Goal: Information Seeking & Learning: Learn about a topic

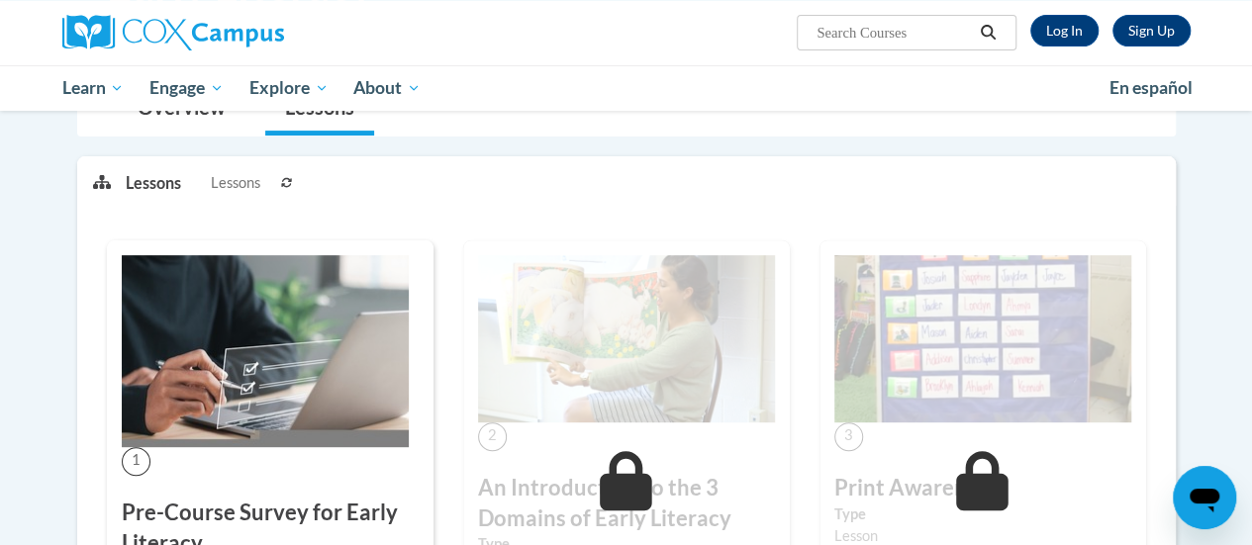
scroll to position [211, 0]
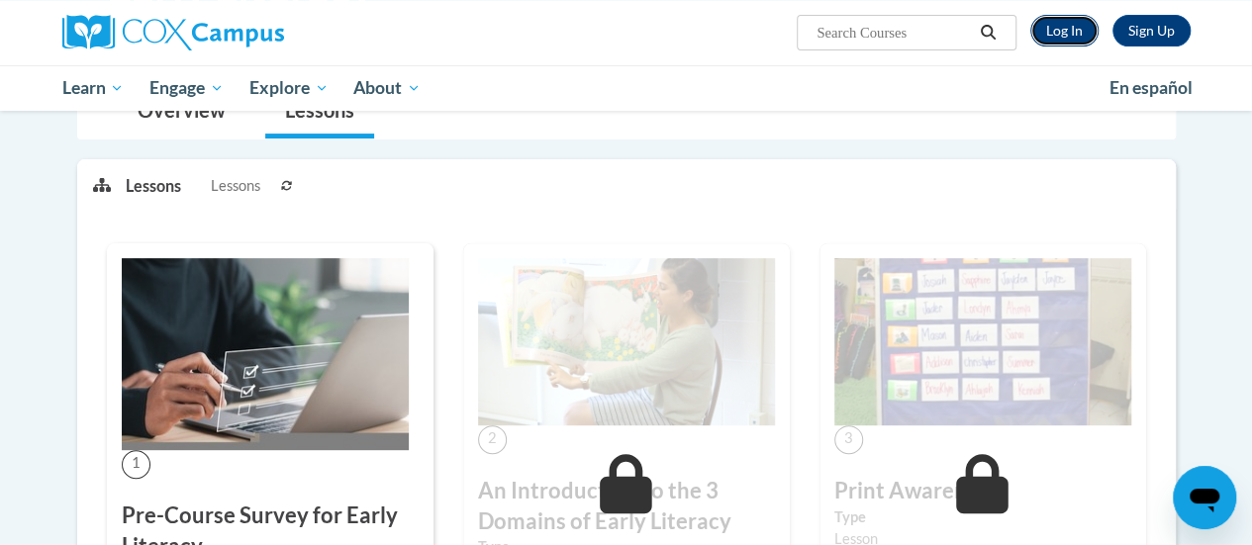
click at [1071, 33] on link "Log In" at bounding box center [1064, 31] width 68 height 32
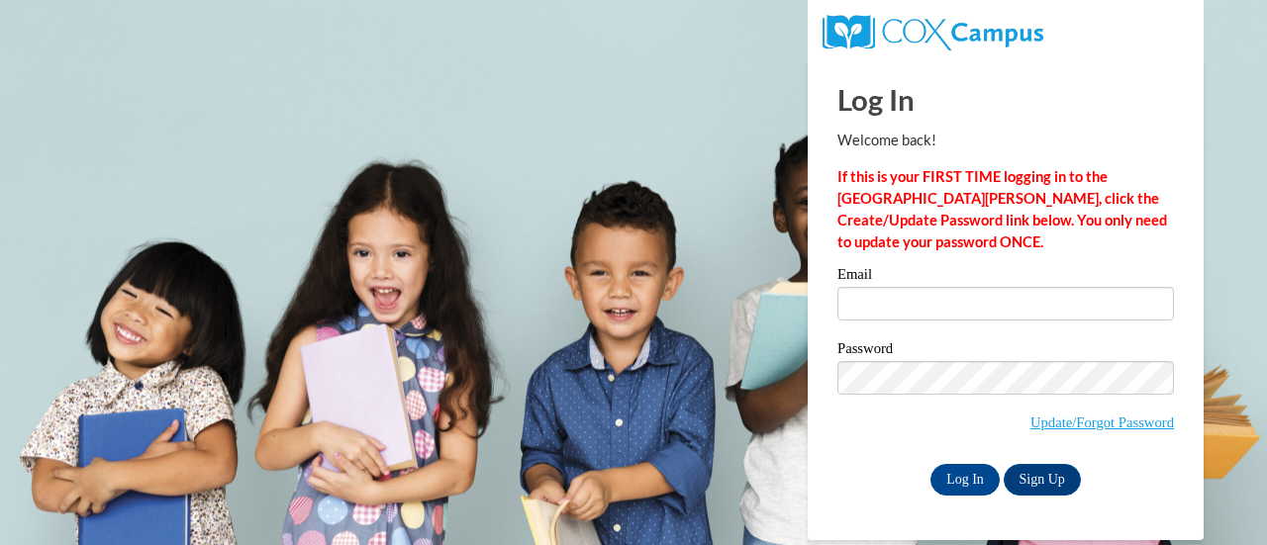
type input "[EMAIL_ADDRESS][DOMAIN_NAME]"
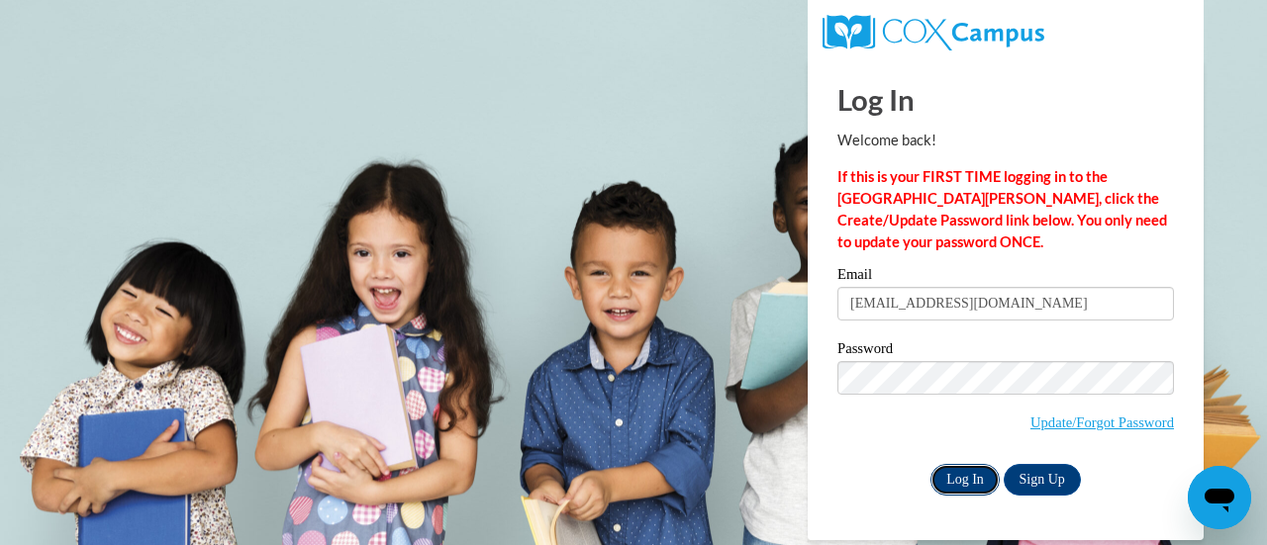
click at [971, 477] on input "Log In" at bounding box center [964, 480] width 69 height 32
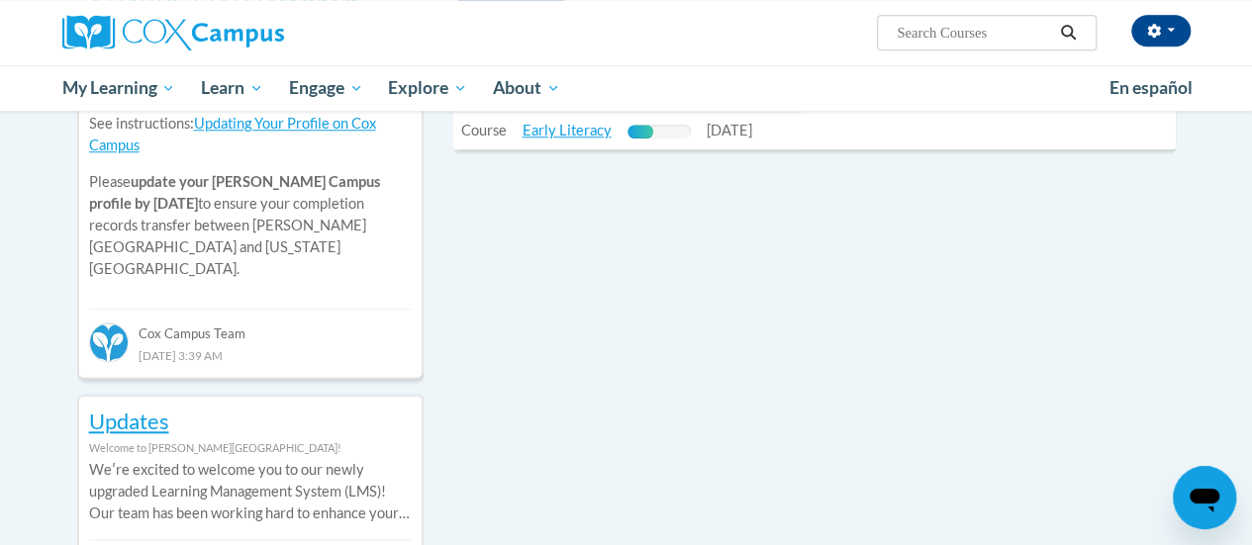
scroll to position [802, 0]
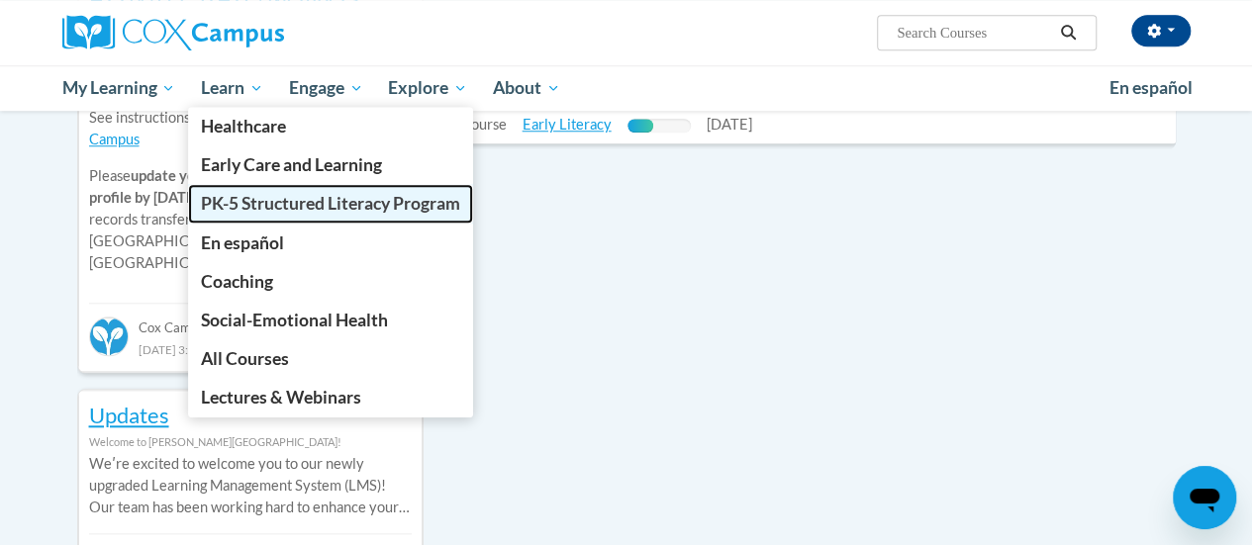
click at [275, 203] on span "PK-5 Structured Literacy Program" at bounding box center [330, 203] width 259 height 21
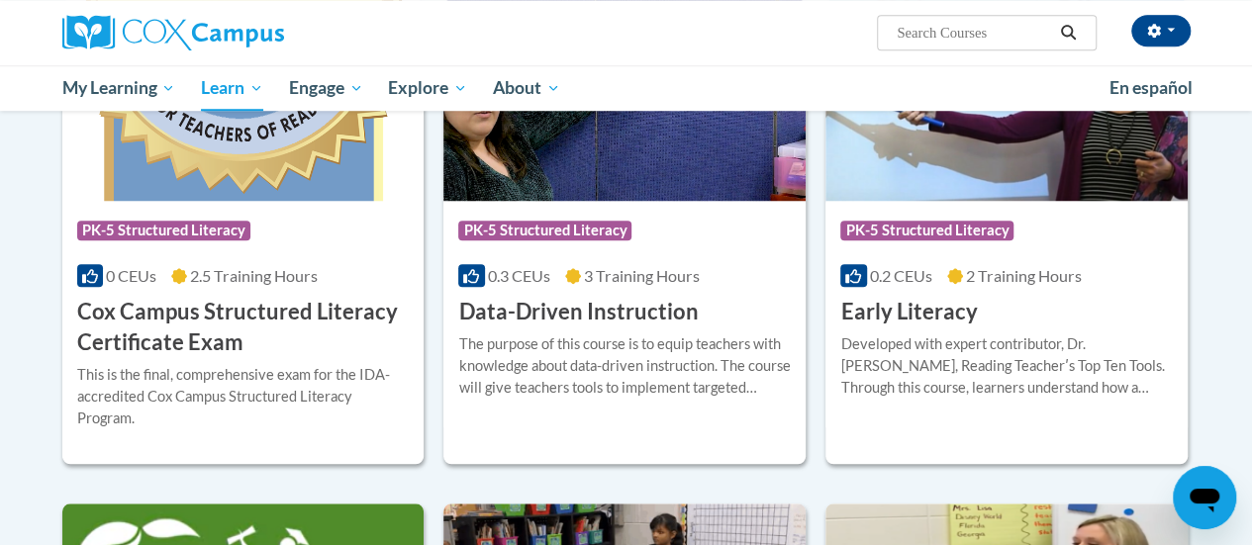
scroll to position [787, 0]
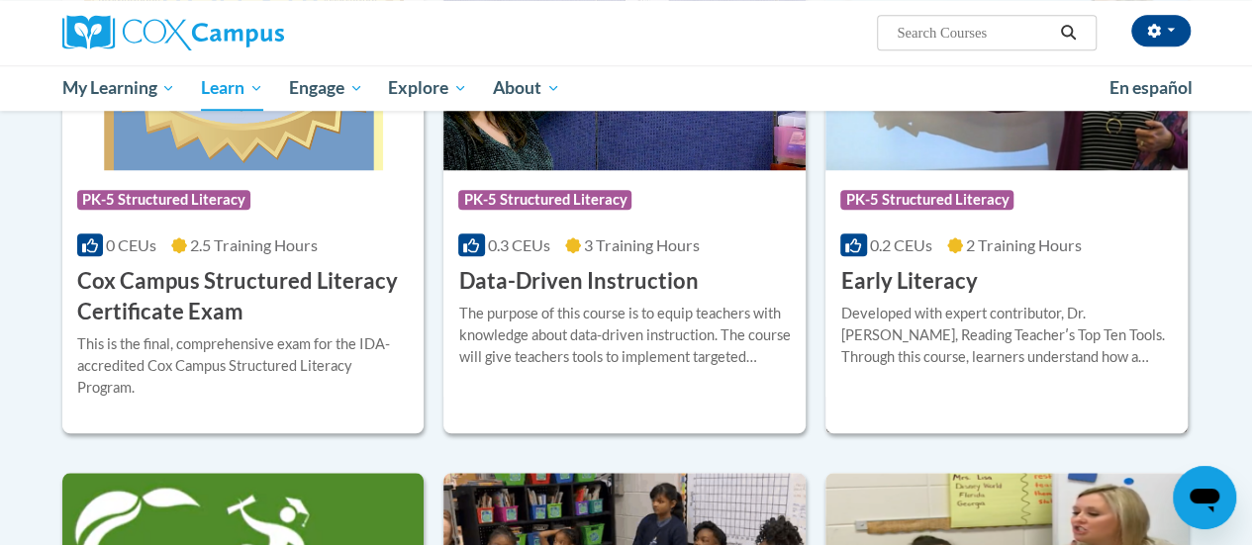
drag, startPoint x: 950, startPoint y: 312, endPoint x: 951, endPoint y: 296, distance: 15.9
click at [951, 296] on h3 "Early Literacy" at bounding box center [908, 281] width 137 height 31
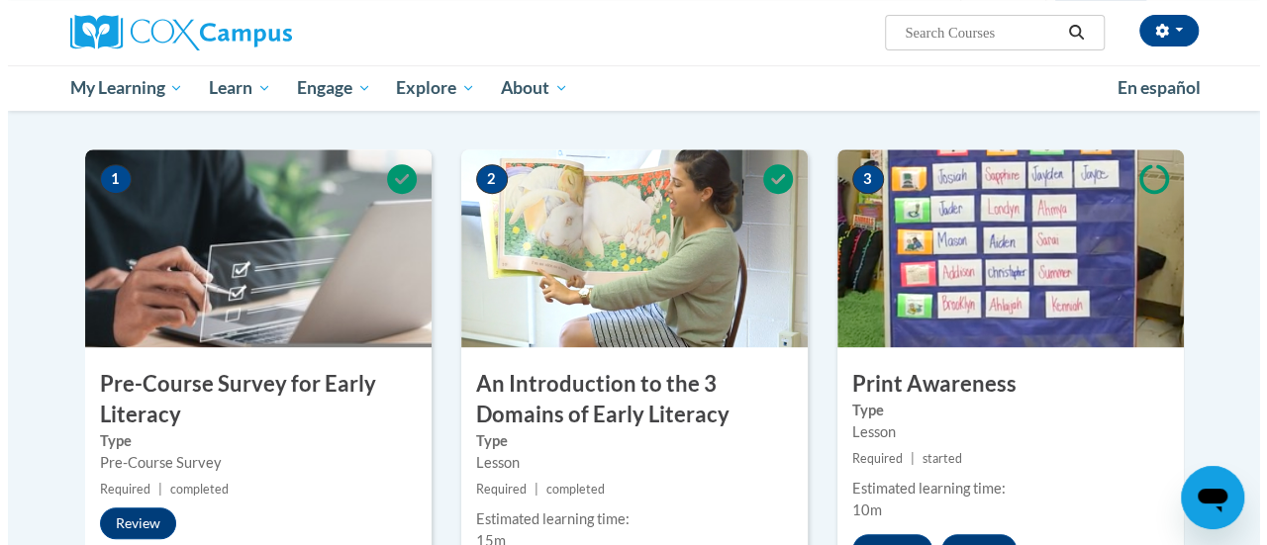
scroll to position [584, 0]
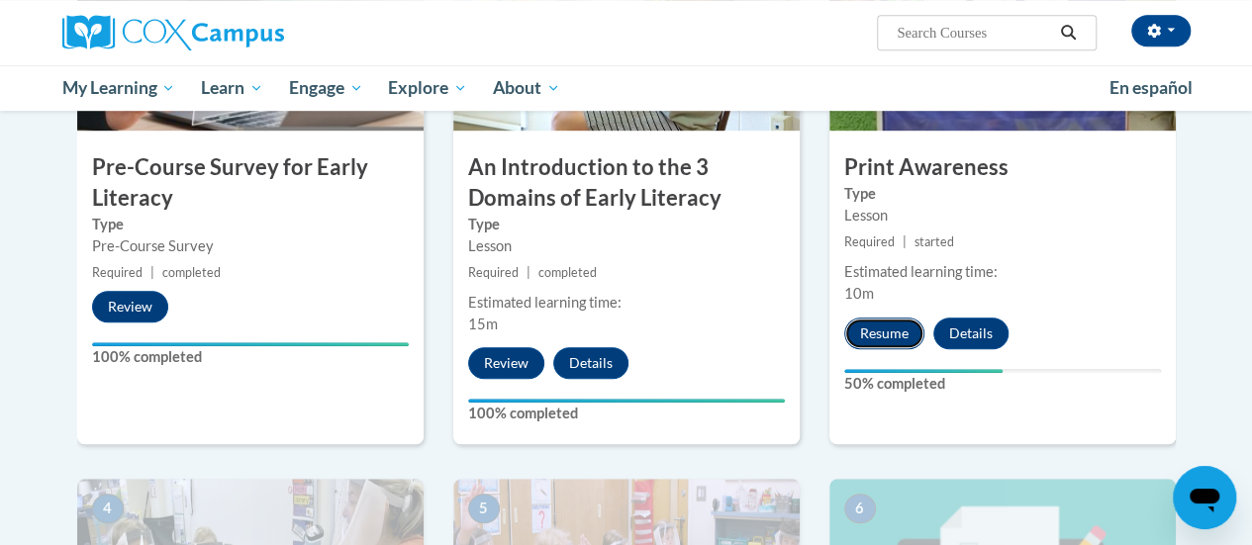
click at [904, 328] on button "Resume" at bounding box center [884, 334] width 80 height 32
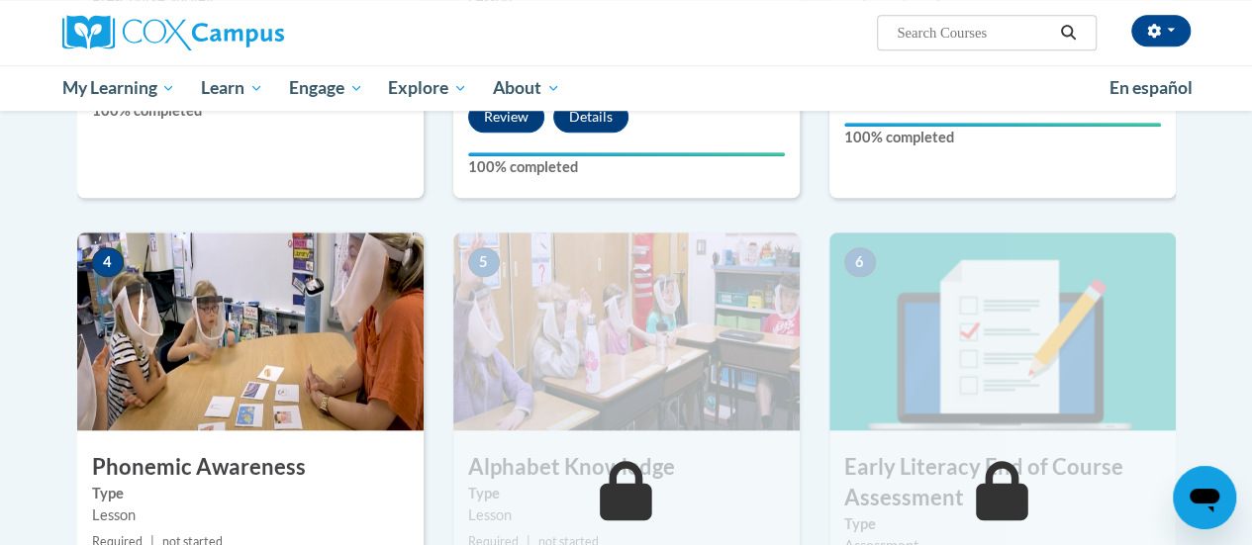
scroll to position [831, 0]
click at [178, 397] on img at bounding box center [250, 331] width 346 height 198
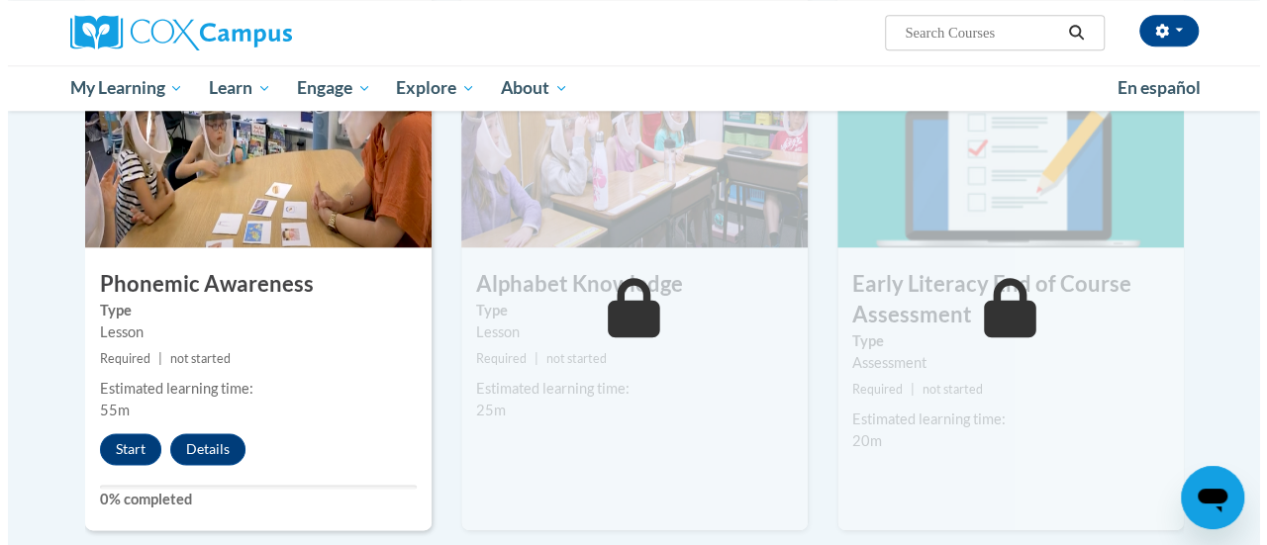
scroll to position [1012, 0]
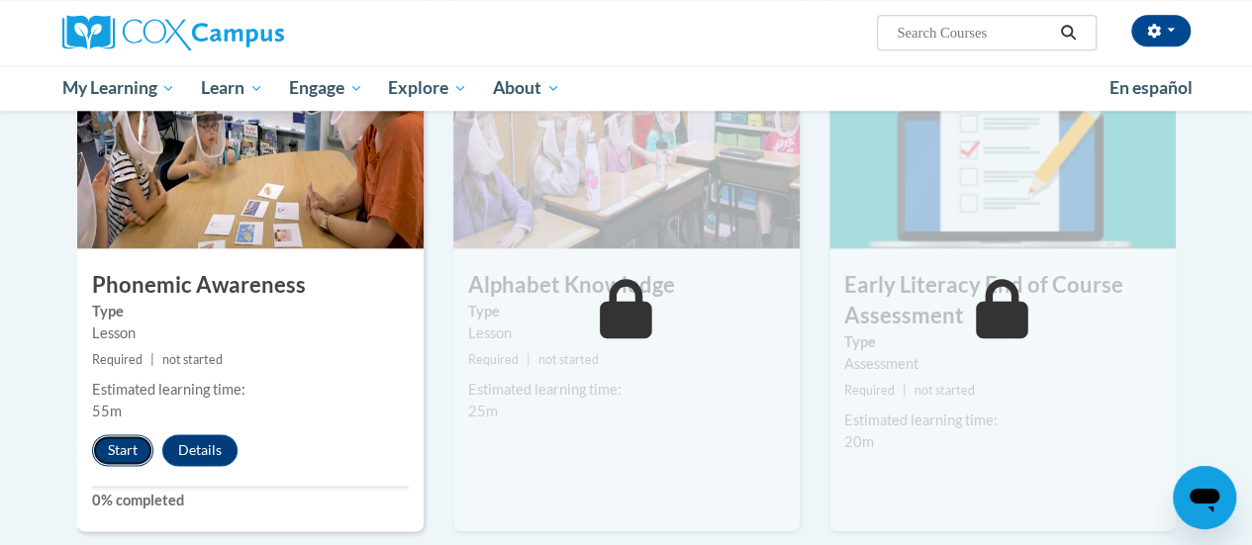
click at [131, 446] on button "Start" at bounding box center [122, 450] width 61 height 32
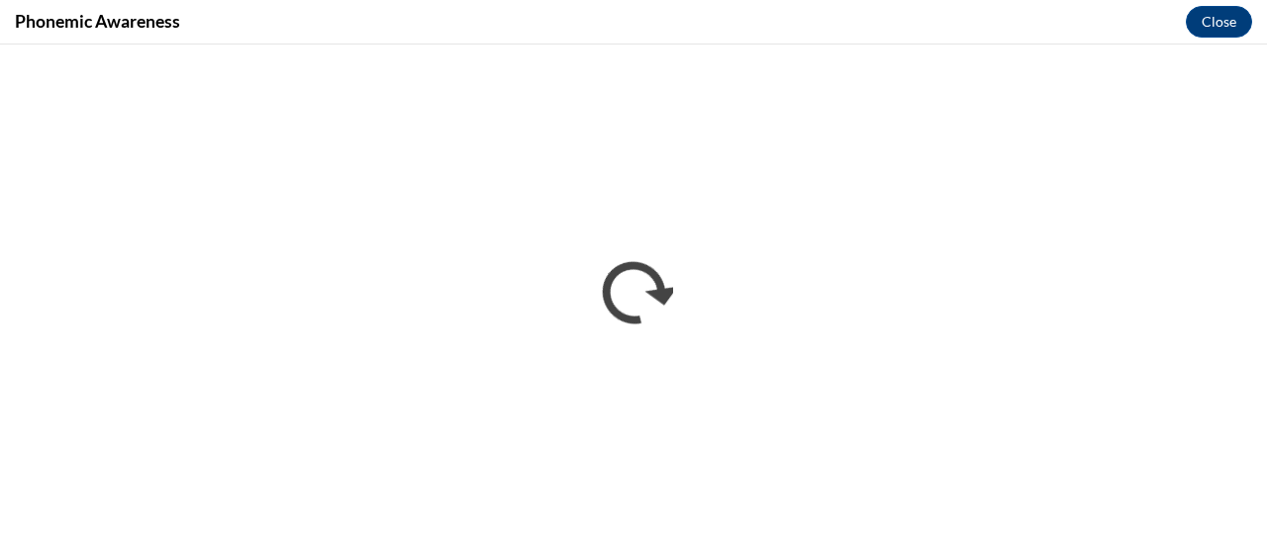
scroll to position [0, 0]
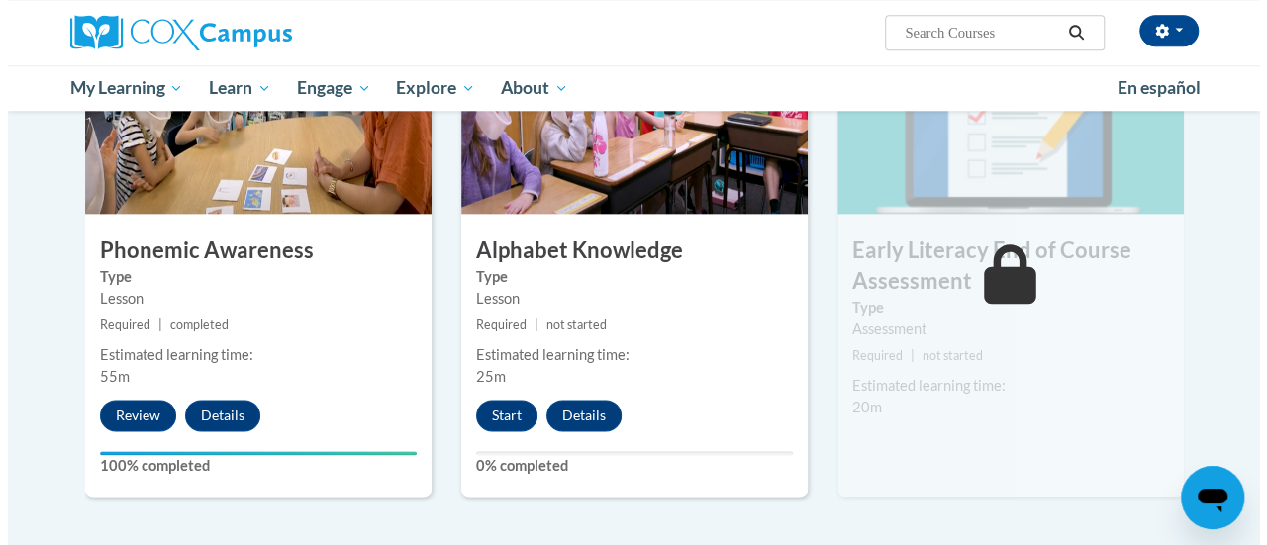
scroll to position [1048, 0]
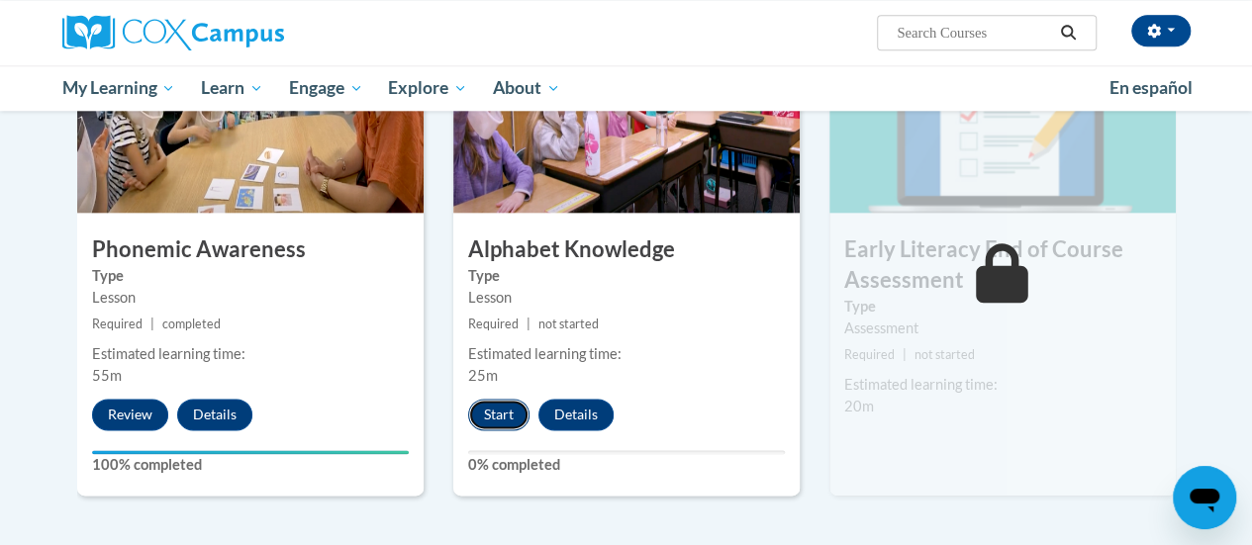
click at [499, 409] on button "Start" at bounding box center [498, 415] width 61 height 32
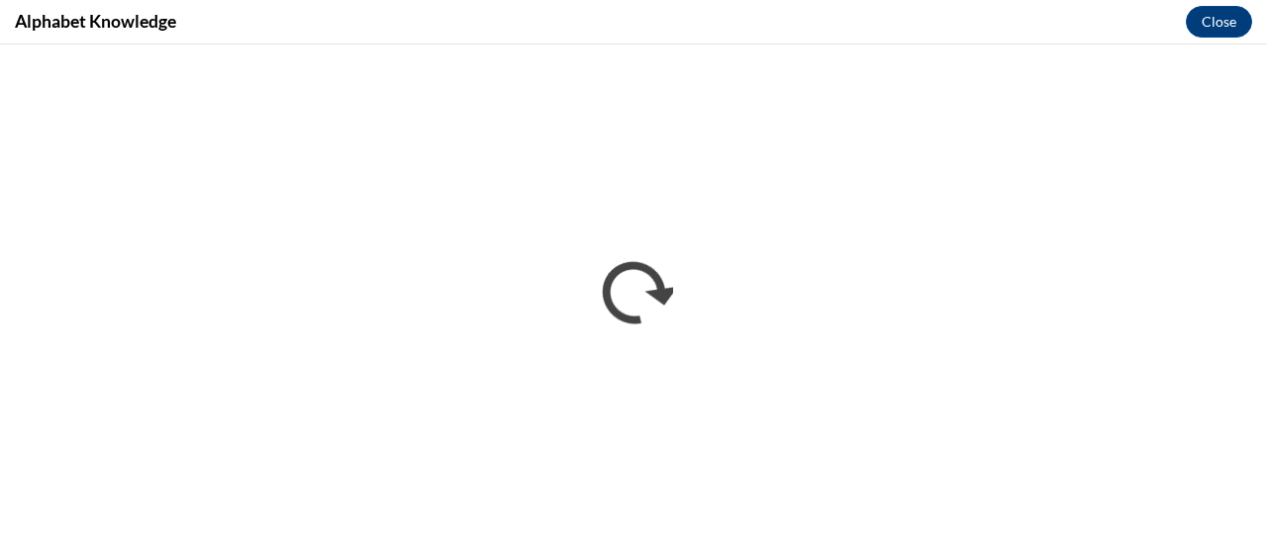
scroll to position [0, 0]
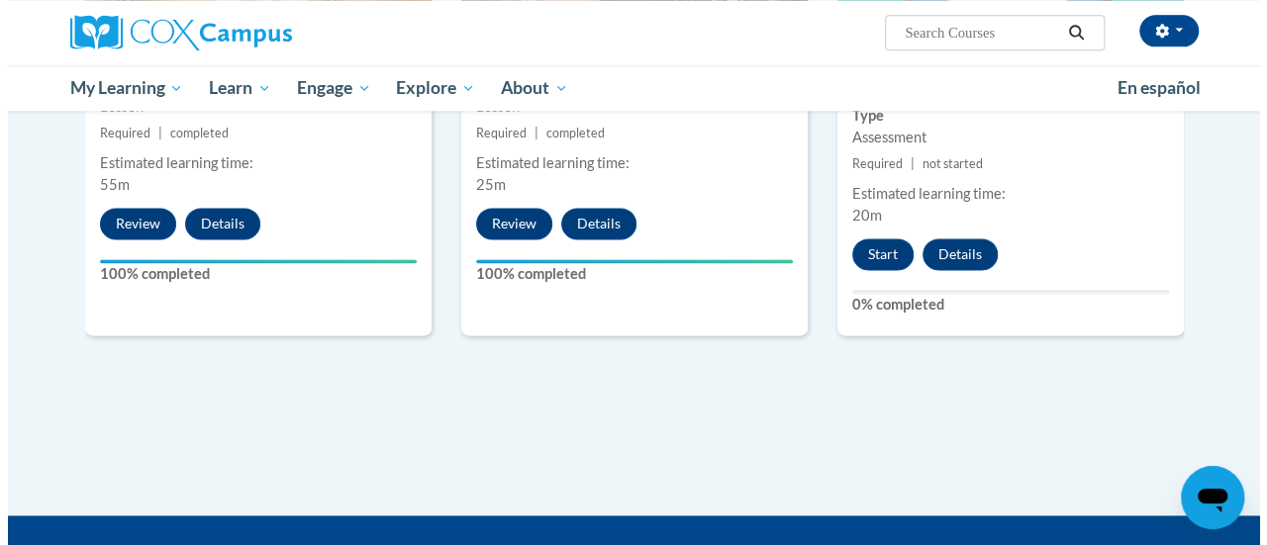
scroll to position [1242, 0]
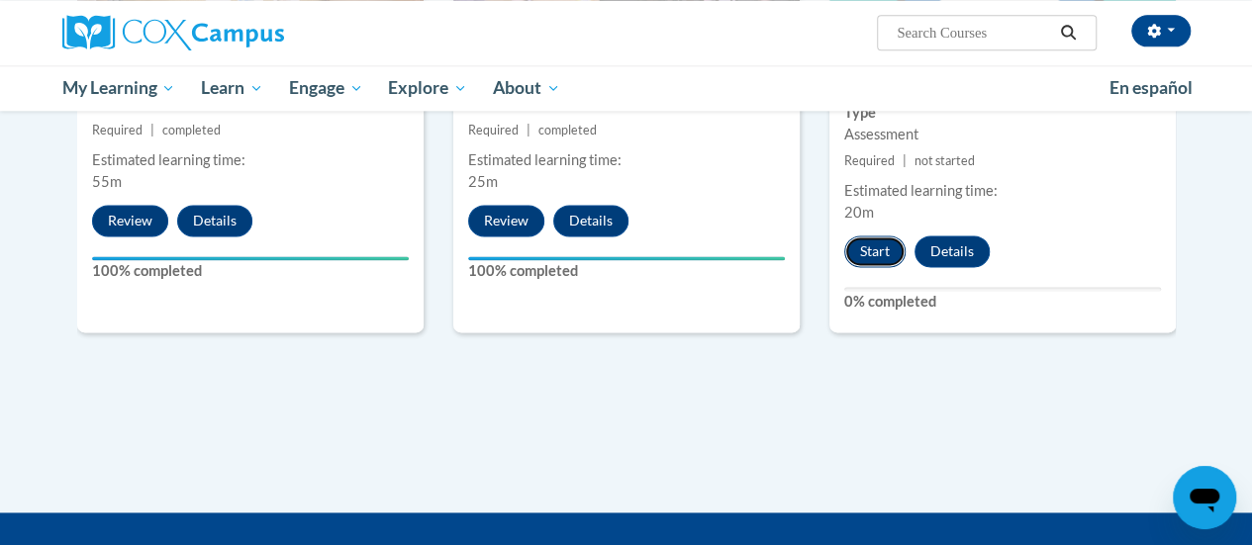
click at [873, 260] on button "Start" at bounding box center [874, 251] width 61 height 32
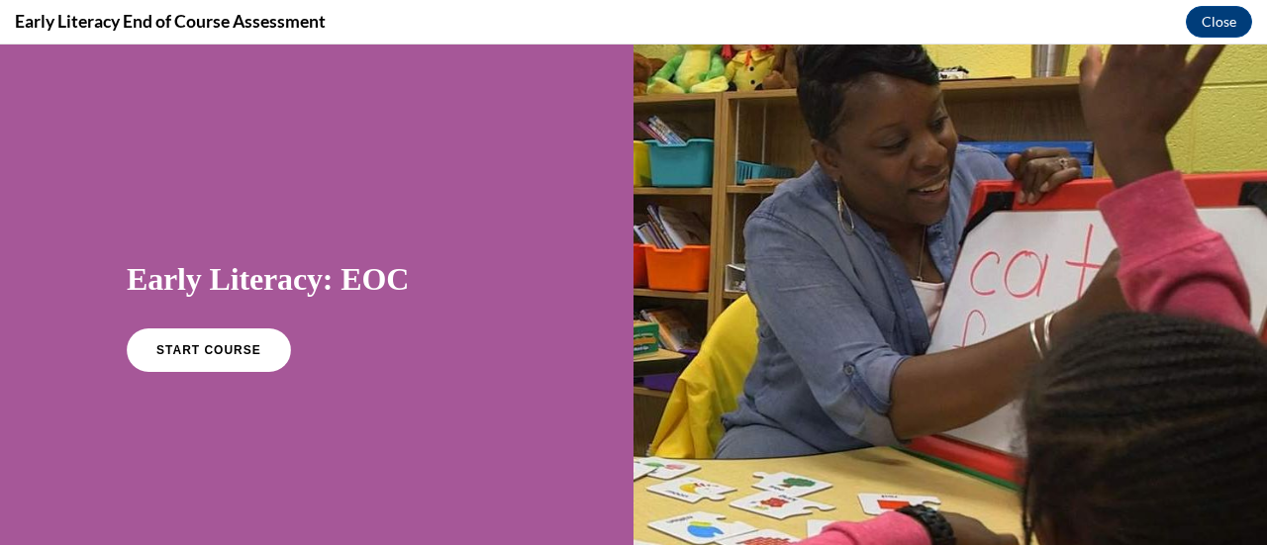
scroll to position [0, 0]
click at [180, 350] on span "START COURSE" at bounding box center [208, 350] width 110 height 15
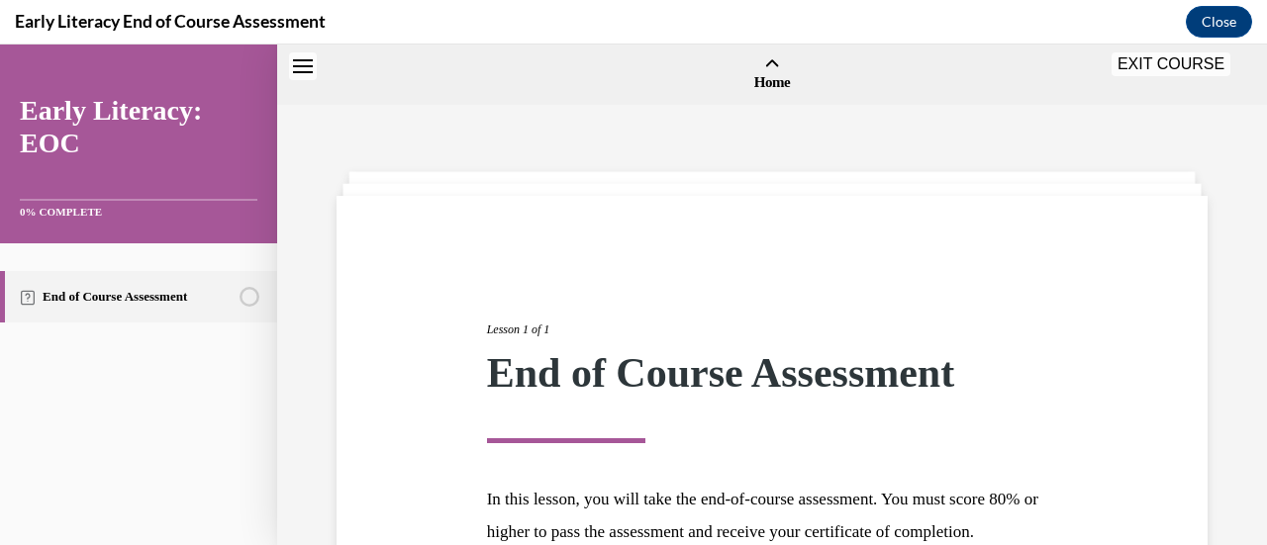
scroll to position [61, 0]
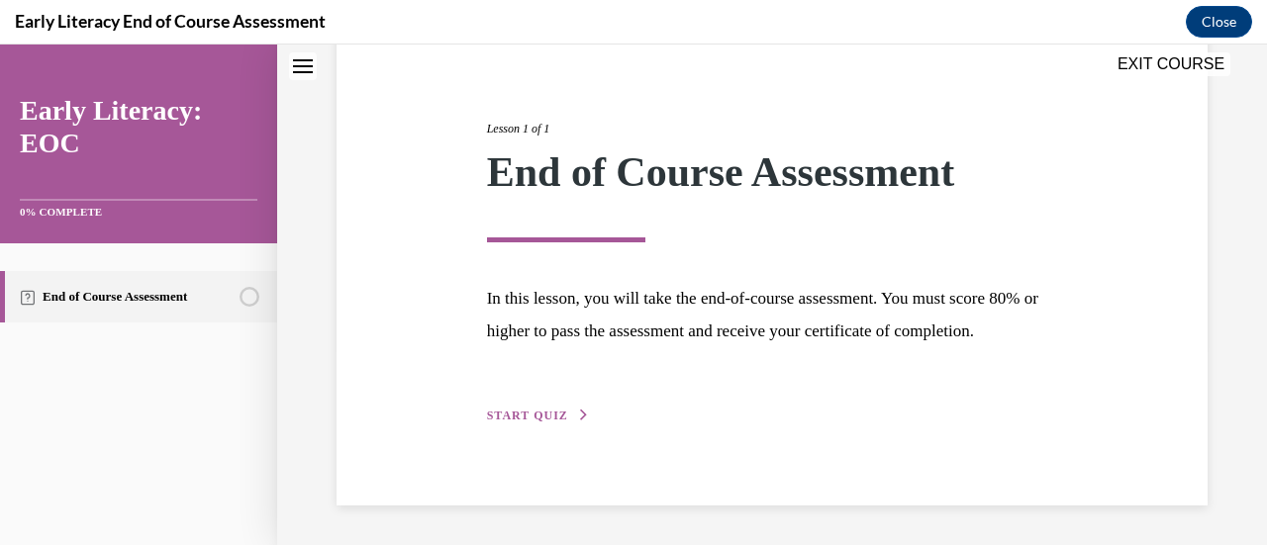
click at [542, 418] on span "START QUIZ" at bounding box center [527, 416] width 81 height 14
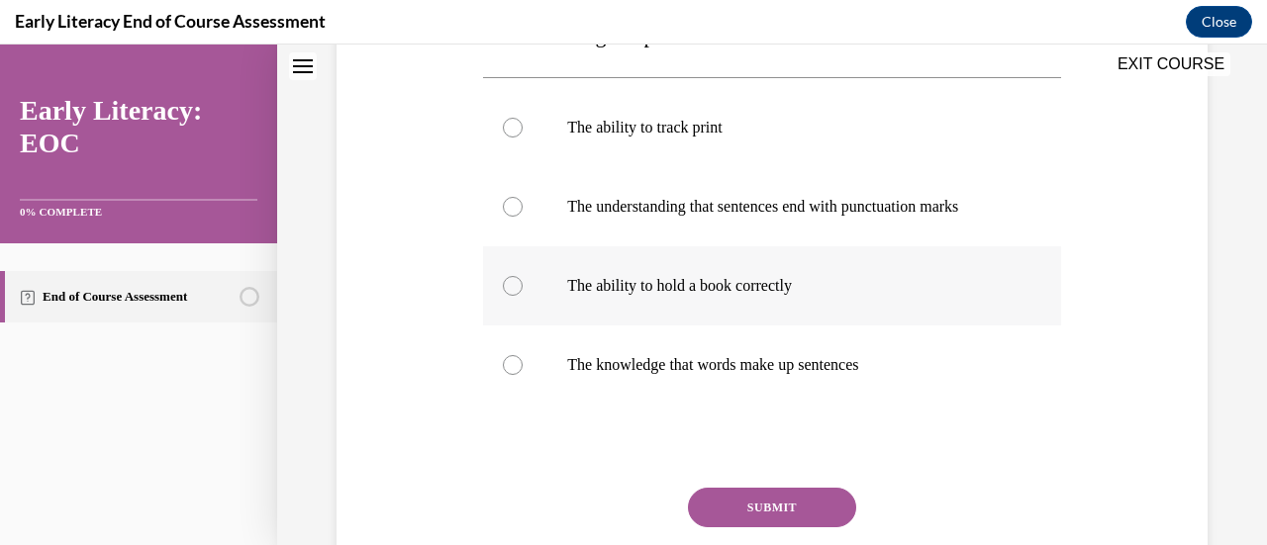
scroll to position [364, 0]
click at [637, 368] on p "The knowledge that words make up sentences" at bounding box center [788, 364] width 443 height 20
click at [726, 504] on button "SUBMIT" at bounding box center [772, 507] width 168 height 40
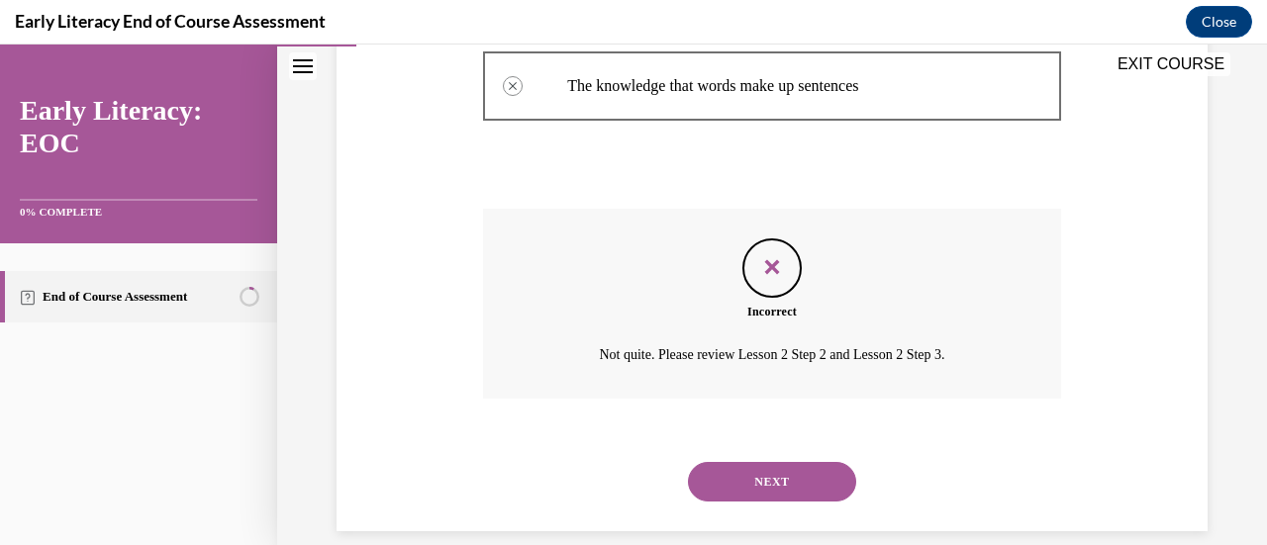
scroll to position [667, 0]
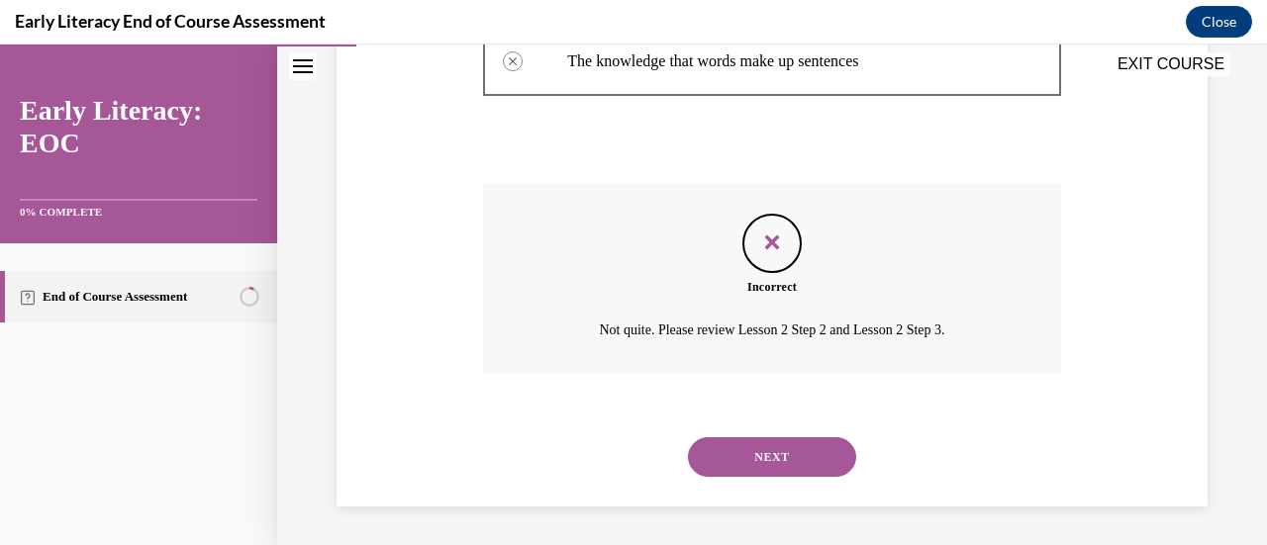
click at [779, 453] on button "NEXT" at bounding box center [772, 457] width 168 height 40
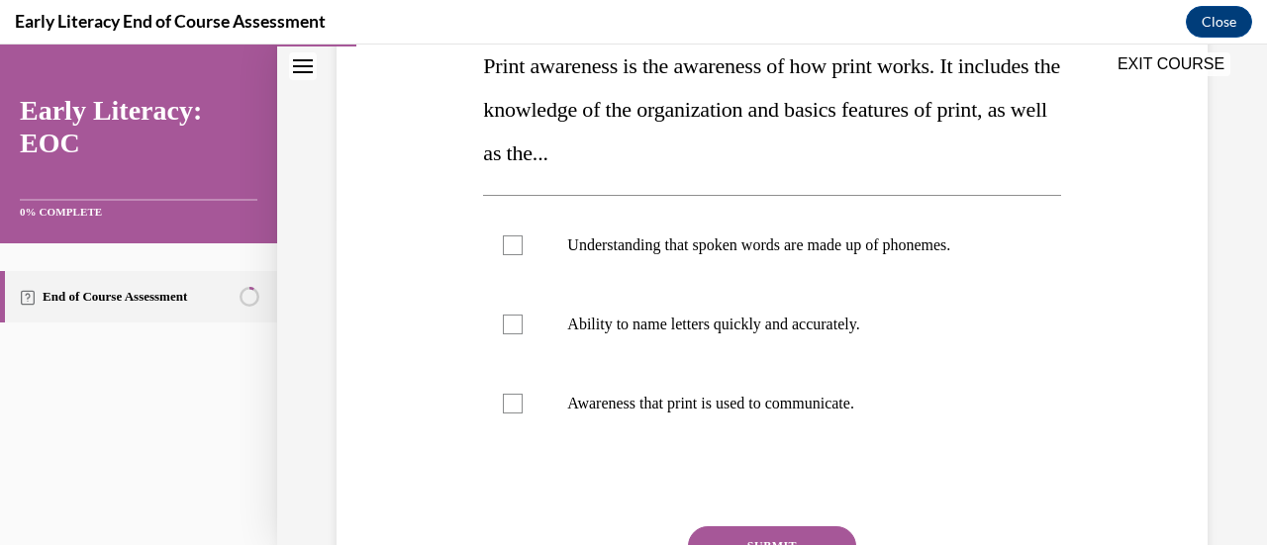
scroll to position [333, 0]
click at [728, 401] on p "Awareness that print is used to communicate." at bounding box center [788, 403] width 443 height 20
click at [722, 540] on button "SUBMIT" at bounding box center [772, 545] width 168 height 40
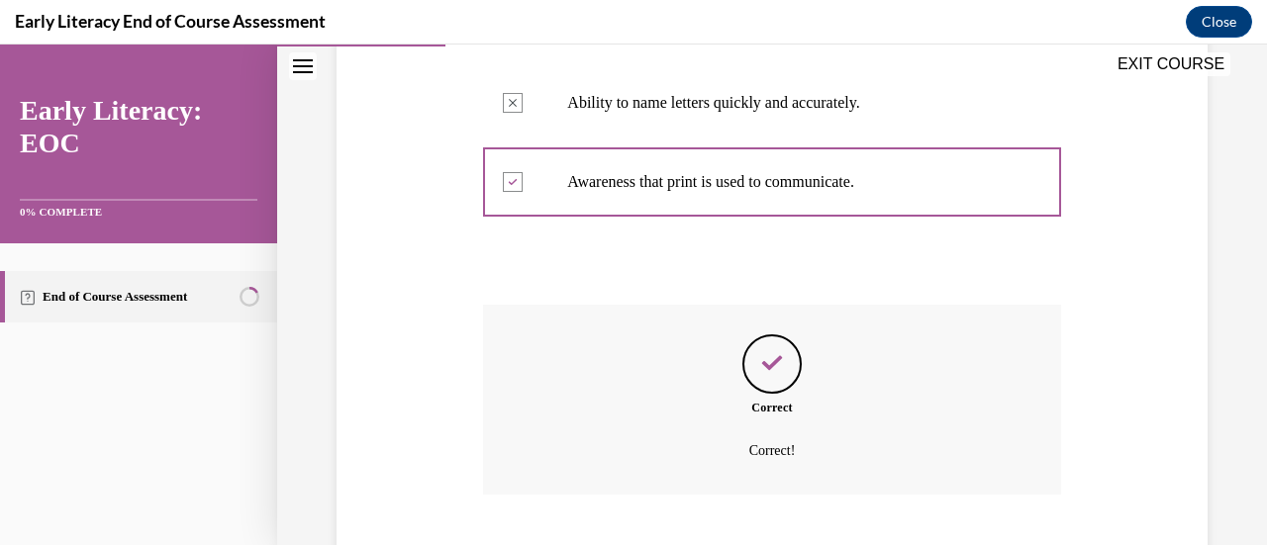
scroll to position [675, 0]
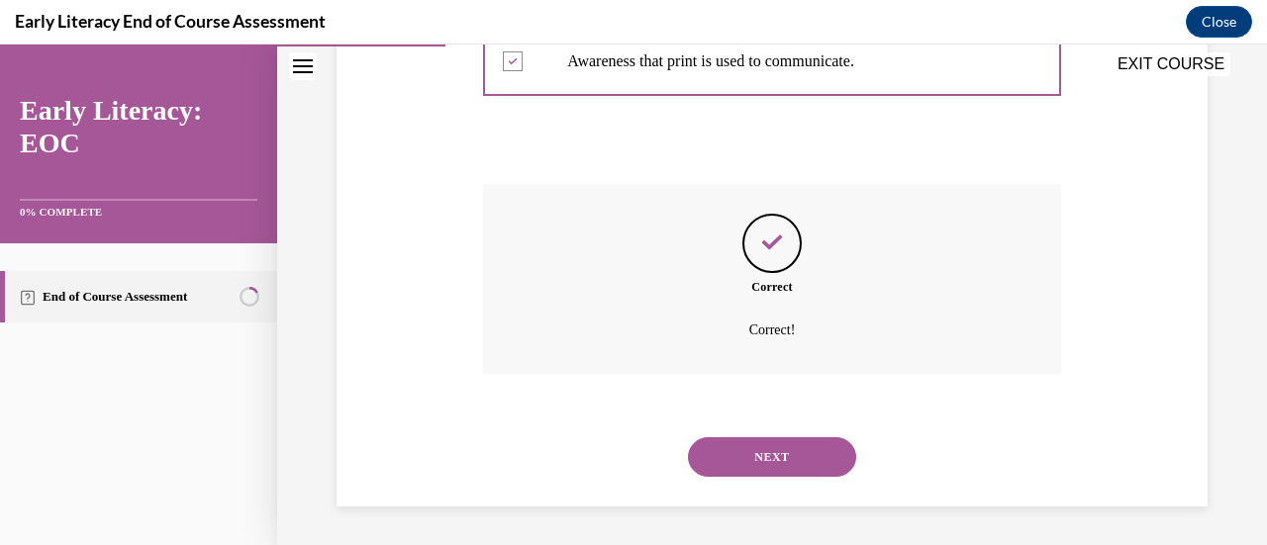
click at [730, 466] on button "NEXT" at bounding box center [772, 457] width 168 height 40
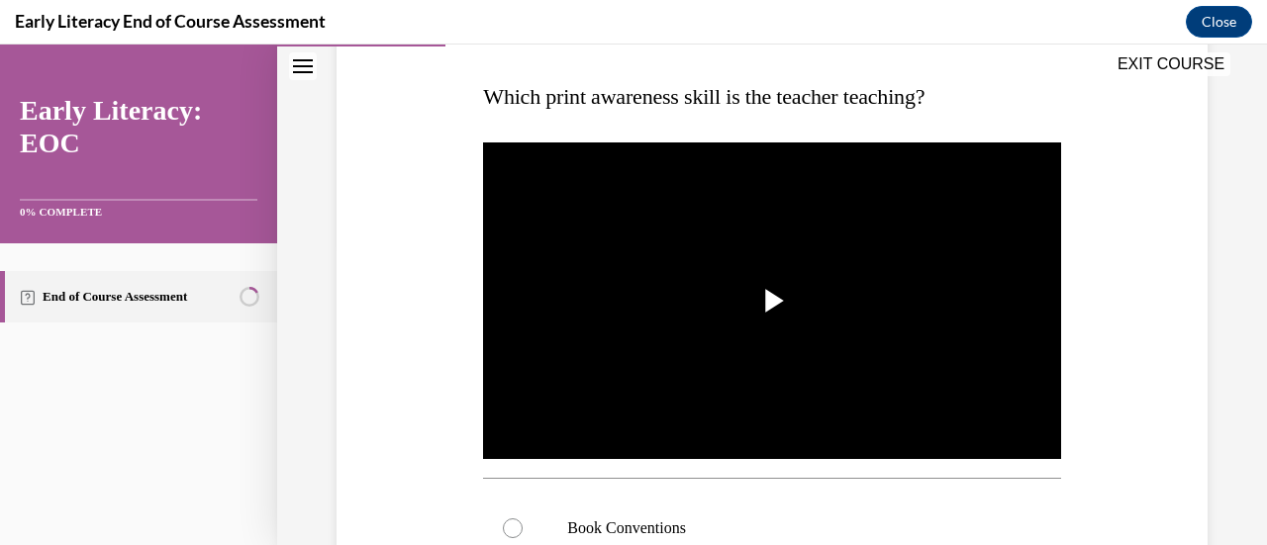
scroll to position [303, 0]
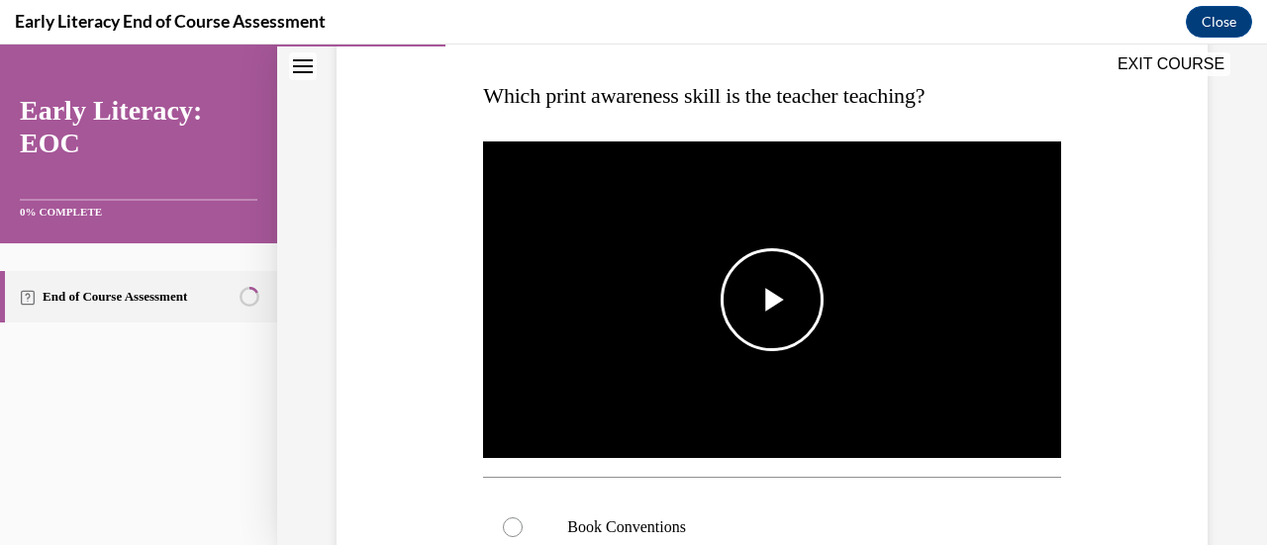
click at [772, 300] on span "Video player" at bounding box center [772, 300] width 0 height 0
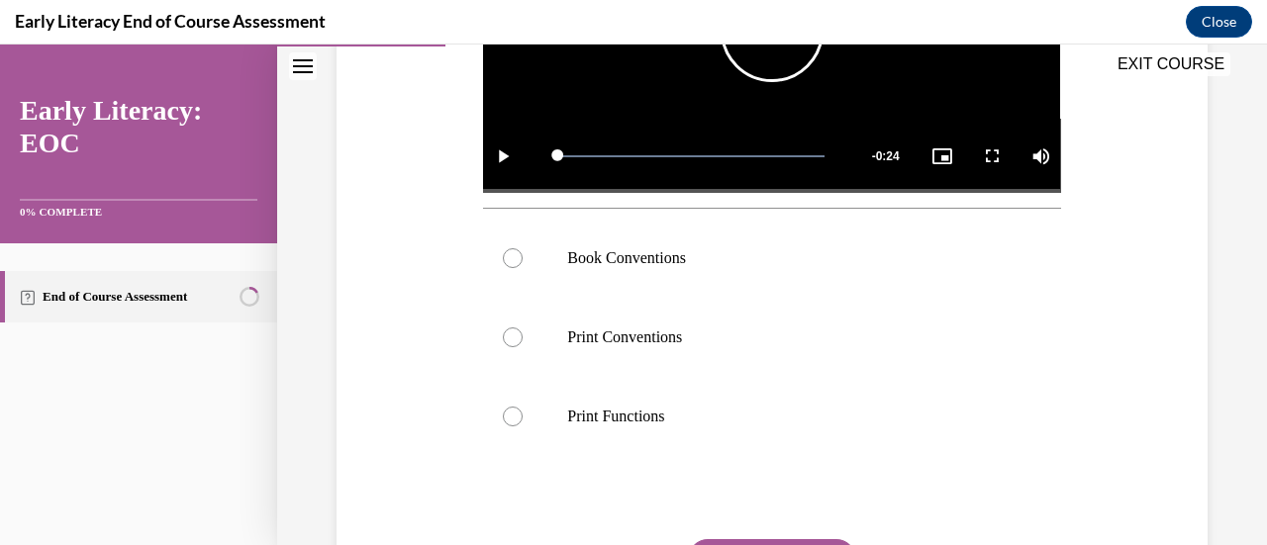
scroll to position [579, 0]
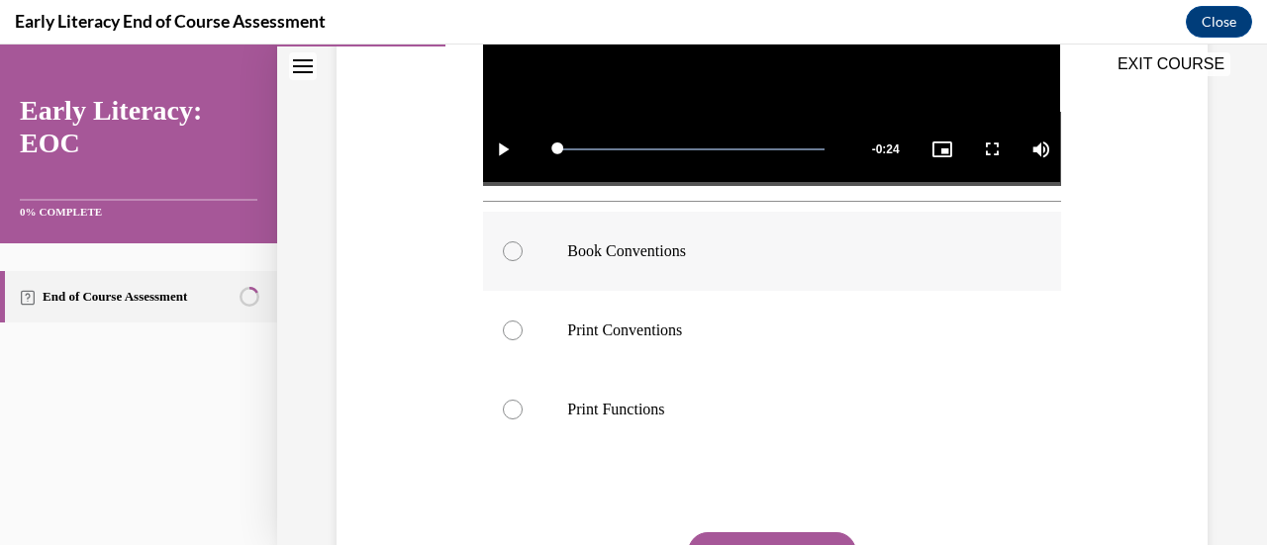
click at [732, 254] on p "Book Conventions" at bounding box center [788, 251] width 443 height 20
click at [775, 537] on button "SUBMIT" at bounding box center [772, 552] width 168 height 40
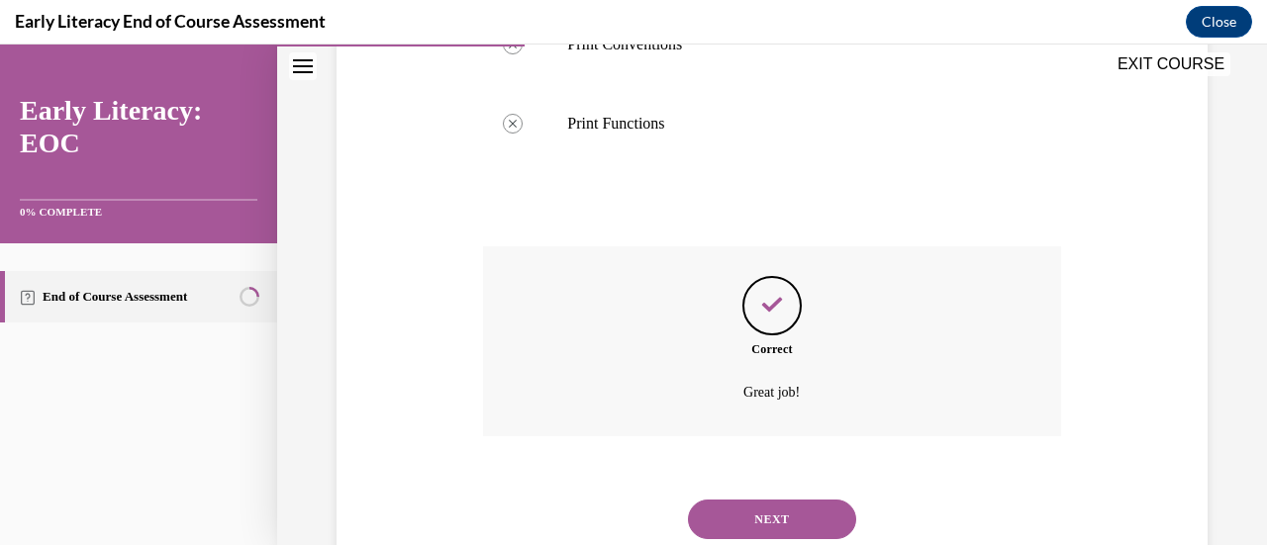
scroll to position [921, 0]
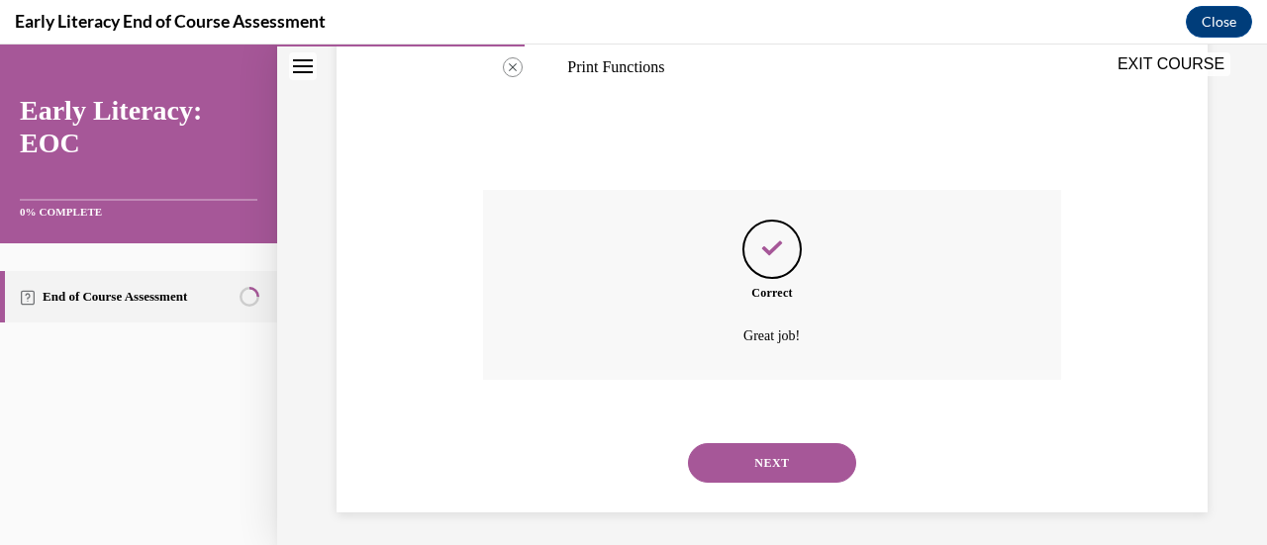
click at [778, 464] on button "NEXT" at bounding box center [772, 463] width 168 height 40
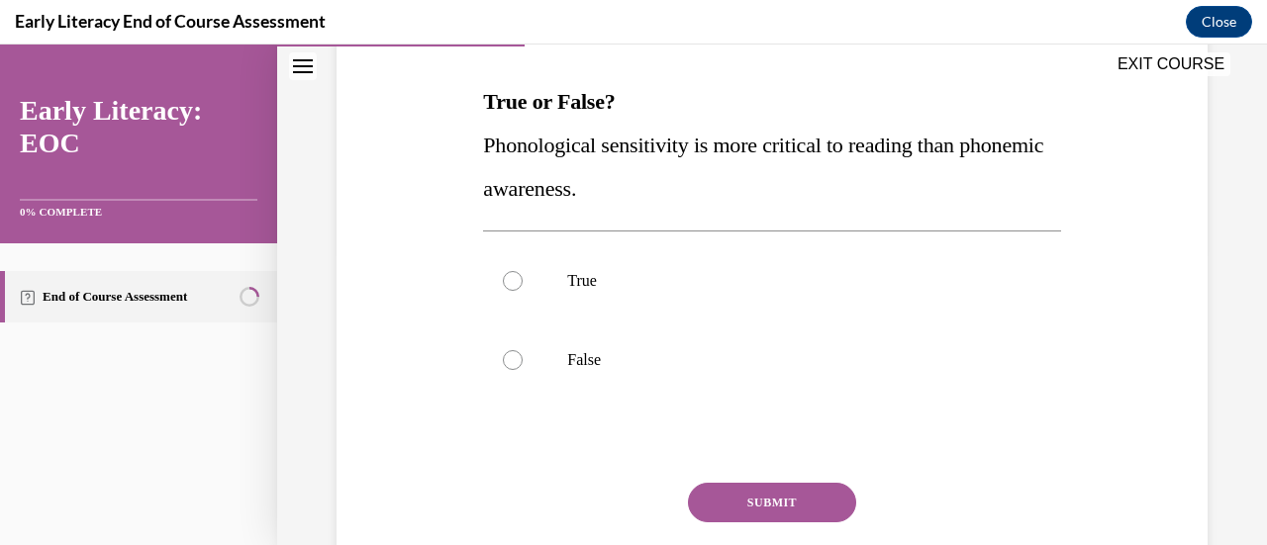
scroll to position [298, 0]
click at [538, 349] on div at bounding box center [771, 359] width 577 height 79
click at [719, 487] on button "SUBMIT" at bounding box center [772, 502] width 168 height 40
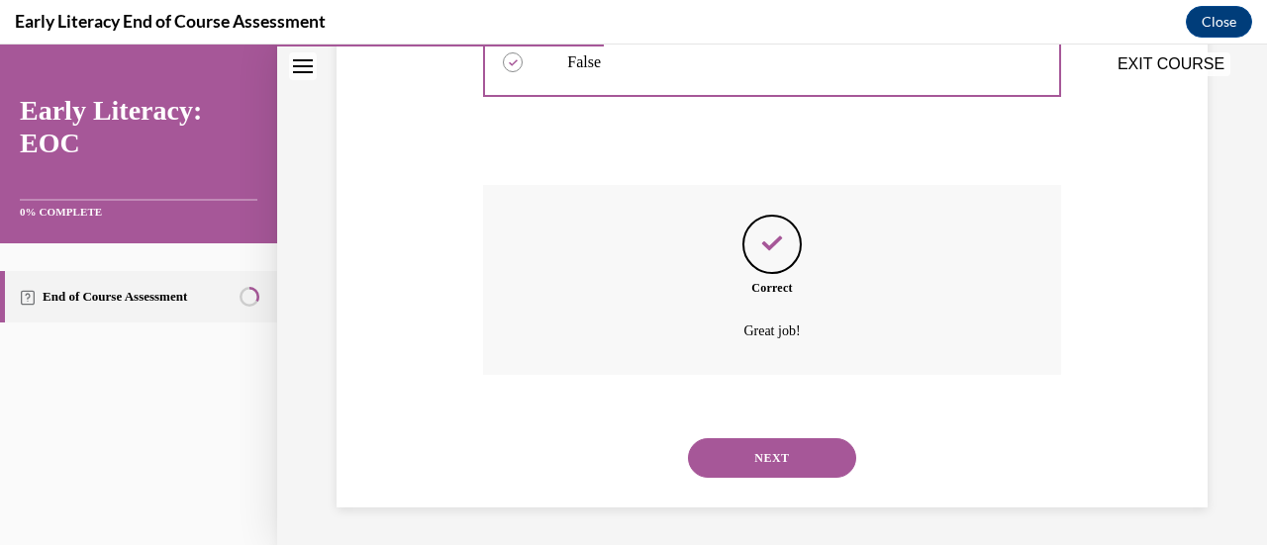
scroll to position [596, 0]
click at [712, 477] on div "NEXT" at bounding box center [771, 457] width 577 height 79
click at [713, 458] on button "NEXT" at bounding box center [772, 457] width 168 height 40
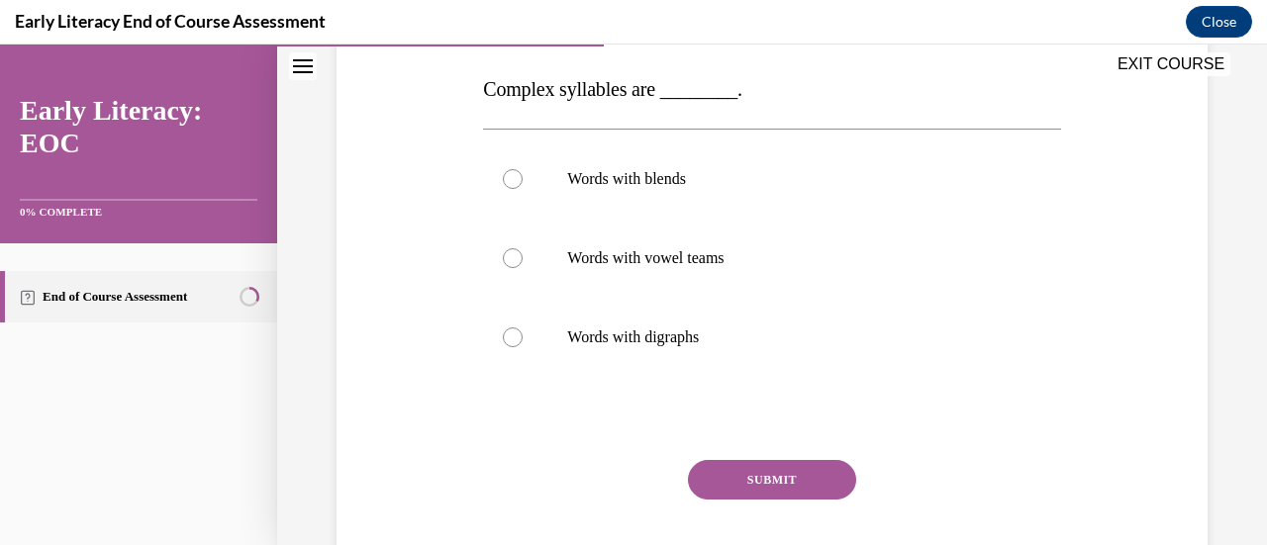
scroll to position [307, 0]
click at [663, 276] on div at bounding box center [771, 259] width 577 height 79
click at [722, 477] on button "SUBMIT" at bounding box center [772, 481] width 168 height 40
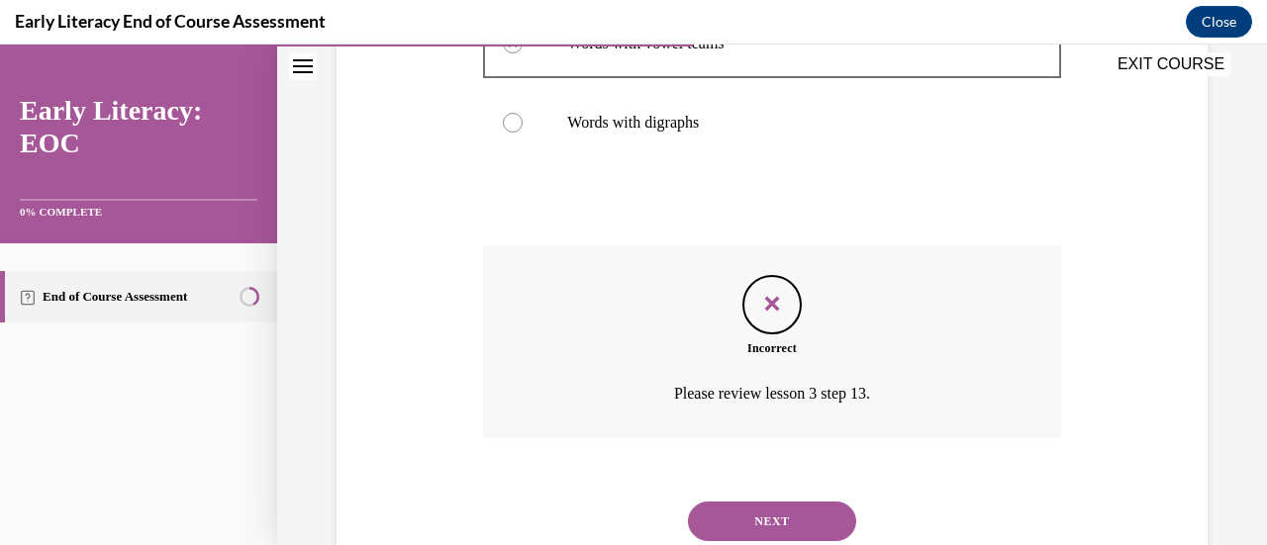
scroll to position [587, 0]
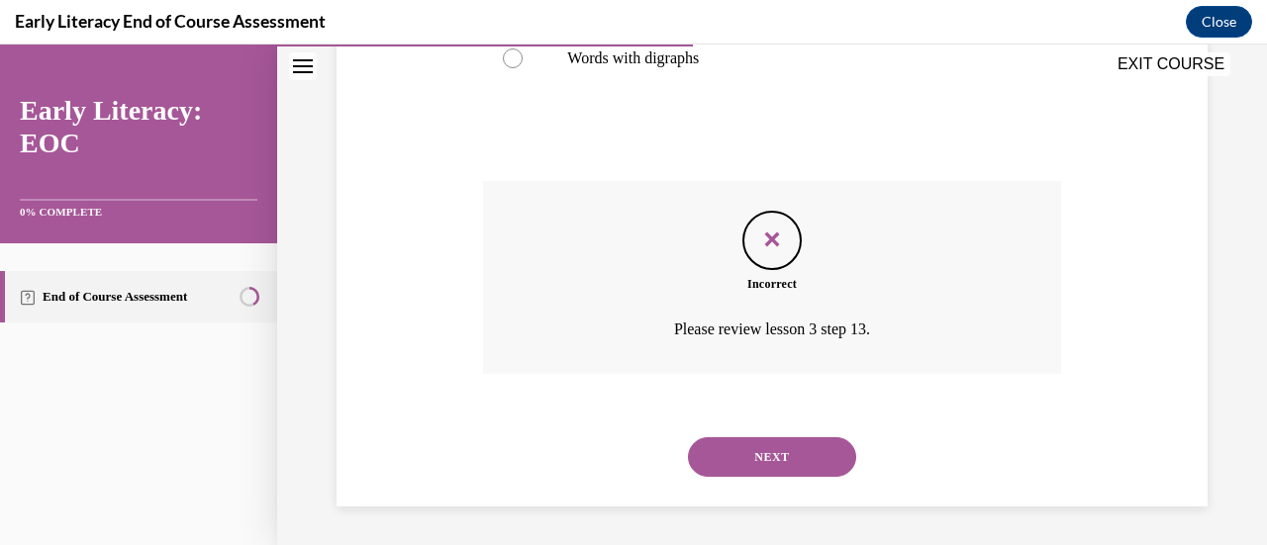
click at [742, 457] on button "NEXT" at bounding box center [772, 457] width 168 height 40
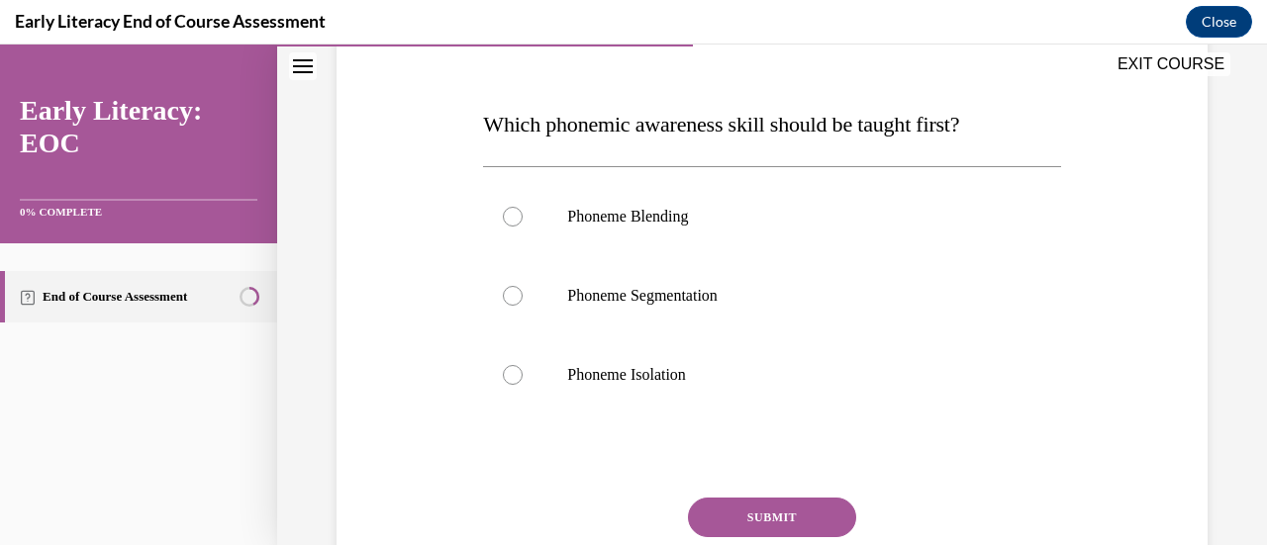
scroll to position [278, 0]
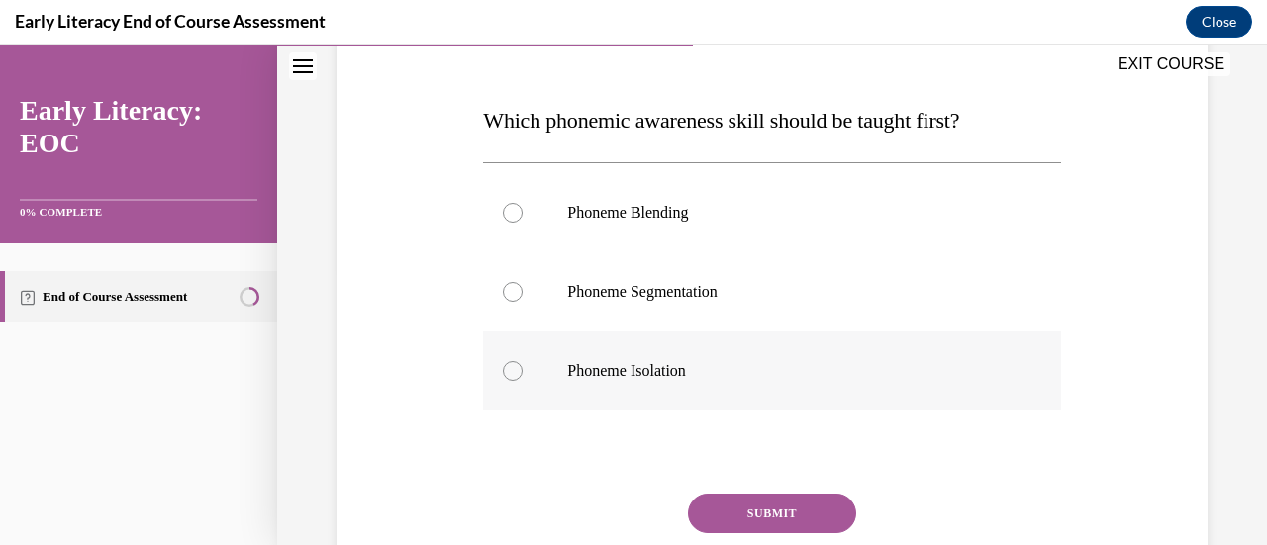
click at [676, 373] on p "Phoneme Isolation" at bounding box center [788, 371] width 443 height 20
click at [738, 501] on button "SUBMIT" at bounding box center [772, 514] width 168 height 40
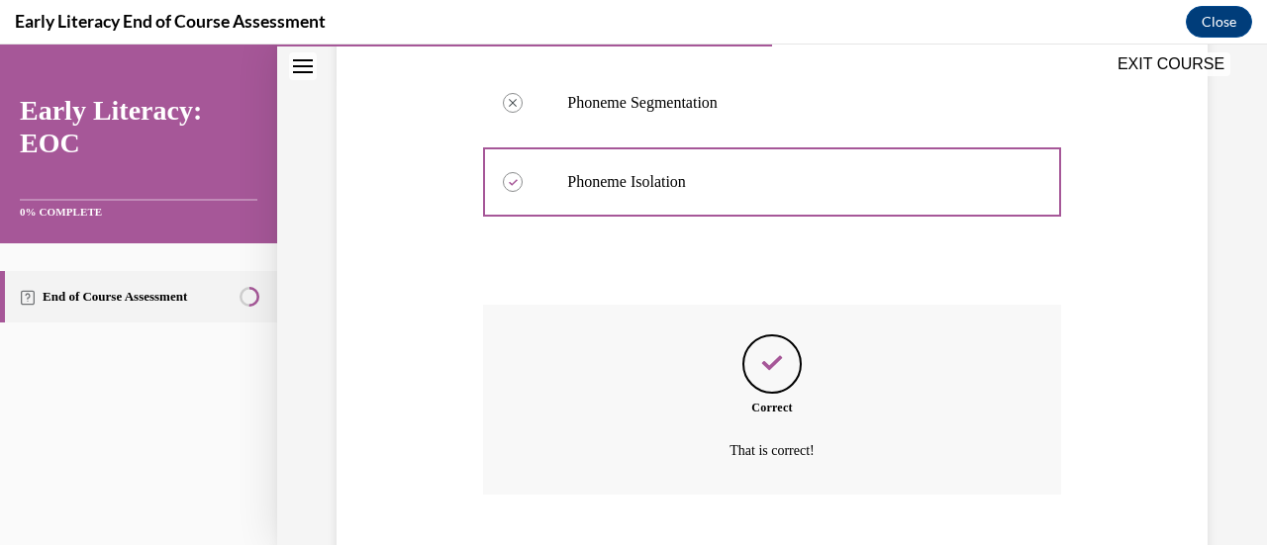
scroll to position [588, 0]
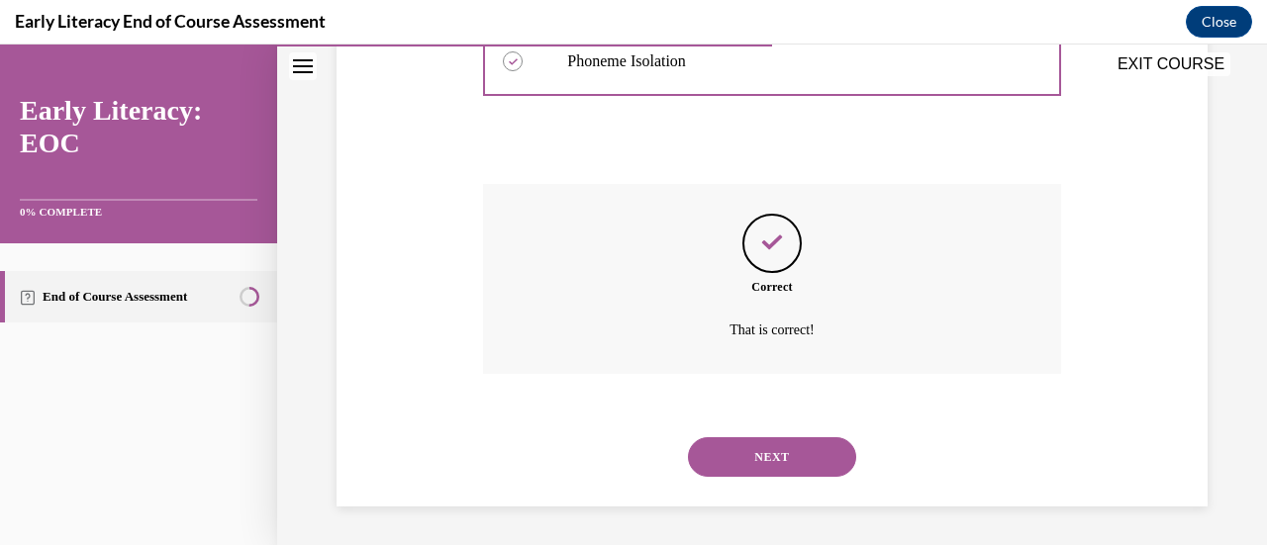
click at [738, 462] on button "NEXT" at bounding box center [772, 457] width 168 height 40
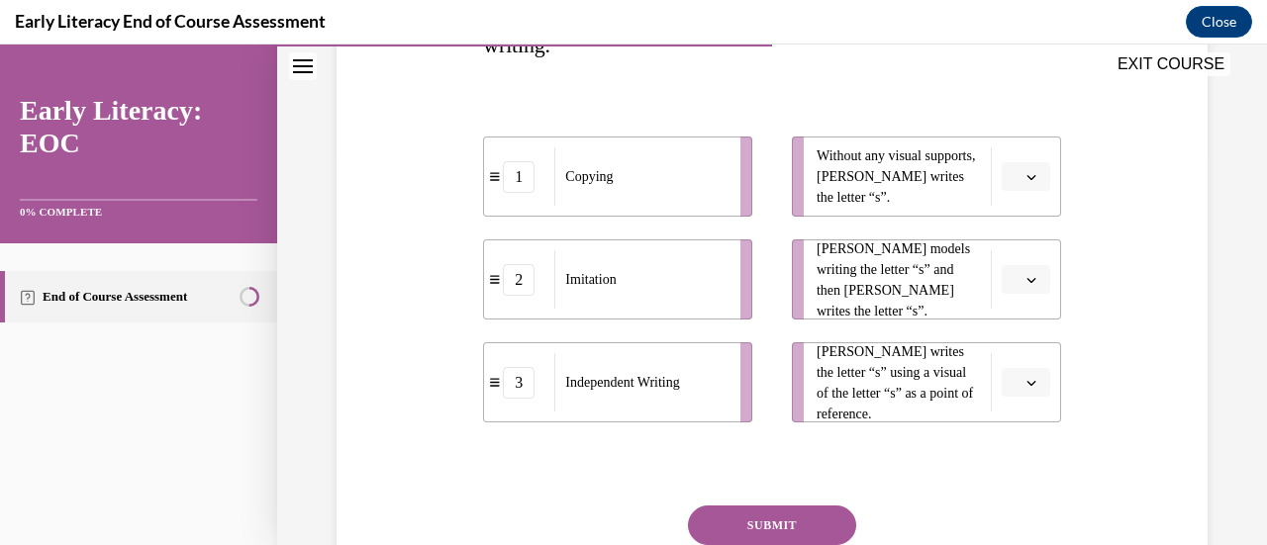
scroll to position [399, 0]
click at [1035, 282] on button "button" at bounding box center [1025, 278] width 48 height 30
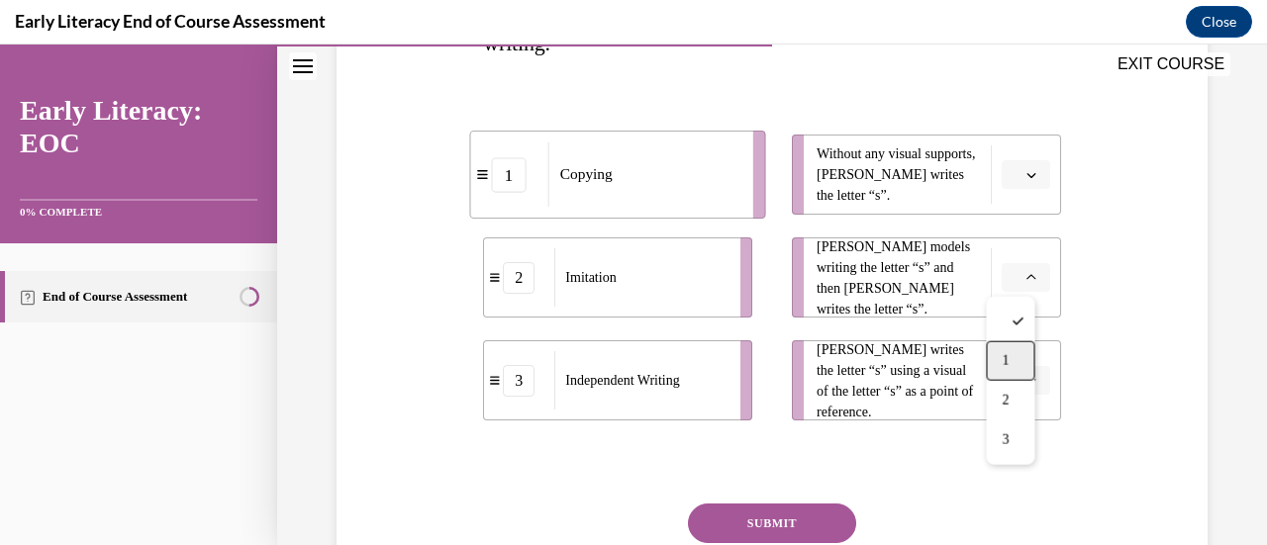
click at [1012, 361] on div "1" at bounding box center [1010, 361] width 48 height 40
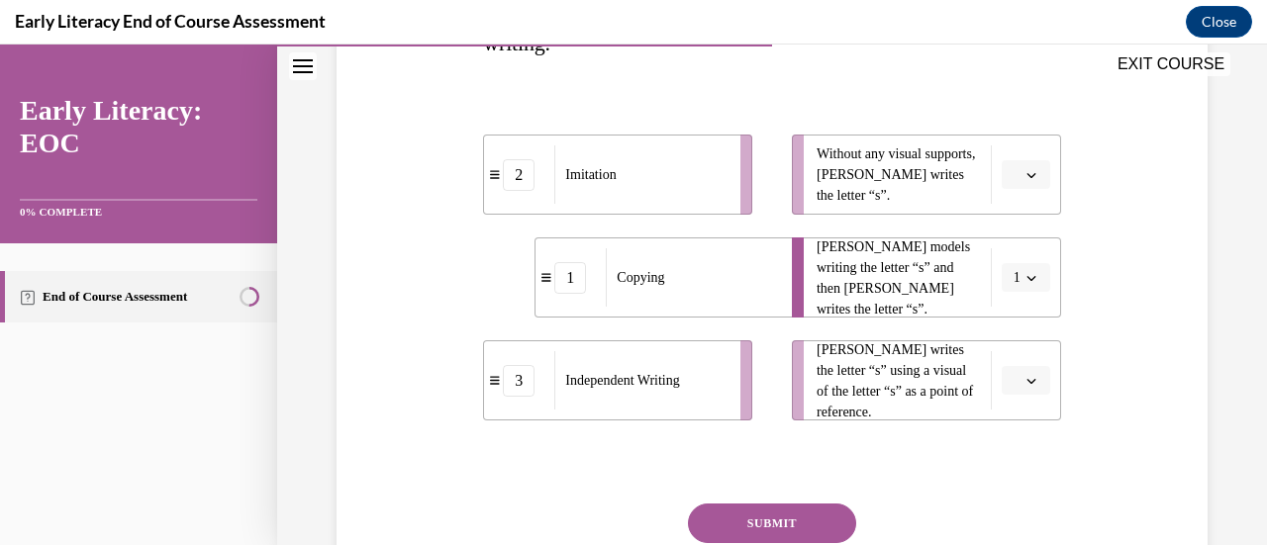
click at [1009, 187] on button "button" at bounding box center [1025, 175] width 48 height 30
click at [1008, 341] on span "3" at bounding box center [1004, 337] width 7 height 16
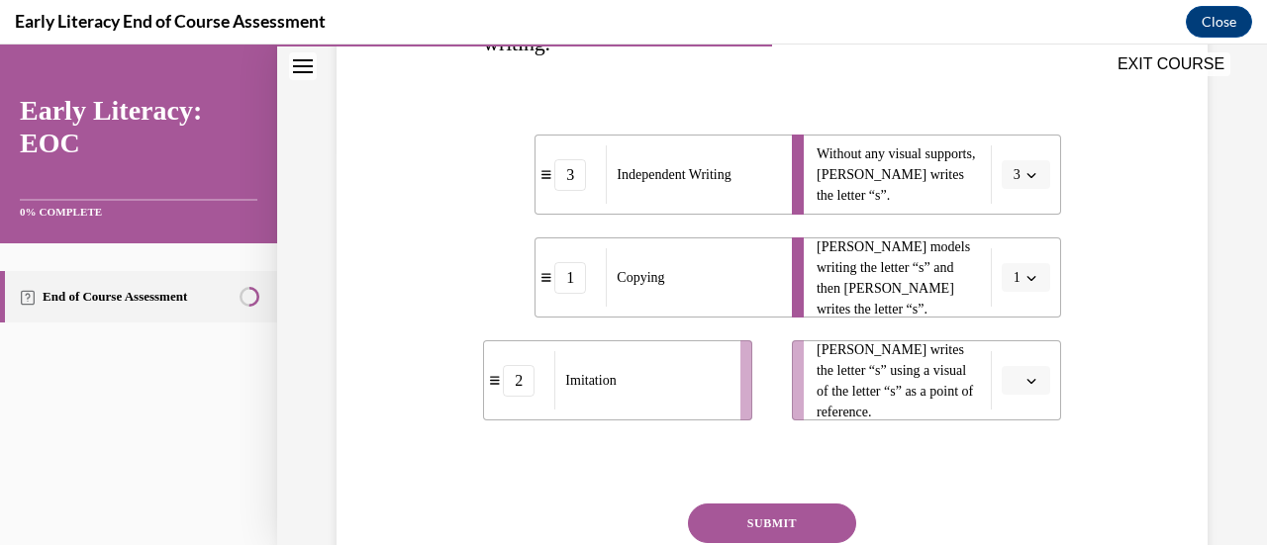
click at [1025, 385] on span "button" at bounding box center [1031, 381] width 14 height 14
click at [1010, 299] on div "2" at bounding box center [1010, 297] width 48 height 40
click at [1024, 276] on span "button" at bounding box center [1031, 278] width 14 height 14
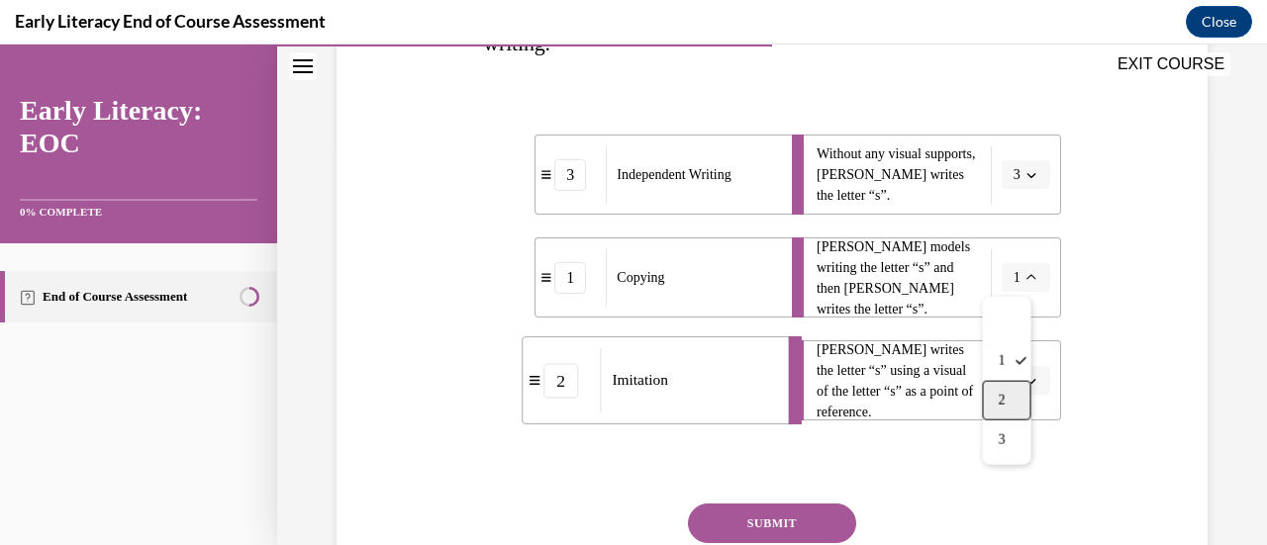
click at [997, 390] on div "2" at bounding box center [1006, 401] width 48 height 40
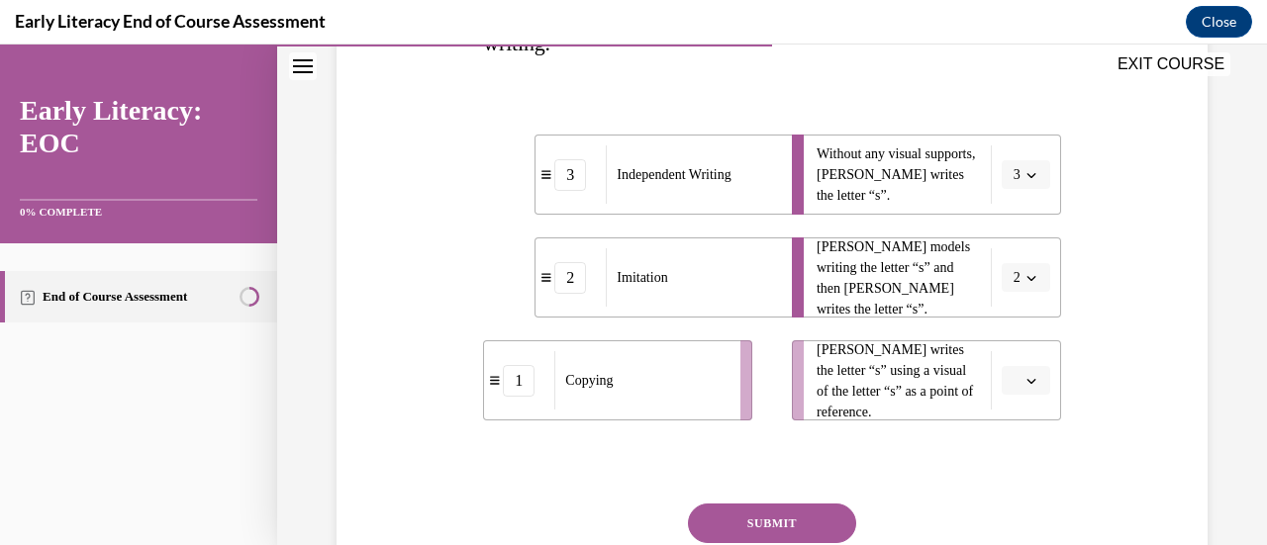
click at [1008, 388] on button "button" at bounding box center [1025, 381] width 48 height 30
click at [1001, 258] on span "1" at bounding box center [1004, 257] width 7 height 16
click at [798, 508] on button "SUBMIT" at bounding box center [772, 524] width 168 height 40
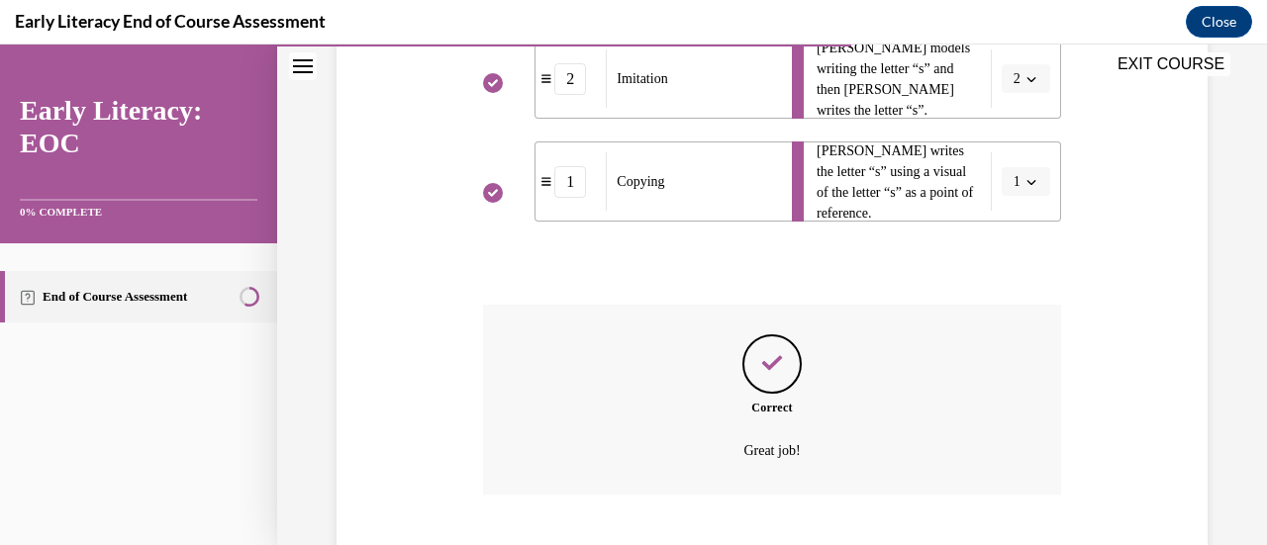
scroll to position [718, 0]
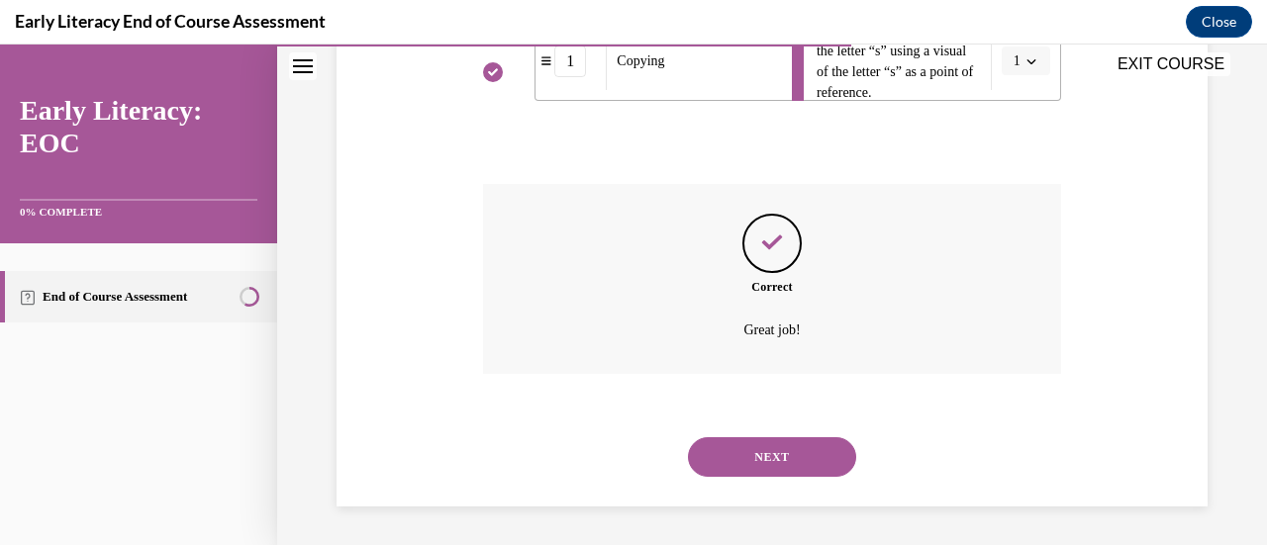
click at [764, 470] on button "NEXT" at bounding box center [772, 457] width 168 height 40
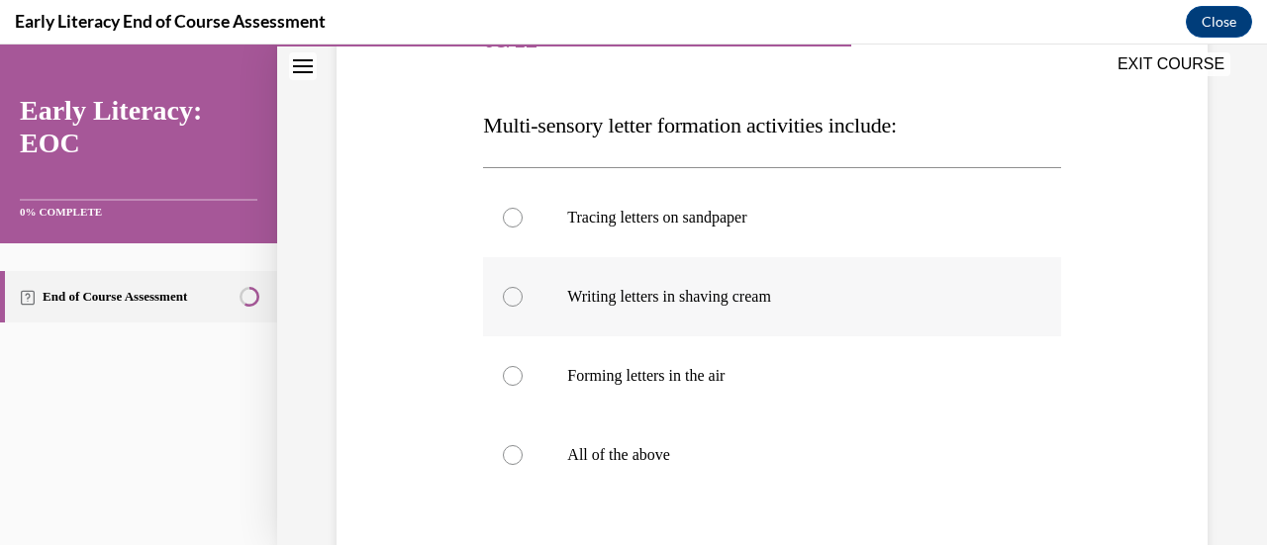
scroll to position [348, 0]
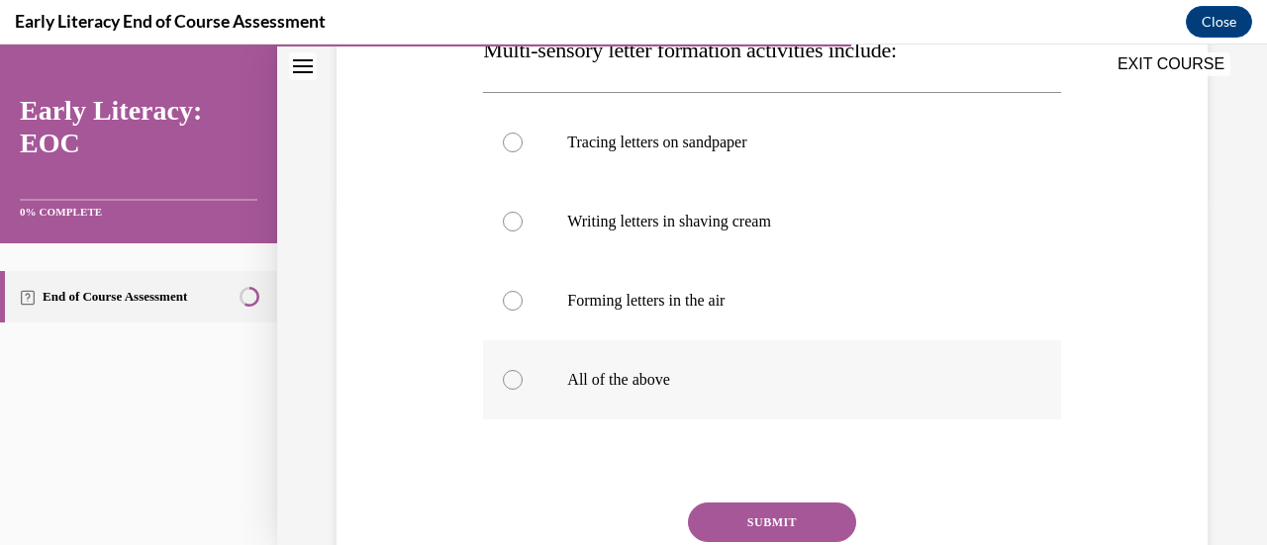
click at [625, 387] on p "All of the above" at bounding box center [788, 380] width 443 height 20
click at [738, 512] on button "SUBMIT" at bounding box center [772, 523] width 168 height 40
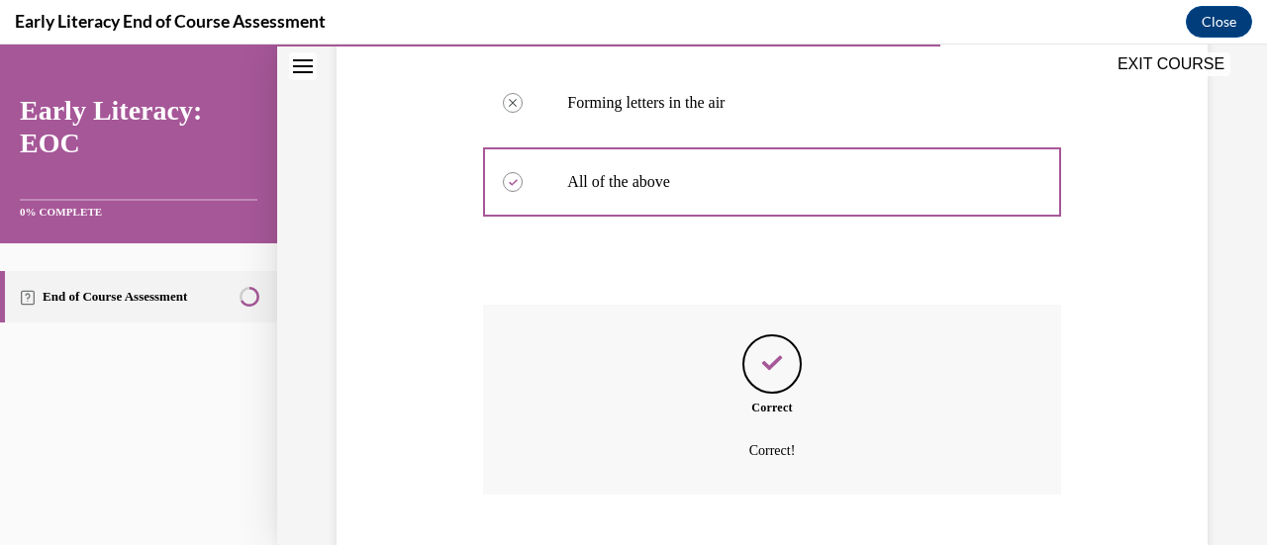
scroll to position [667, 0]
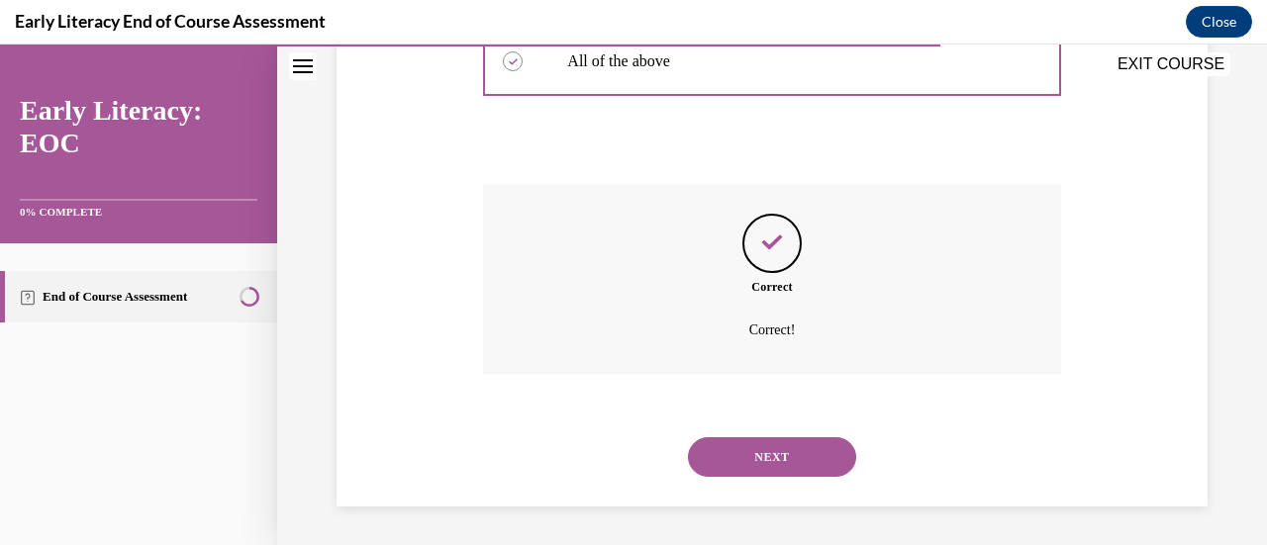
click at [761, 456] on button "NEXT" at bounding box center [772, 457] width 168 height 40
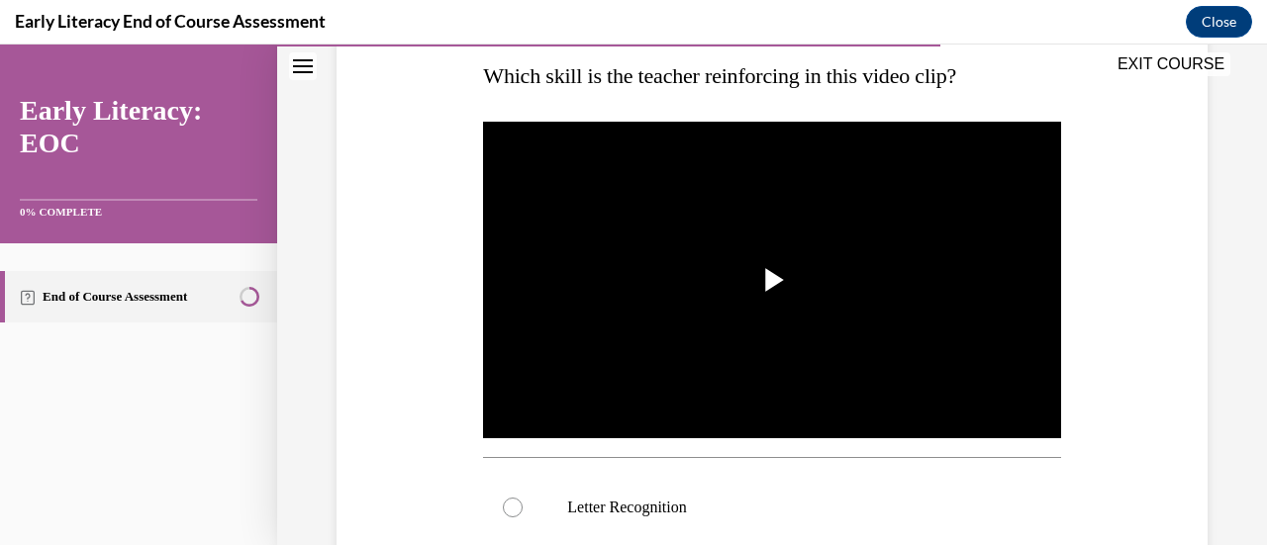
scroll to position [327, 0]
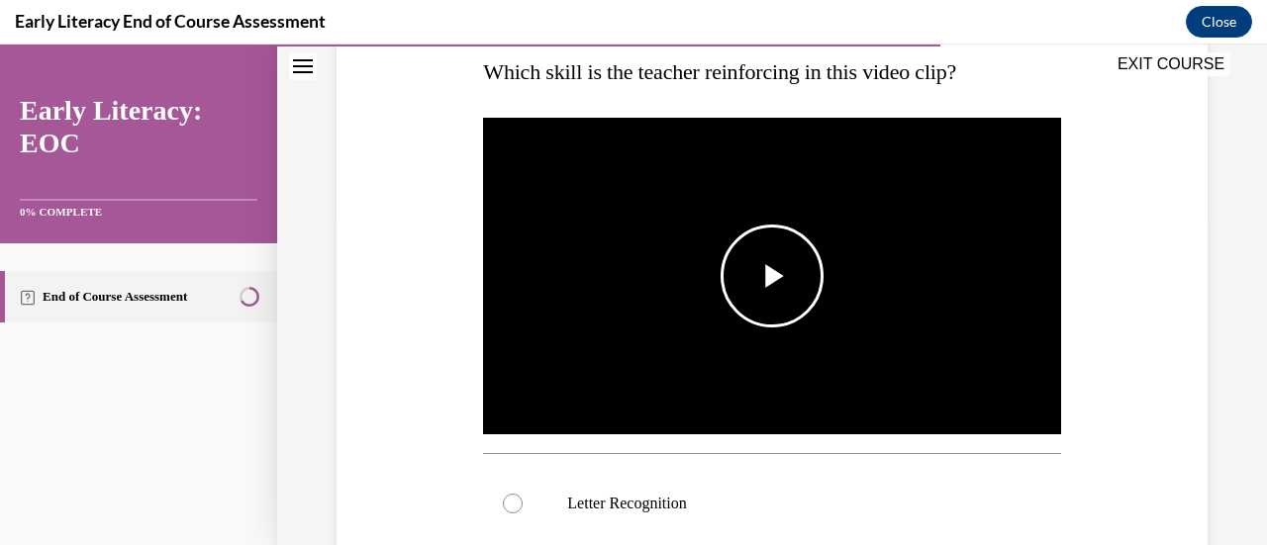
click at [772, 276] on span "Video player" at bounding box center [772, 276] width 0 height 0
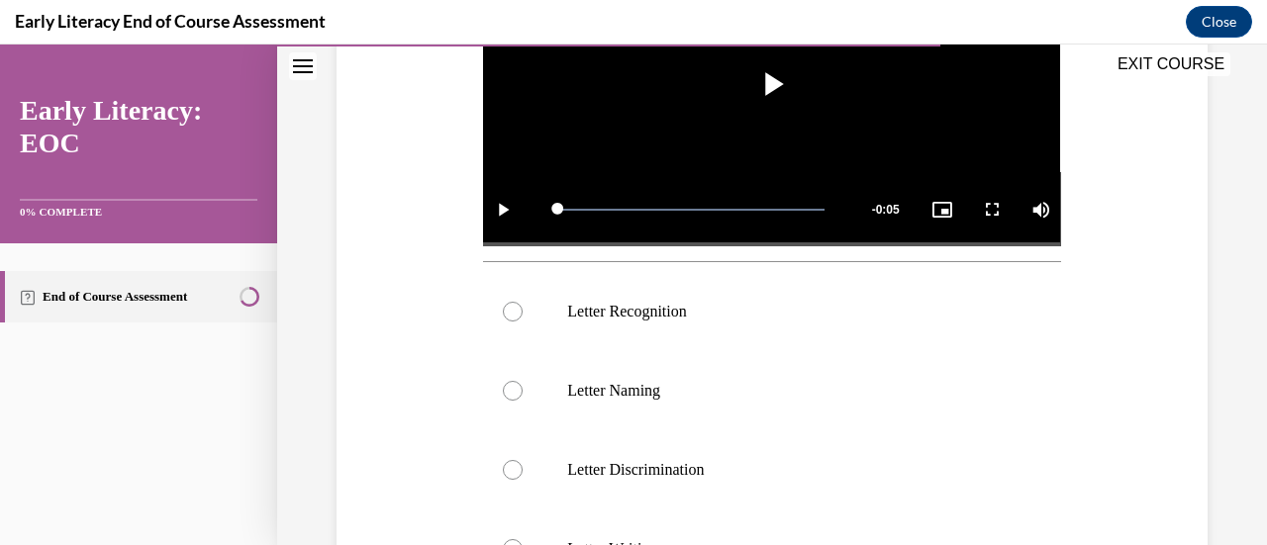
scroll to position [619, 0]
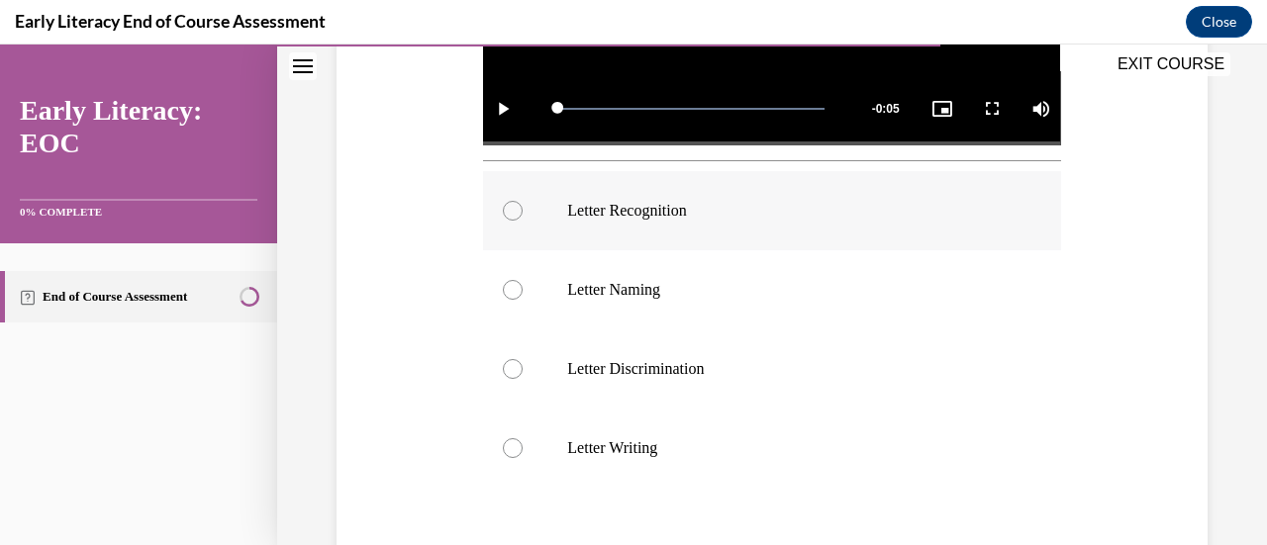
click at [656, 179] on div at bounding box center [771, 210] width 577 height 79
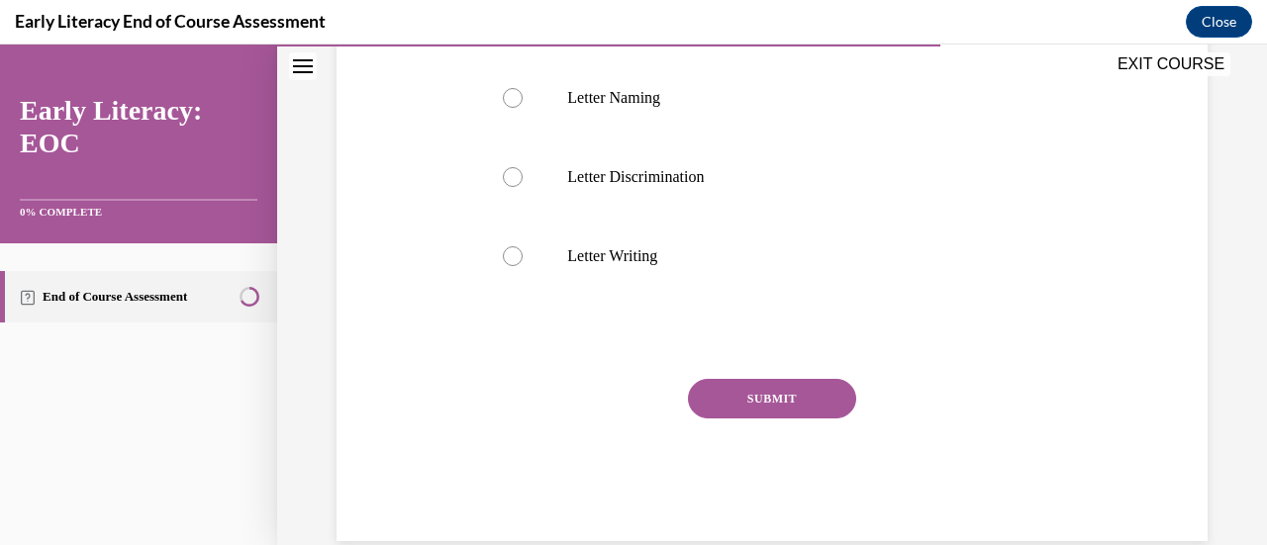
click at [788, 398] on button "SUBMIT" at bounding box center [772, 399] width 168 height 40
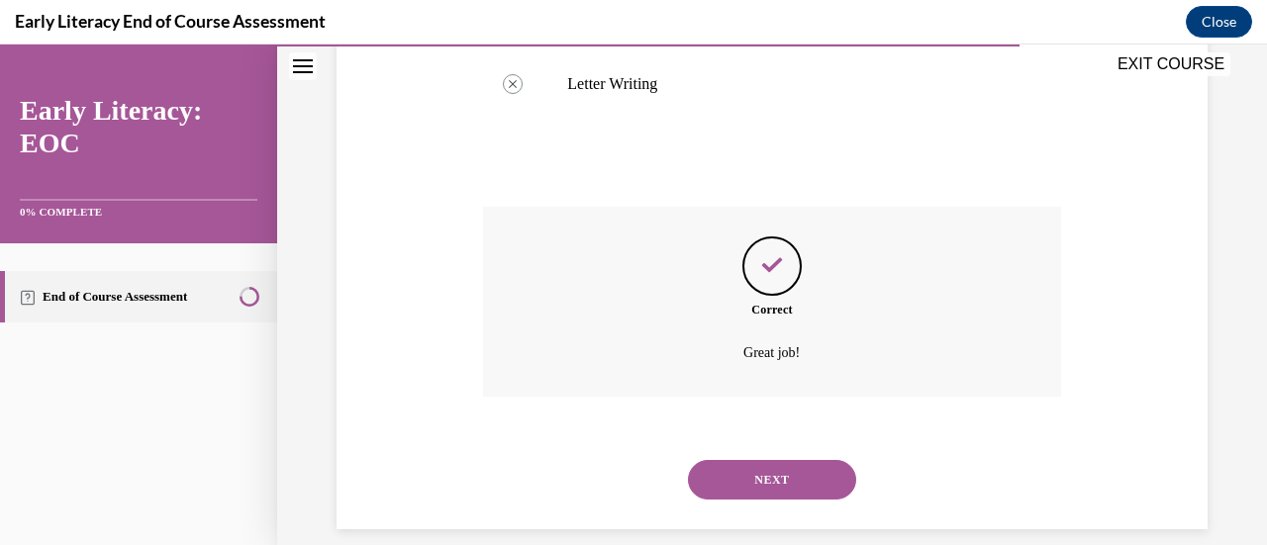
scroll to position [980, 0]
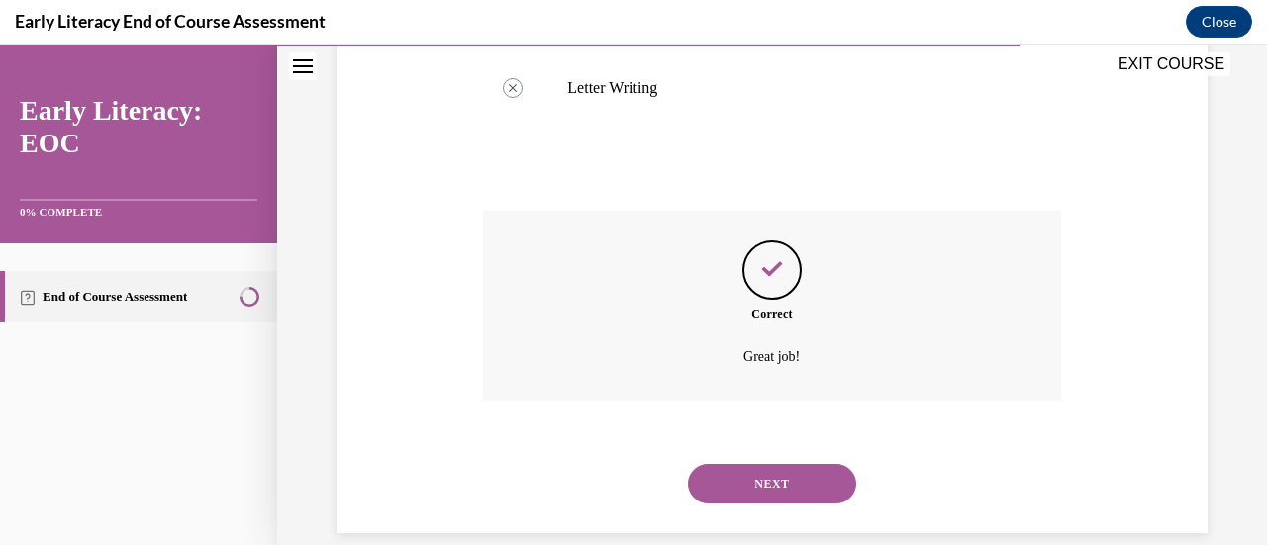
click at [730, 464] on button "NEXT" at bounding box center [772, 484] width 168 height 40
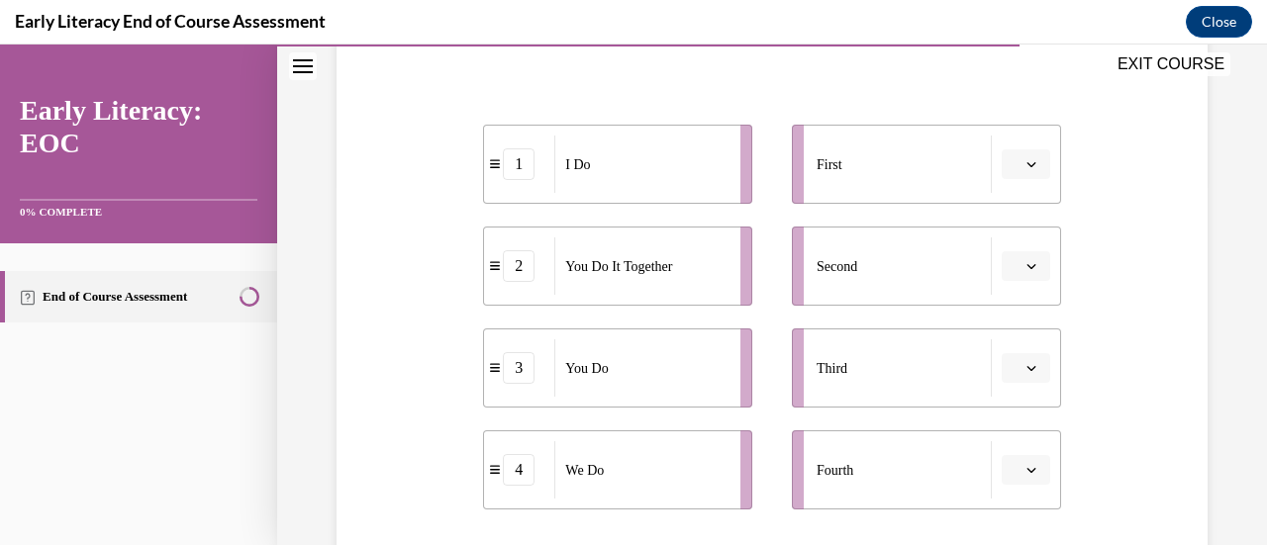
scroll to position [365, 0]
click at [1026, 159] on icon "button" at bounding box center [1031, 164] width 10 height 10
click at [1003, 371] on span "4" at bounding box center [1004, 366] width 7 height 16
click at [1024, 170] on span "button" at bounding box center [1031, 164] width 14 height 14
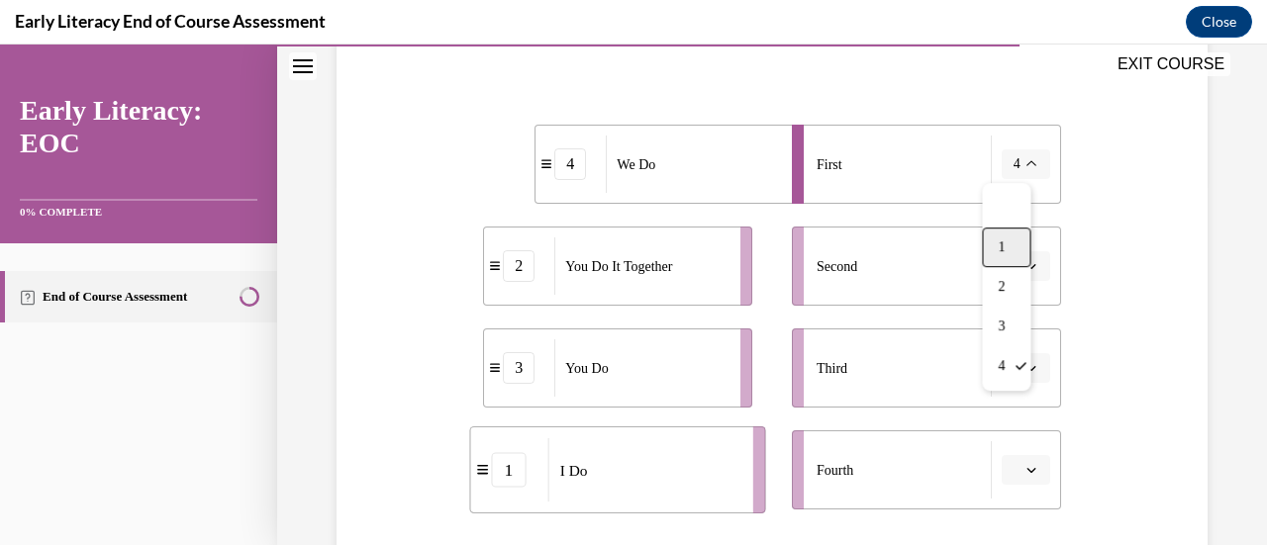
click at [1003, 251] on span "1" at bounding box center [1000, 247] width 7 height 16
click at [1024, 272] on span "button" at bounding box center [1031, 266] width 14 height 14
click at [1006, 467] on span "4" at bounding box center [1004, 468] width 7 height 16
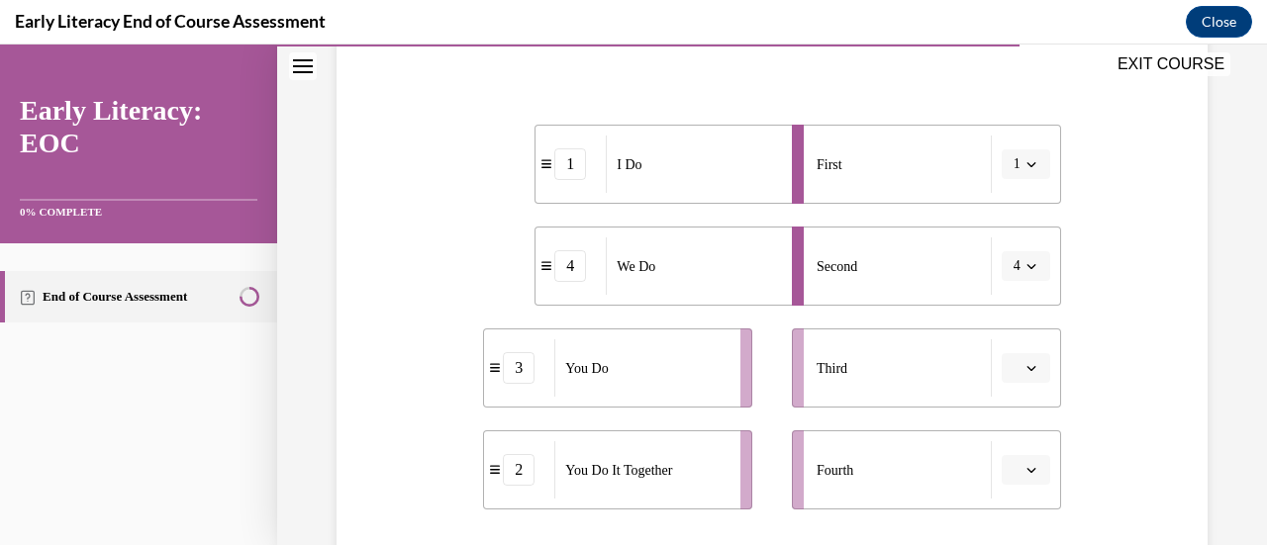
click at [1026, 363] on icon "button" at bounding box center [1031, 368] width 10 height 10
click at [1013, 238] on div "2" at bounding box center [1010, 245] width 48 height 40
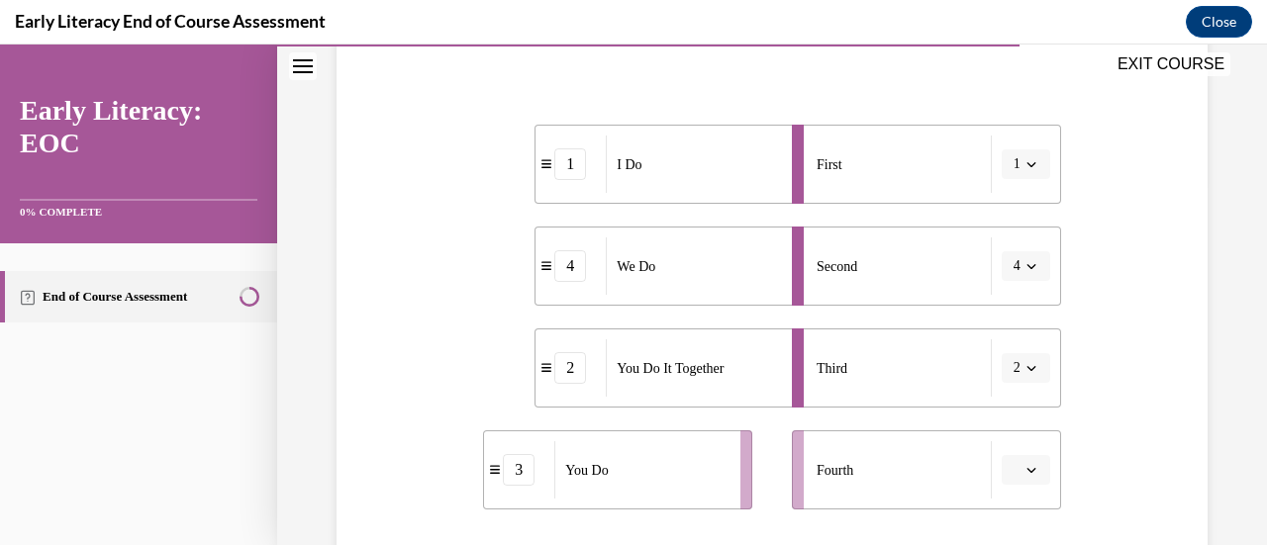
click at [1017, 458] on button "button" at bounding box center [1025, 470] width 48 height 30
click at [1005, 391] on span "3" at bounding box center [1004, 386] width 7 height 16
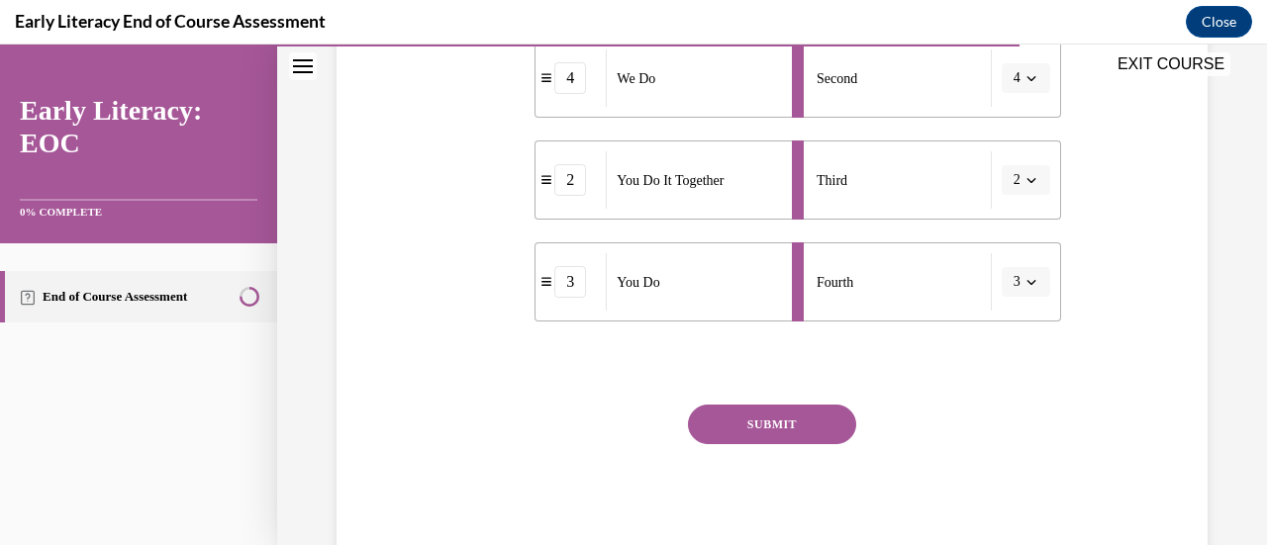
click at [815, 428] on button "SUBMIT" at bounding box center [772, 425] width 168 height 40
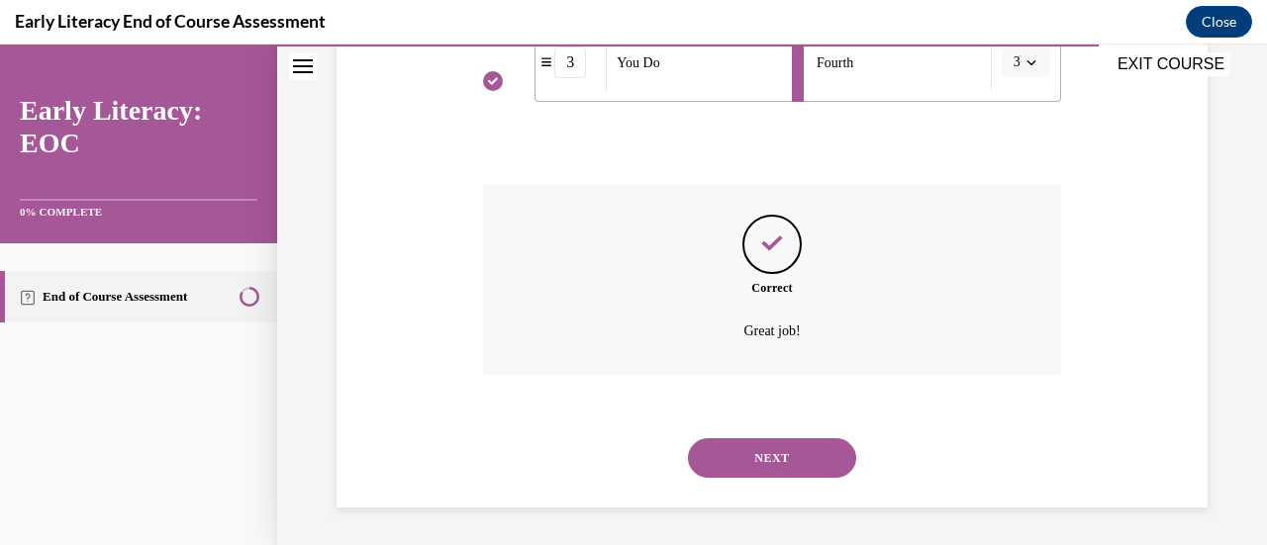
scroll to position [774, 0]
click at [757, 452] on button "NEXT" at bounding box center [772, 457] width 168 height 40
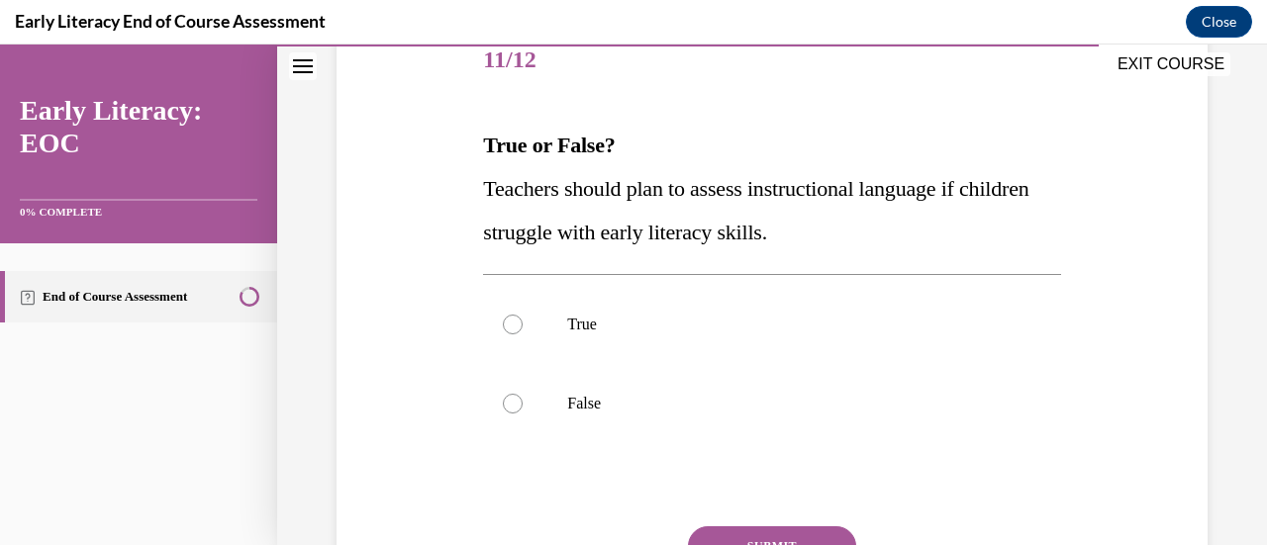
scroll to position [255, 0]
click at [641, 339] on div at bounding box center [771, 322] width 577 height 79
click at [724, 535] on button "SUBMIT" at bounding box center [772, 544] width 168 height 40
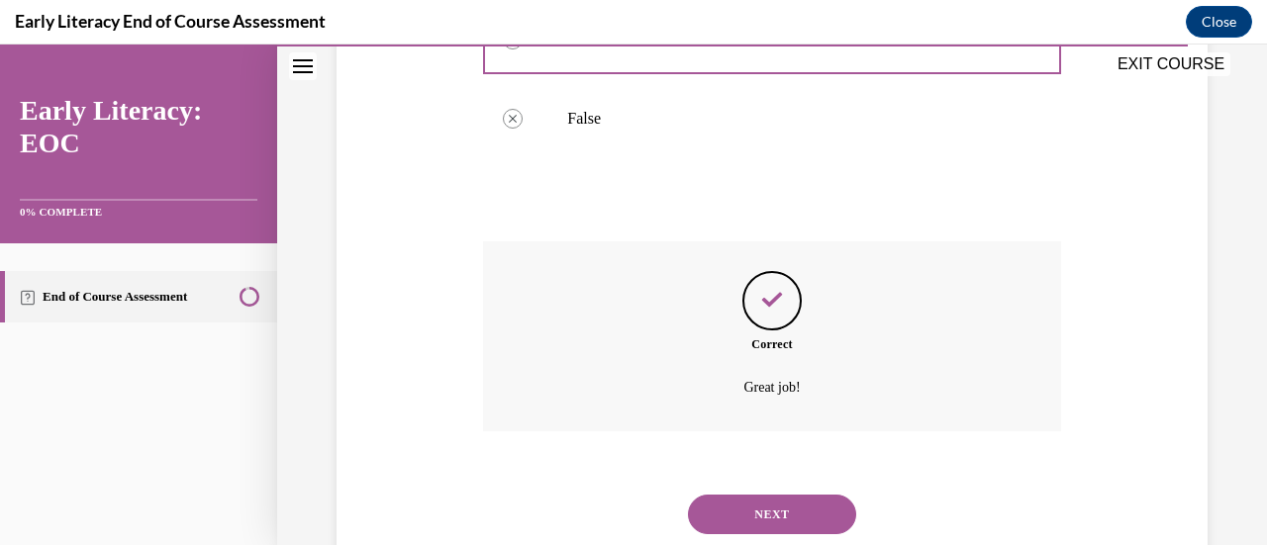
scroll to position [596, 0]
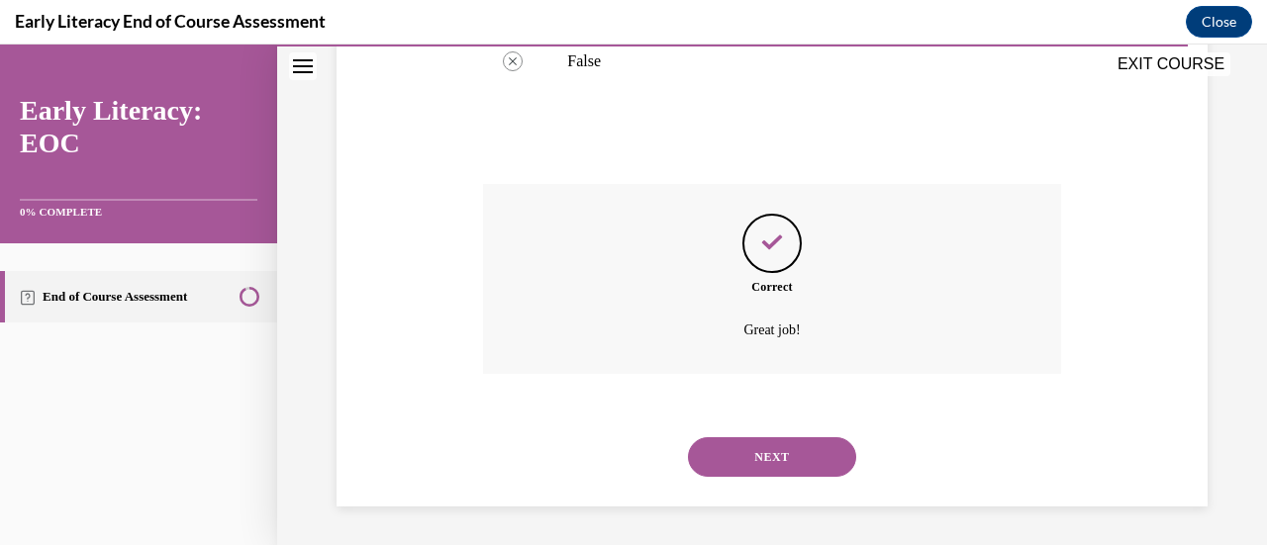
click at [709, 448] on button "NEXT" at bounding box center [772, 457] width 168 height 40
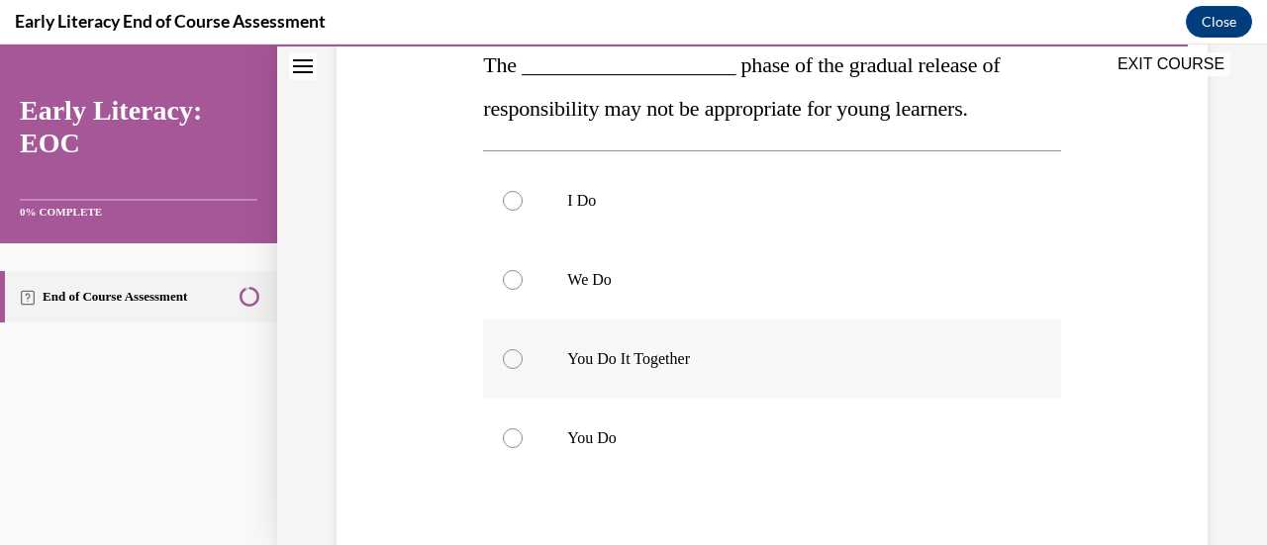
scroll to position [346, 0]
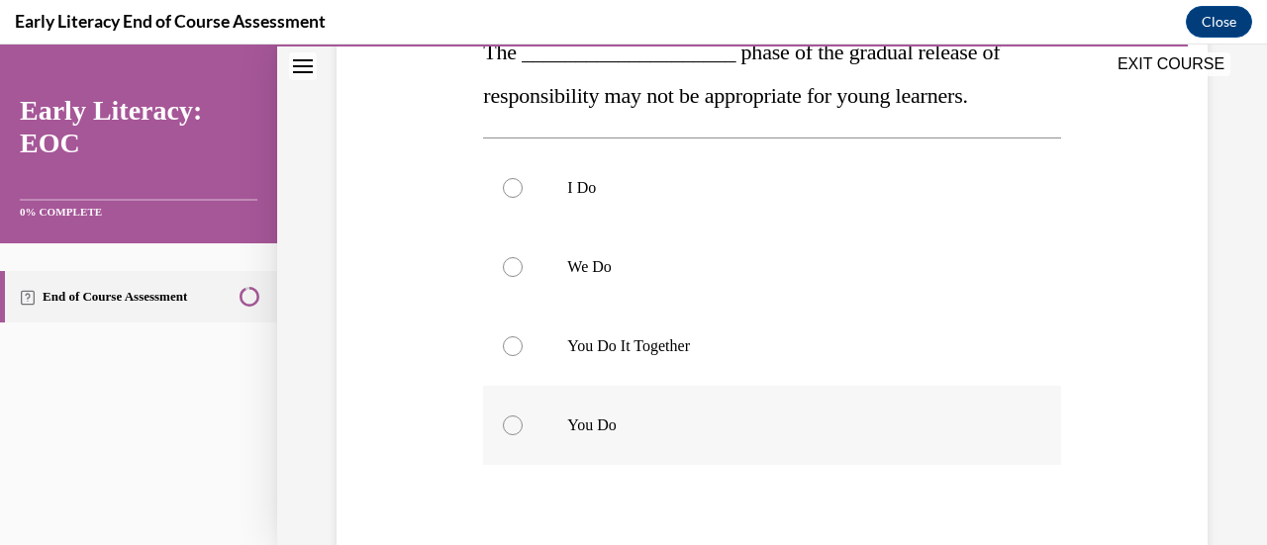
click at [632, 423] on p "You Do" at bounding box center [788, 426] width 443 height 20
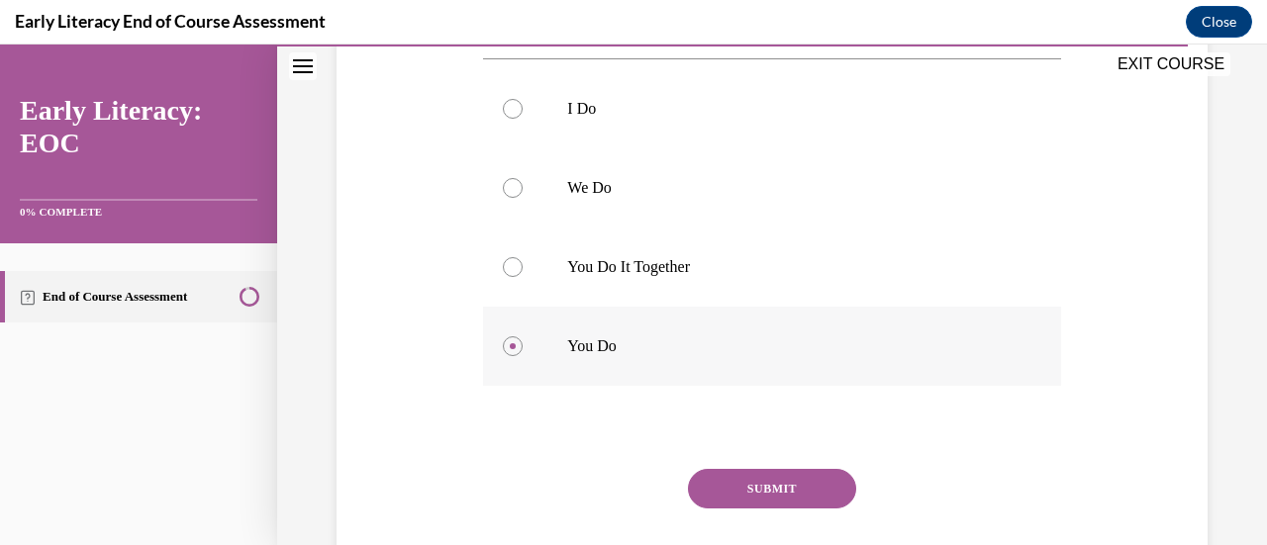
scroll to position [427, 0]
click at [748, 478] on button "SUBMIT" at bounding box center [772, 487] width 168 height 40
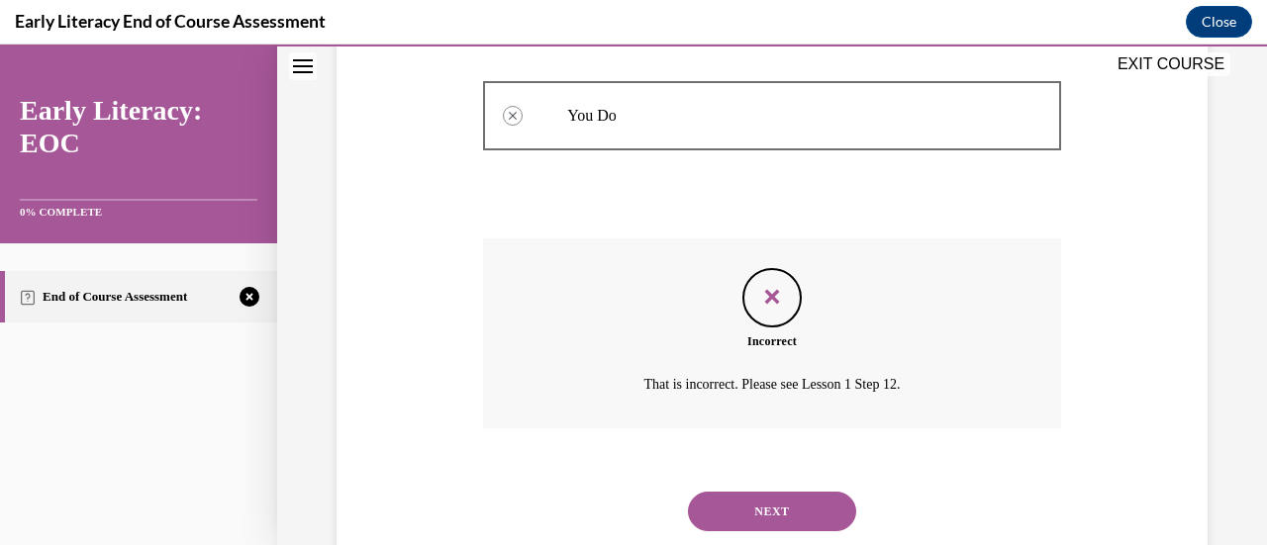
click at [730, 514] on button "NEXT" at bounding box center [772, 512] width 168 height 40
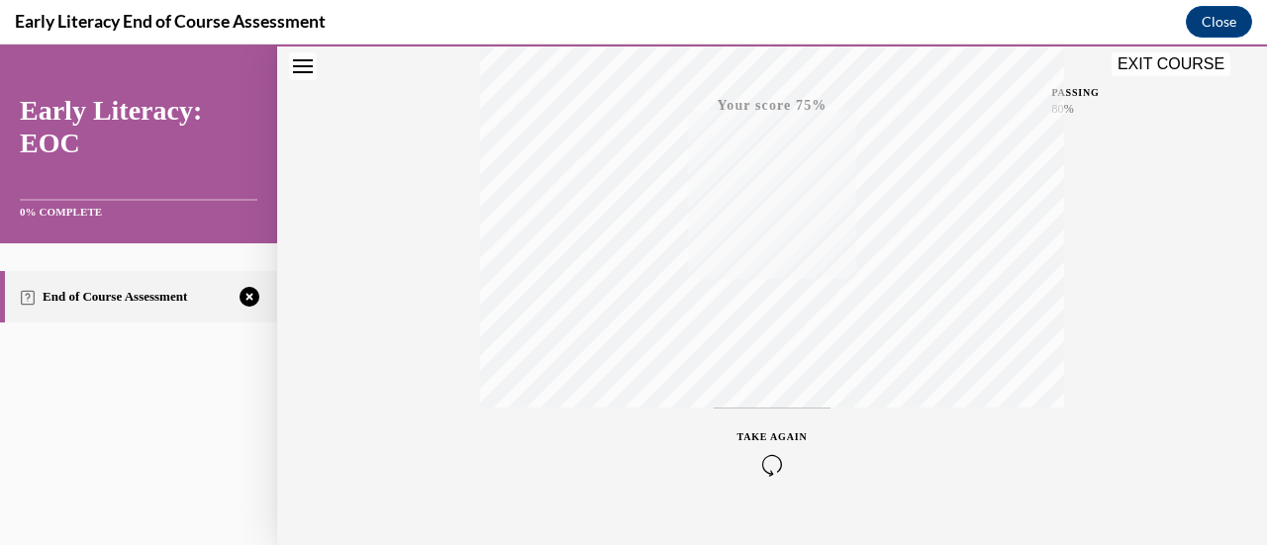
scroll to position [513, 0]
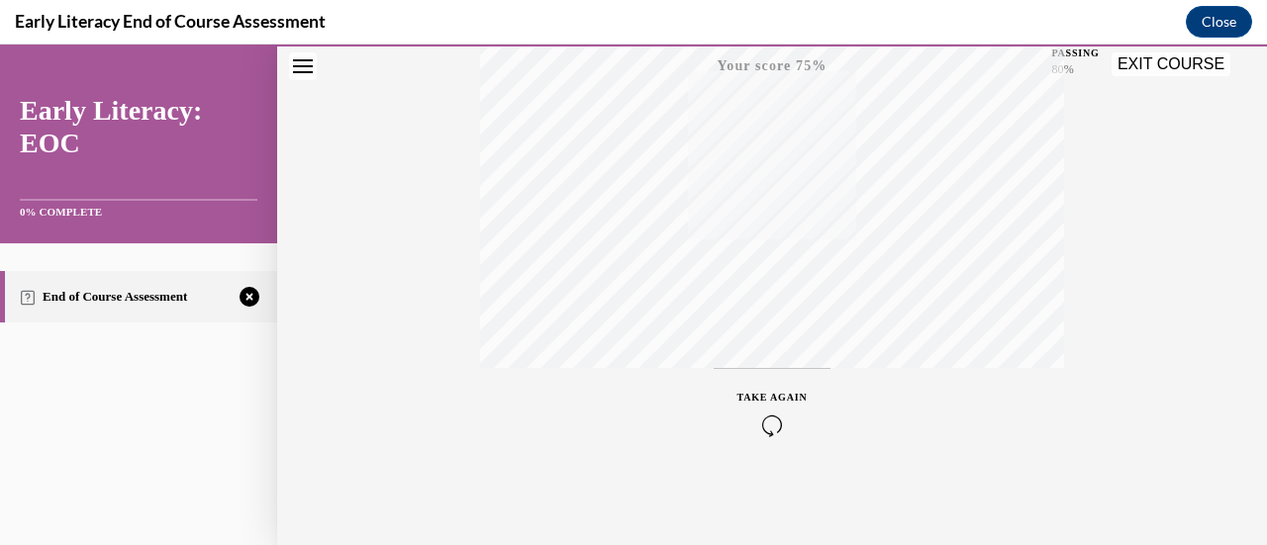
click at [764, 431] on icon "button" at bounding box center [772, 426] width 70 height 22
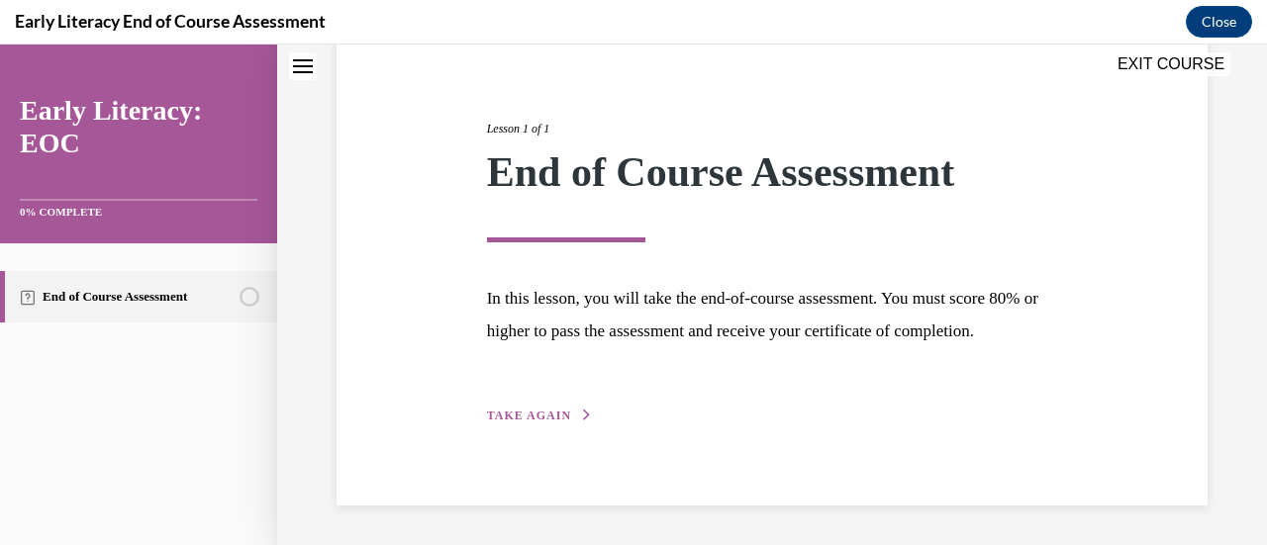
scroll to position [232, 0]
click at [565, 419] on button "TAKE AGAIN" at bounding box center [540, 416] width 106 height 18
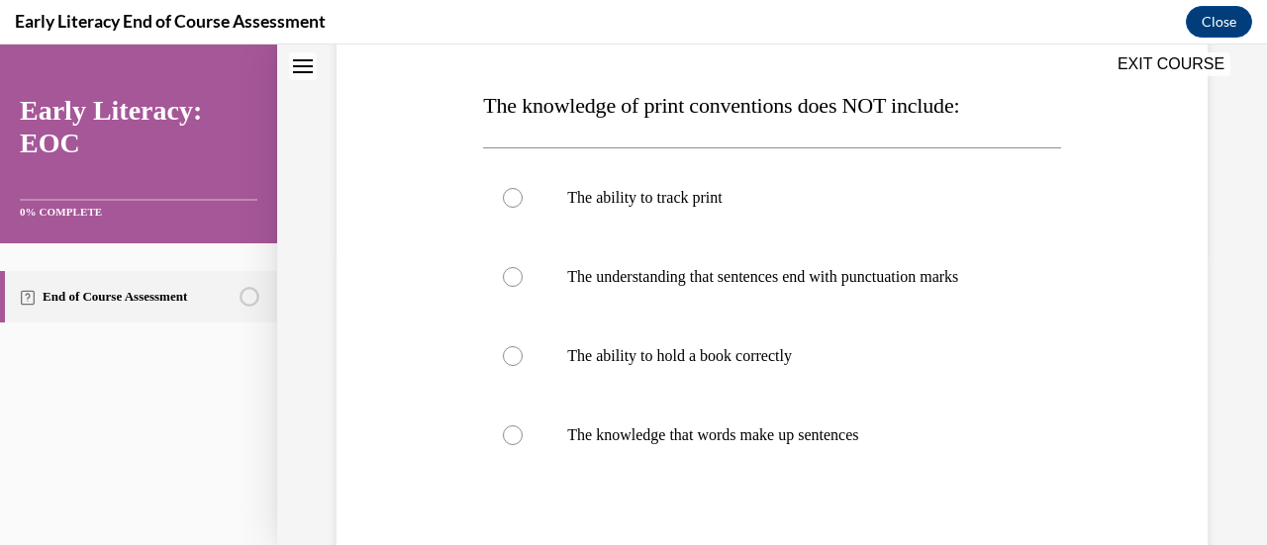
scroll to position [295, 0]
click at [620, 377] on div at bounding box center [771, 354] width 577 height 79
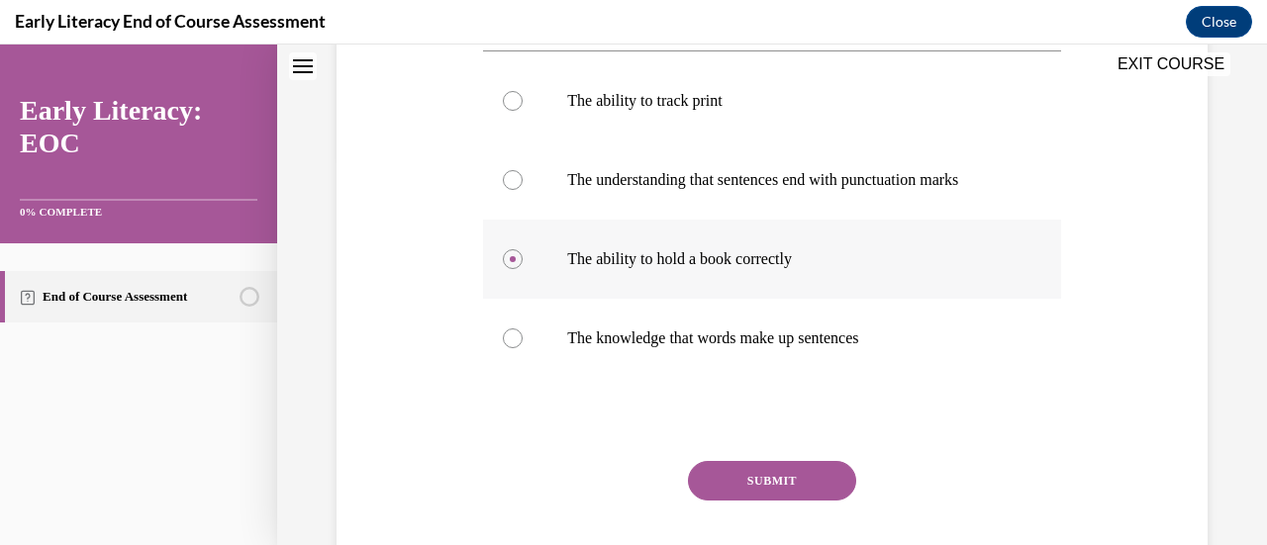
scroll to position [392, 0]
click at [710, 471] on button "SUBMIT" at bounding box center [772, 479] width 168 height 40
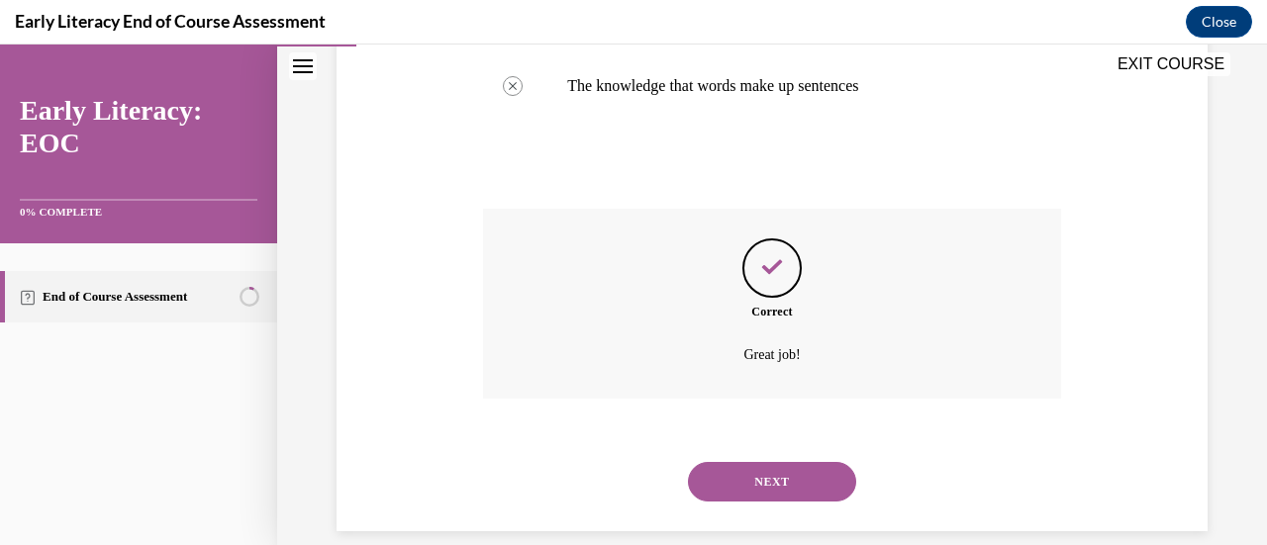
scroll to position [667, 0]
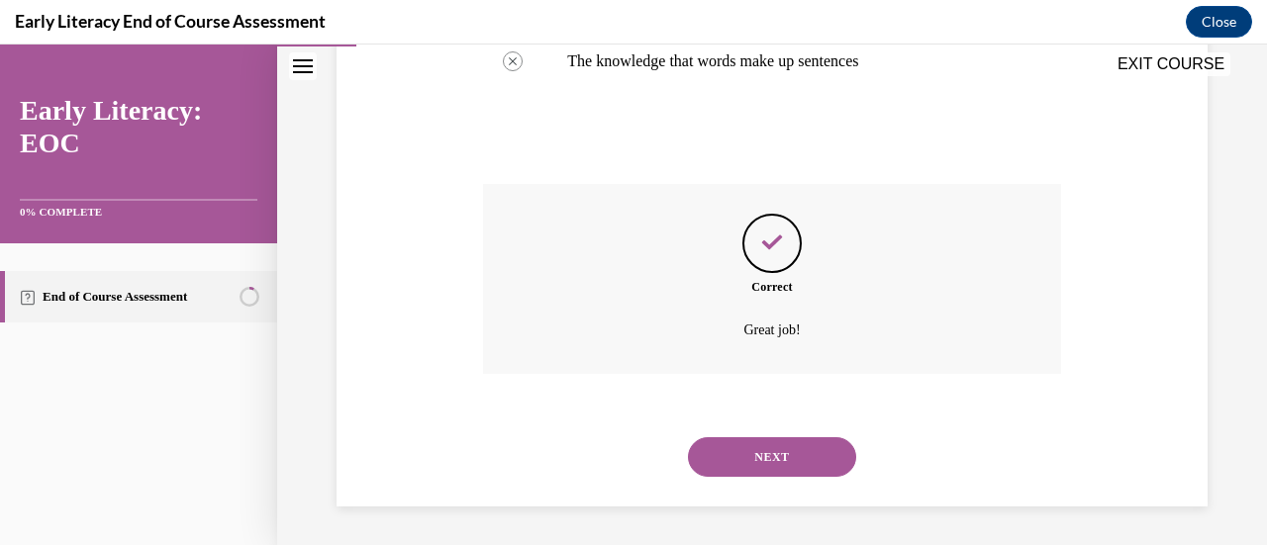
click at [725, 458] on button "NEXT" at bounding box center [772, 457] width 168 height 40
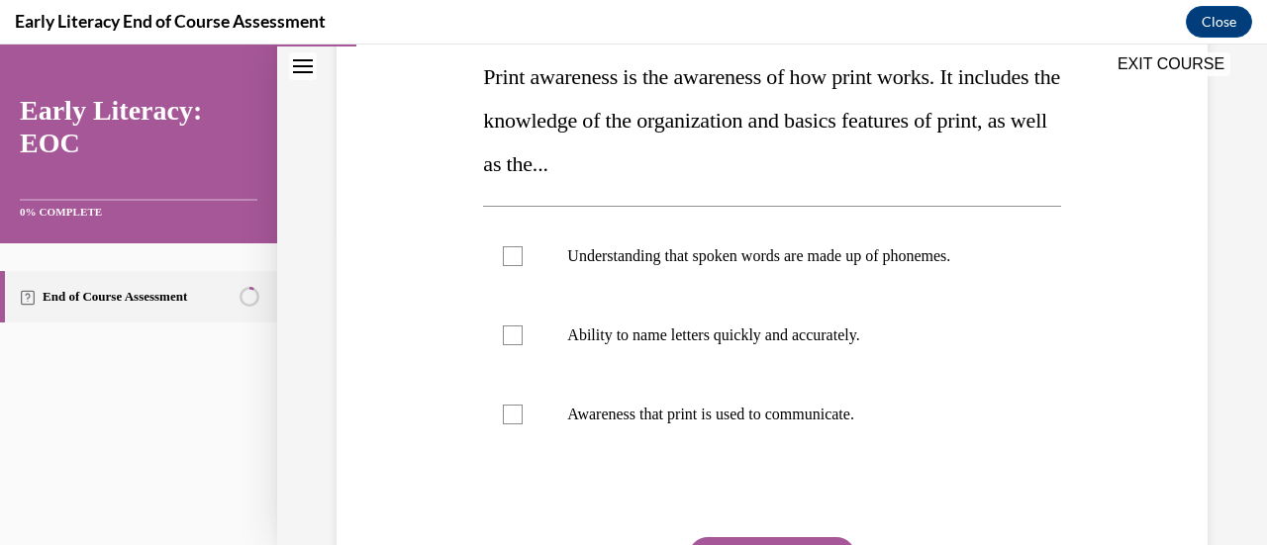
scroll to position [323, 0]
click at [709, 422] on p "Awareness that print is used to communicate." at bounding box center [788, 414] width 443 height 20
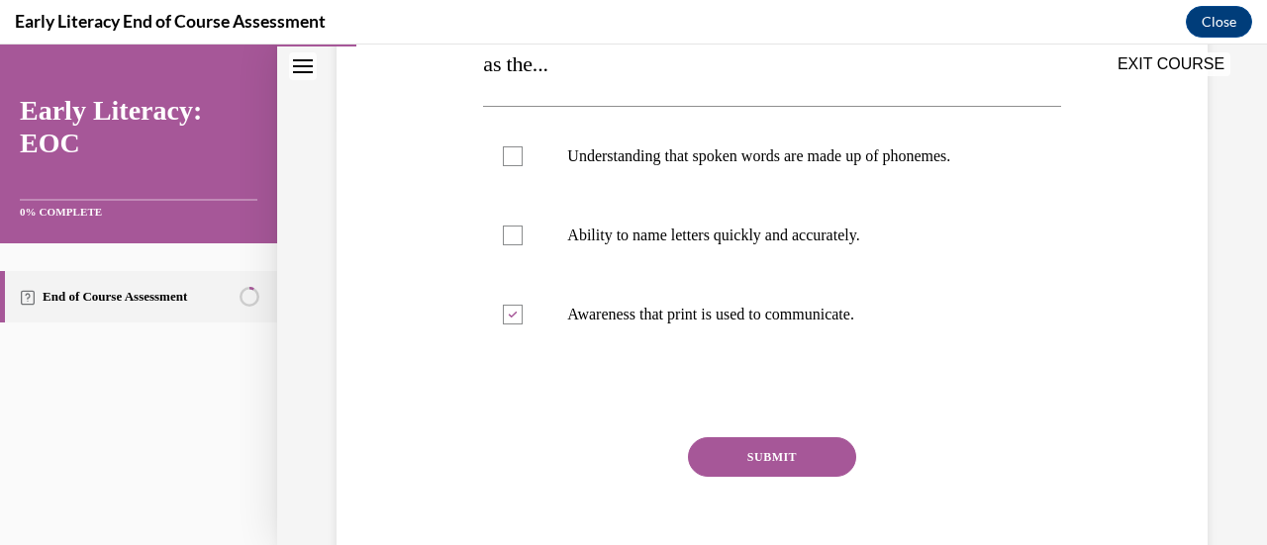
click at [740, 458] on button "SUBMIT" at bounding box center [772, 457] width 168 height 40
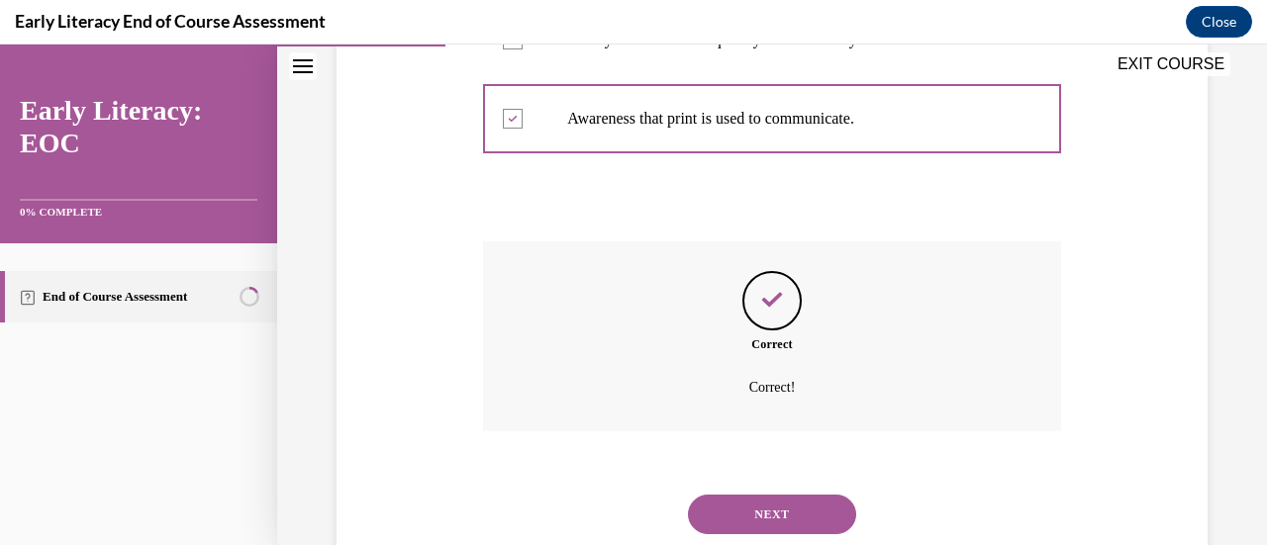
scroll to position [675, 0]
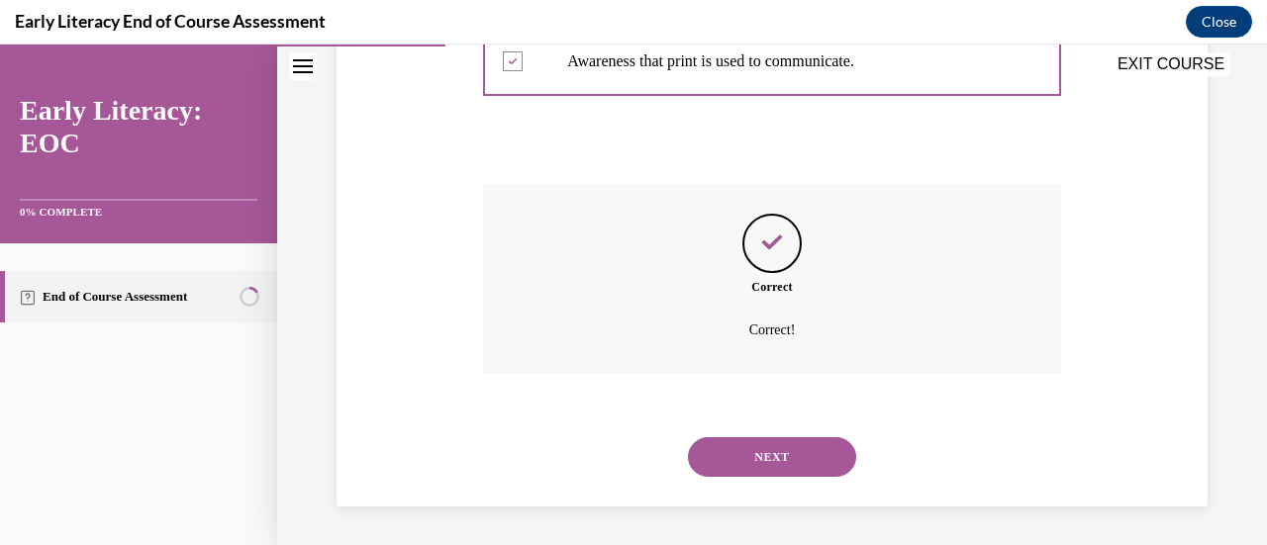
click at [709, 476] on button "NEXT" at bounding box center [772, 457] width 168 height 40
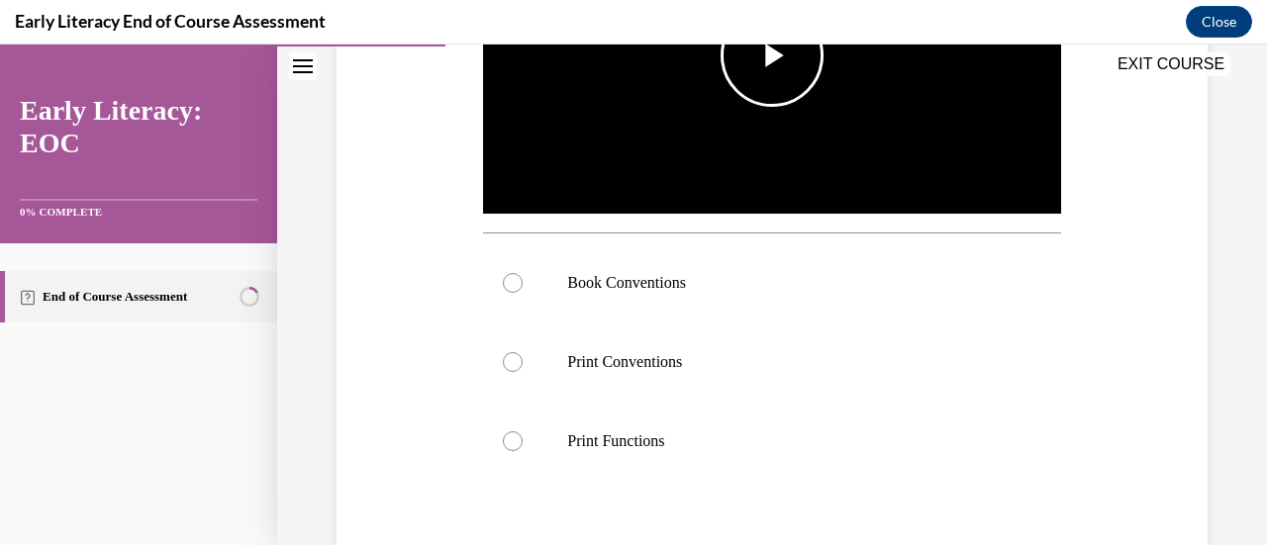
scroll to position [553, 0]
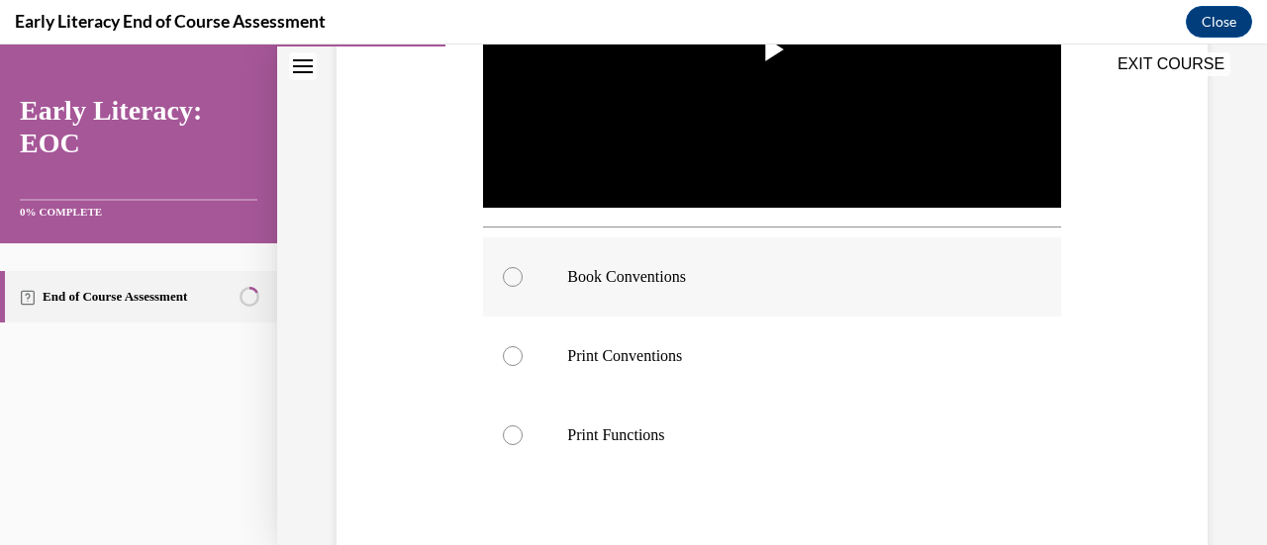
click at [695, 282] on div at bounding box center [771, 276] width 577 height 79
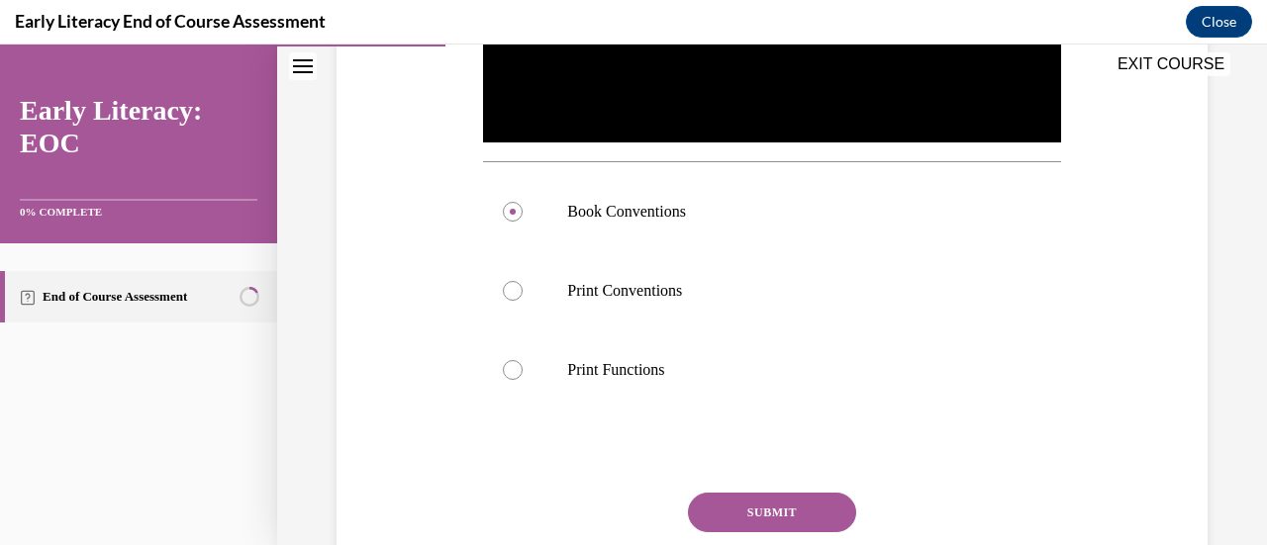
click at [705, 493] on button "SUBMIT" at bounding box center [772, 513] width 168 height 40
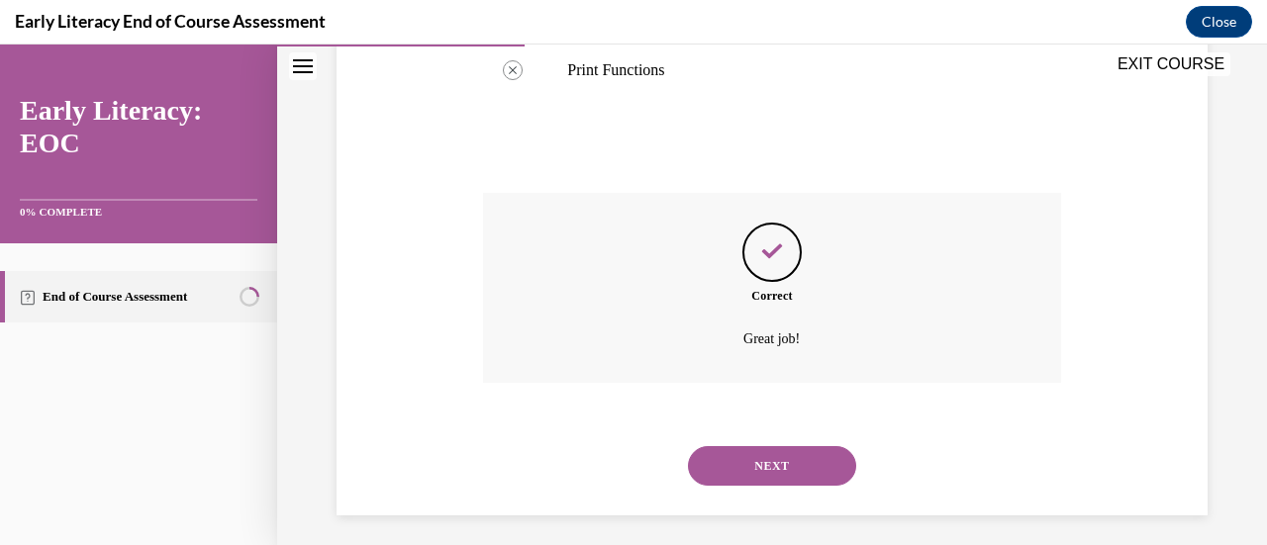
scroll to position [921, 0]
click at [718, 458] on button "NEXT" at bounding box center [772, 463] width 168 height 40
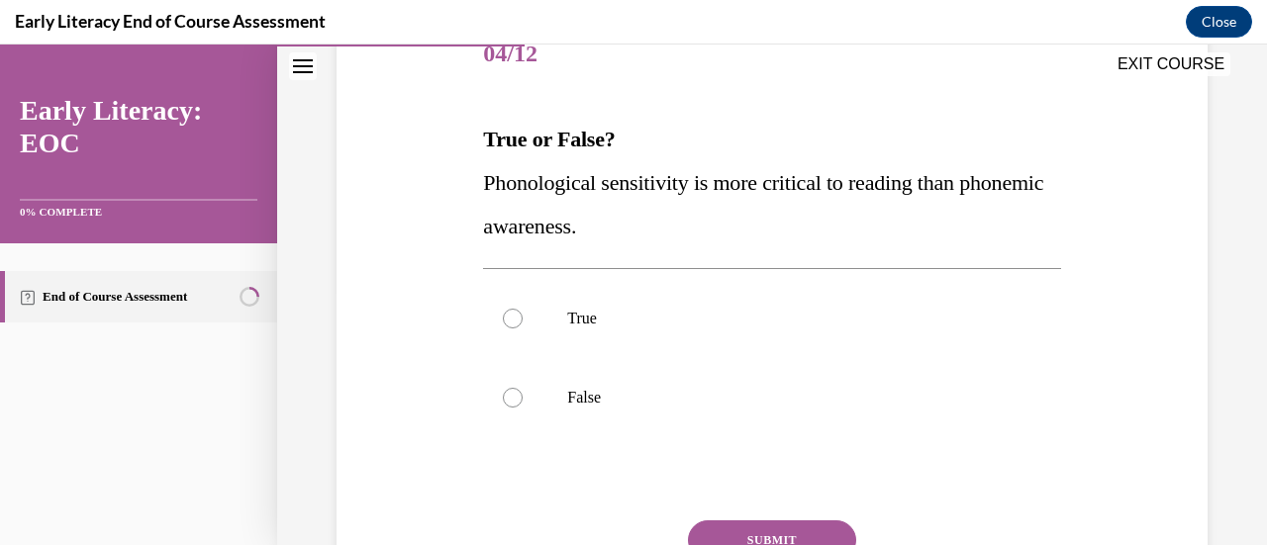
scroll to position [260, 0]
click at [616, 408] on div at bounding box center [771, 396] width 577 height 79
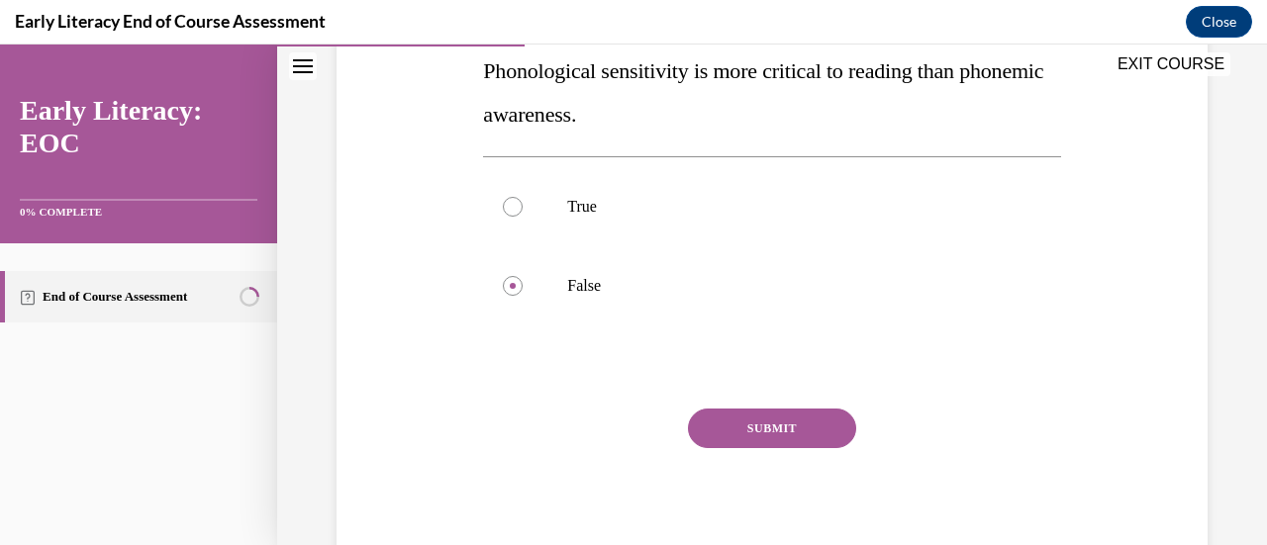
click at [749, 428] on button "SUBMIT" at bounding box center [772, 429] width 168 height 40
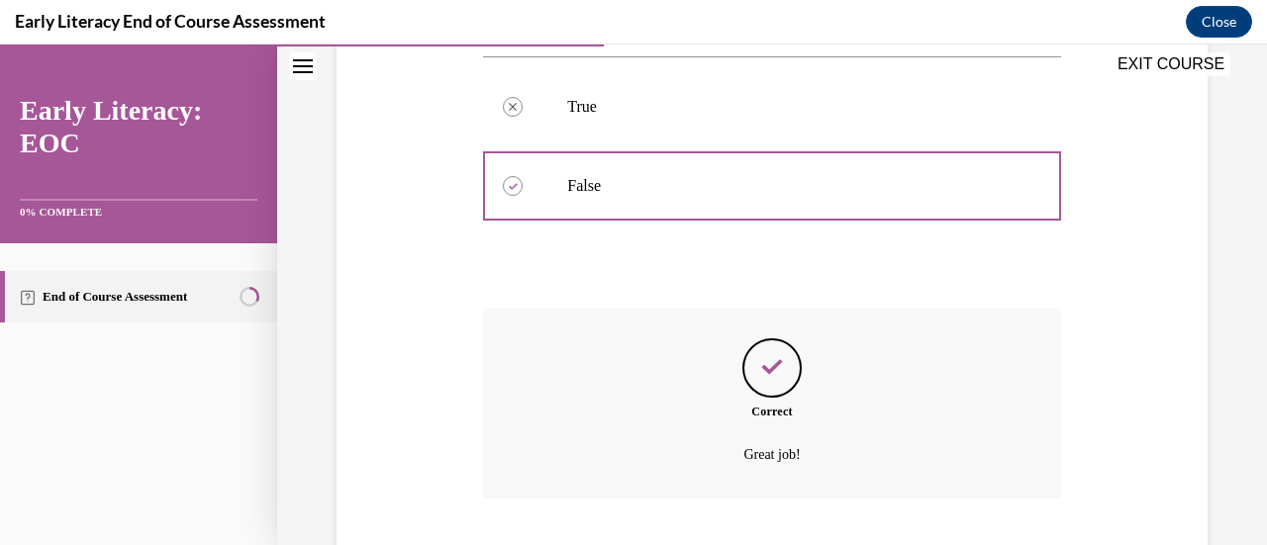
scroll to position [596, 0]
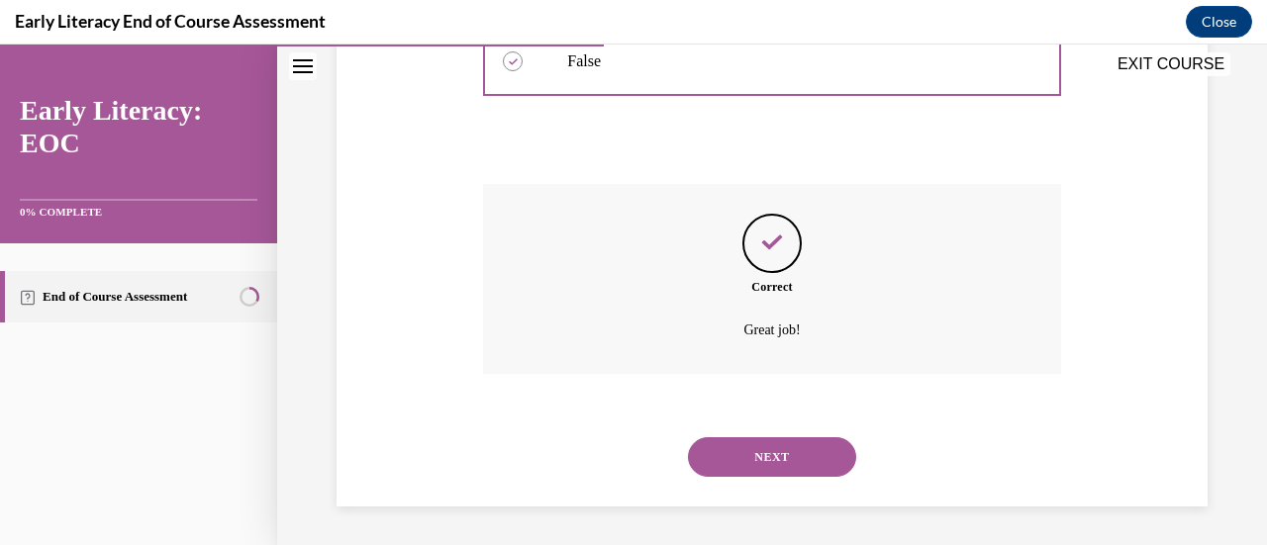
click at [750, 449] on button "NEXT" at bounding box center [772, 457] width 168 height 40
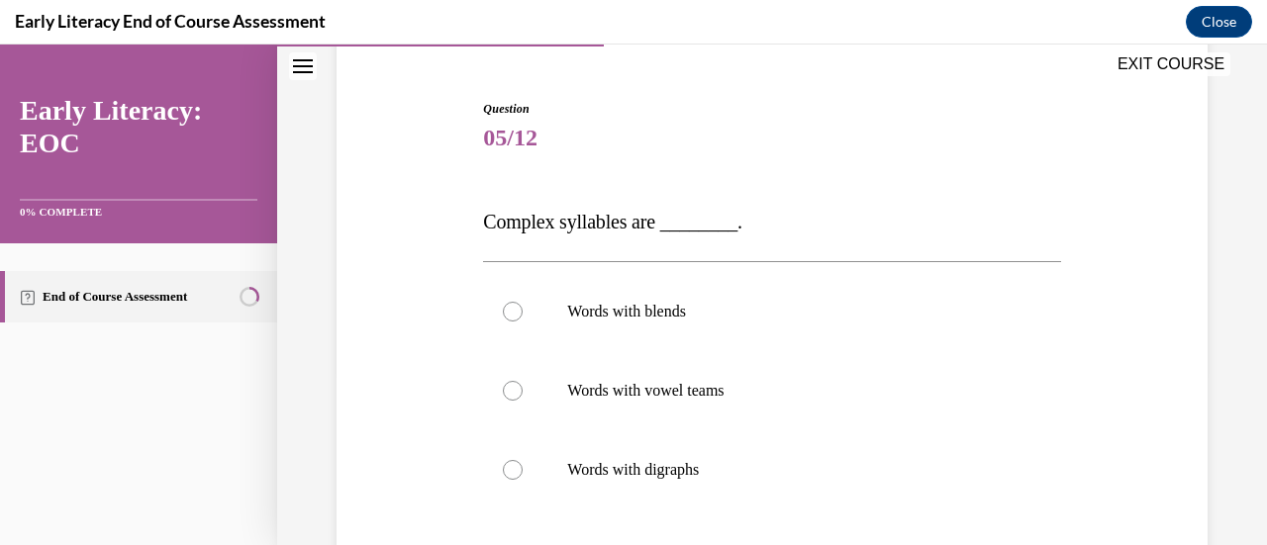
scroll to position [176, 0]
click at [695, 380] on p "Words with vowel teams" at bounding box center [788, 390] width 443 height 20
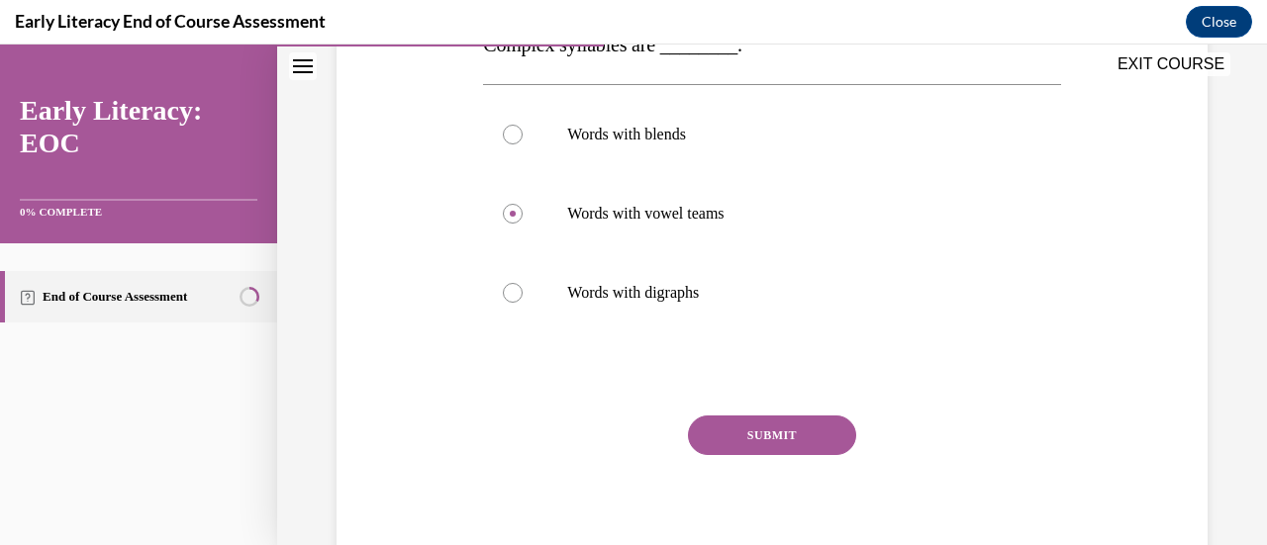
click at [717, 417] on button "SUBMIT" at bounding box center [772, 436] width 168 height 40
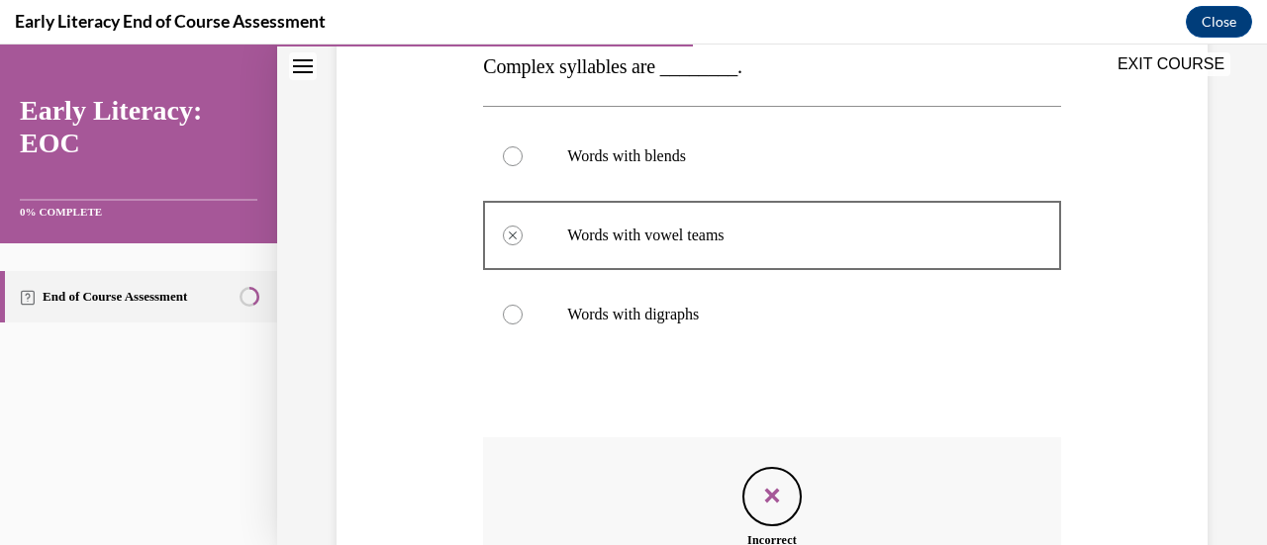
scroll to position [587, 0]
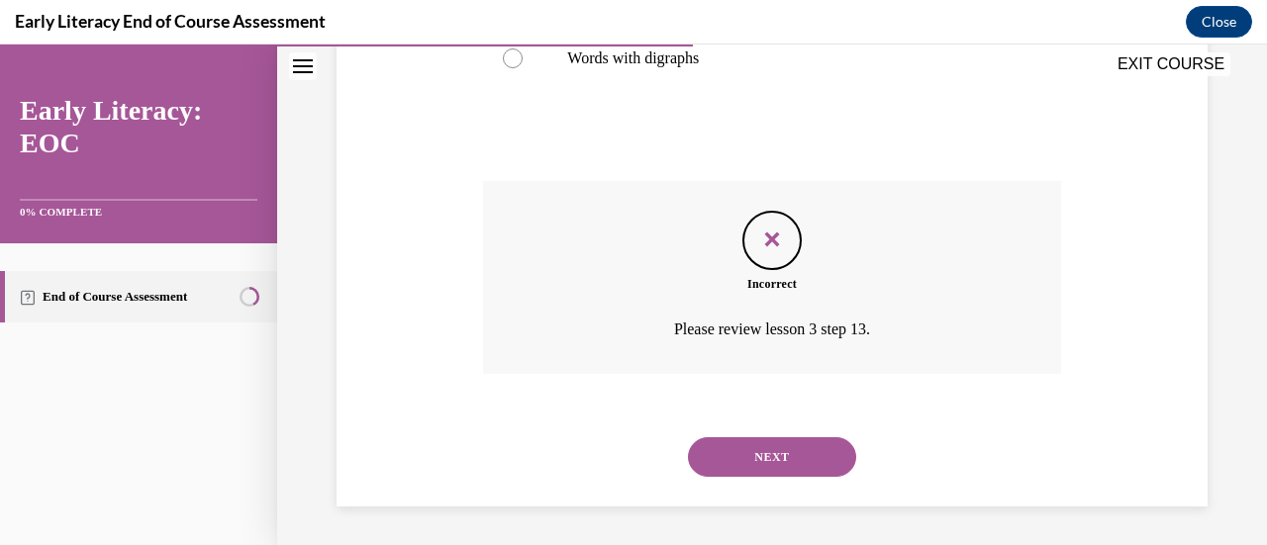
click at [729, 462] on button "NEXT" at bounding box center [772, 457] width 168 height 40
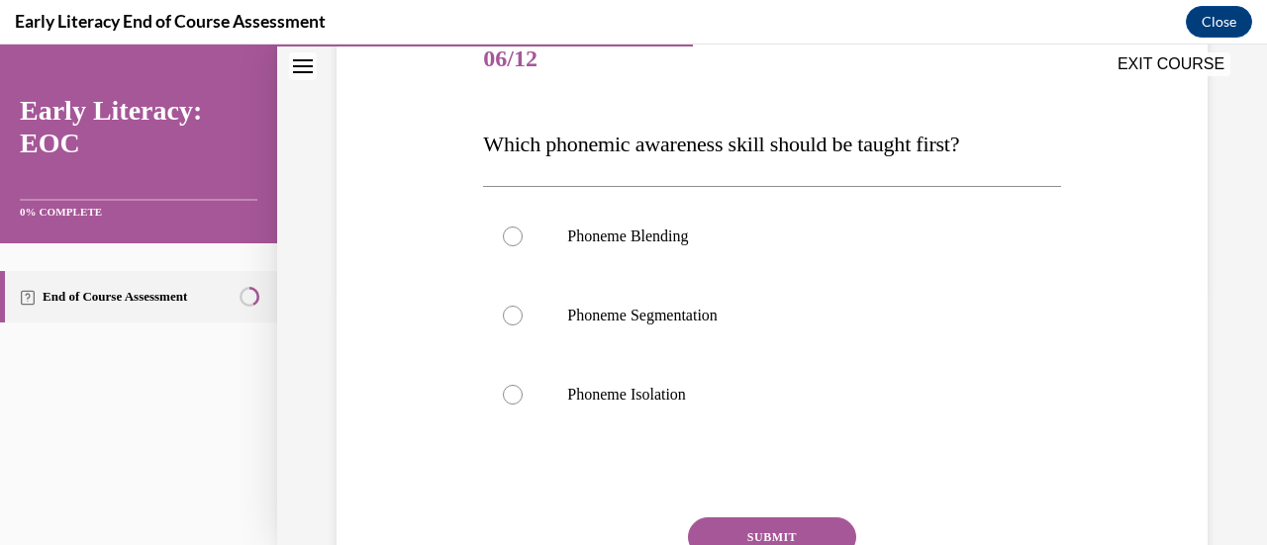
scroll to position [255, 0]
click at [650, 391] on p "Phoneme Isolation" at bounding box center [788, 394] width 443 height 20
click at [711, 524] on button "SUBMIT" at bounding box center [772, 537] width 168 height 40
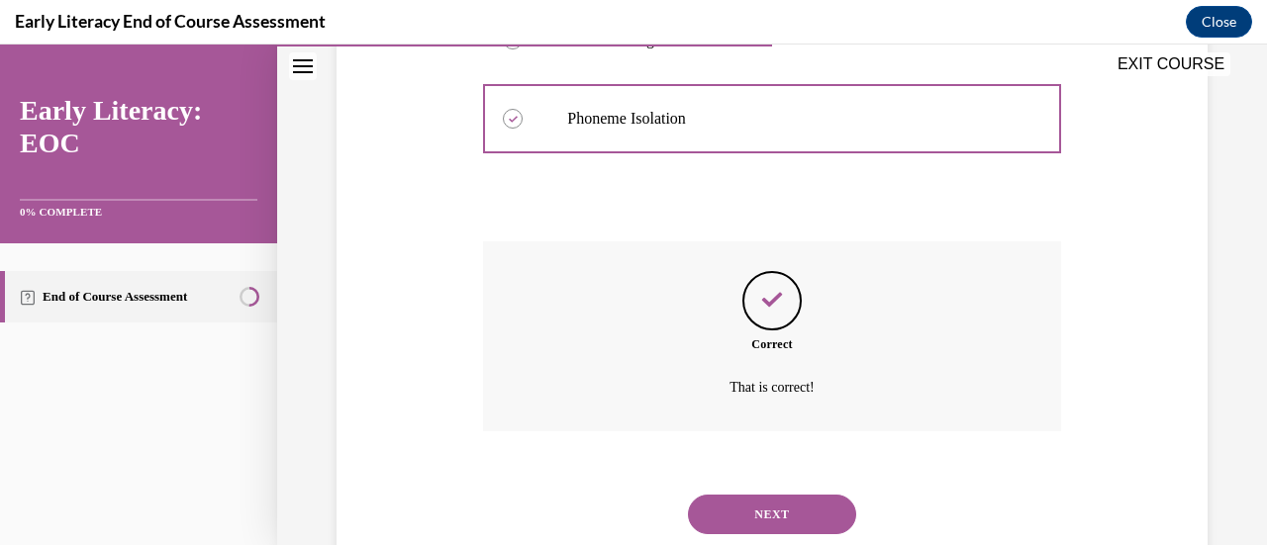
scroll to position [588, 0]
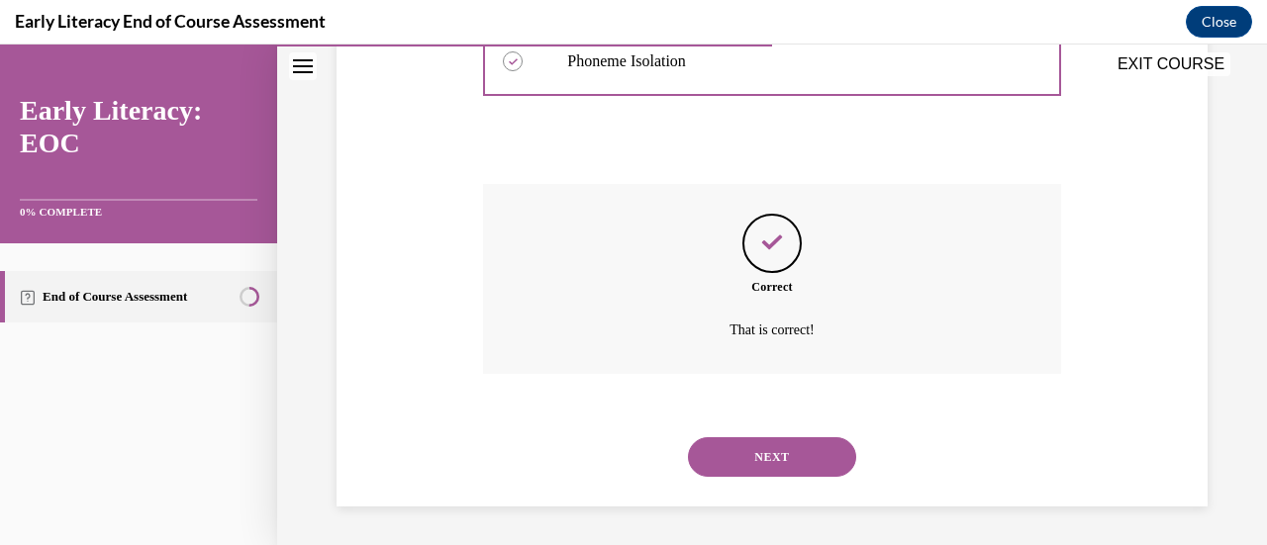
click at [706, 437] on button "NEXT" at bounding box center [772, 457] width 168 height 40
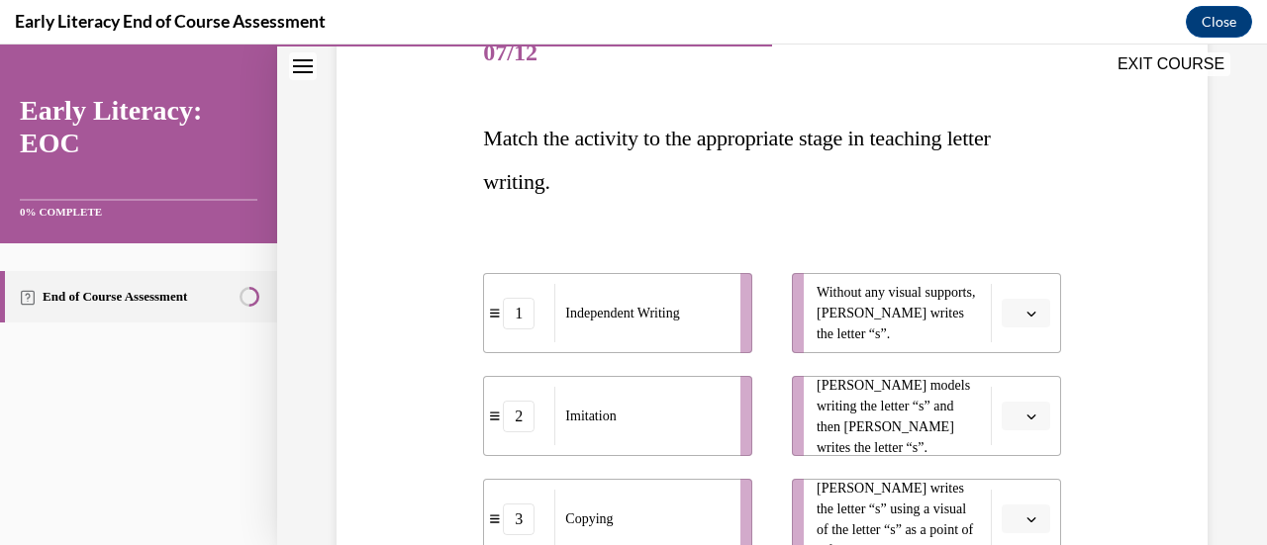
scroll to position [350, 0]
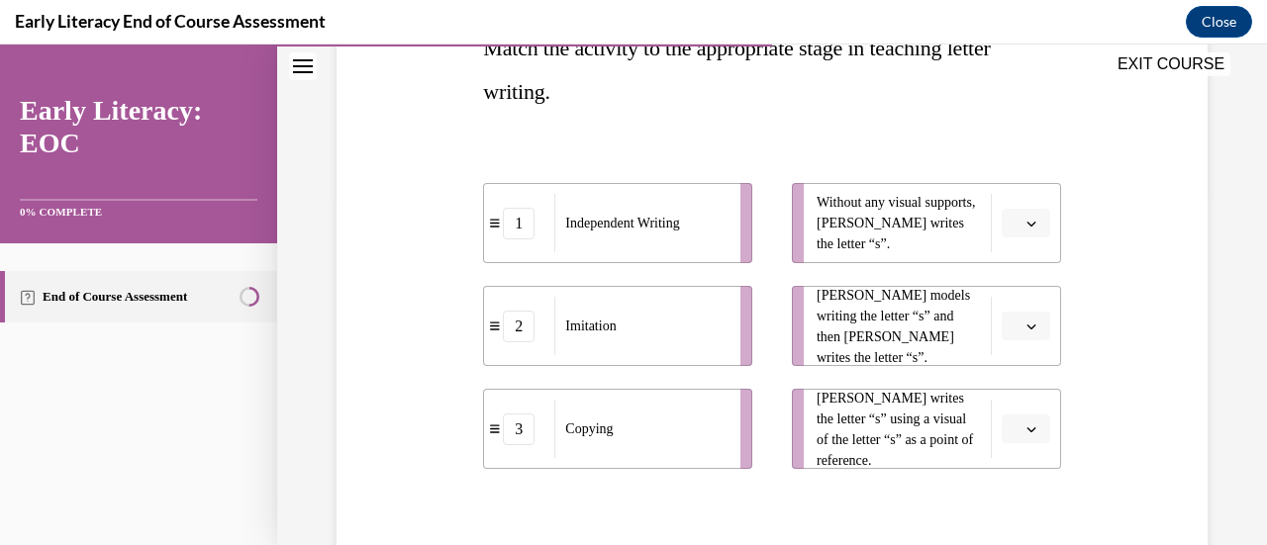
click at [1008, 212] on button "button" at bounding box center [1025, 224] width 48 height 30
click at [1016, 309] on div "1" at bounding box center [1010, 307] width 48 height 40
click at [1024, 320] on span "button" at bounding box center [1031, 327] width 14 height 14
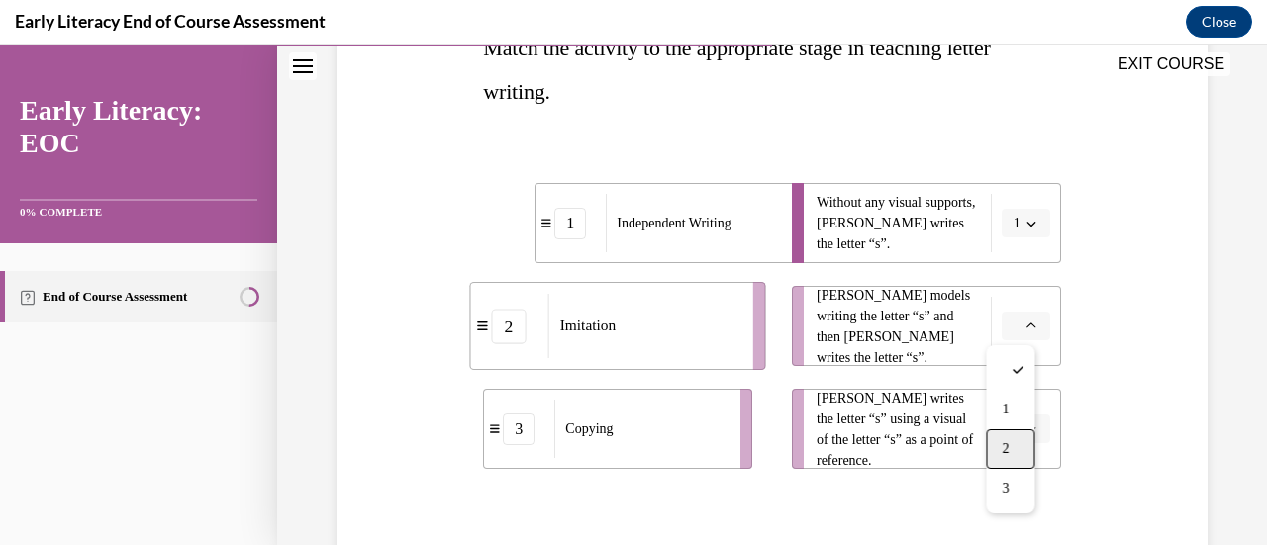
click at [1002, 443] on span "2" at bounding box center [1004, 449] width 7 height 16
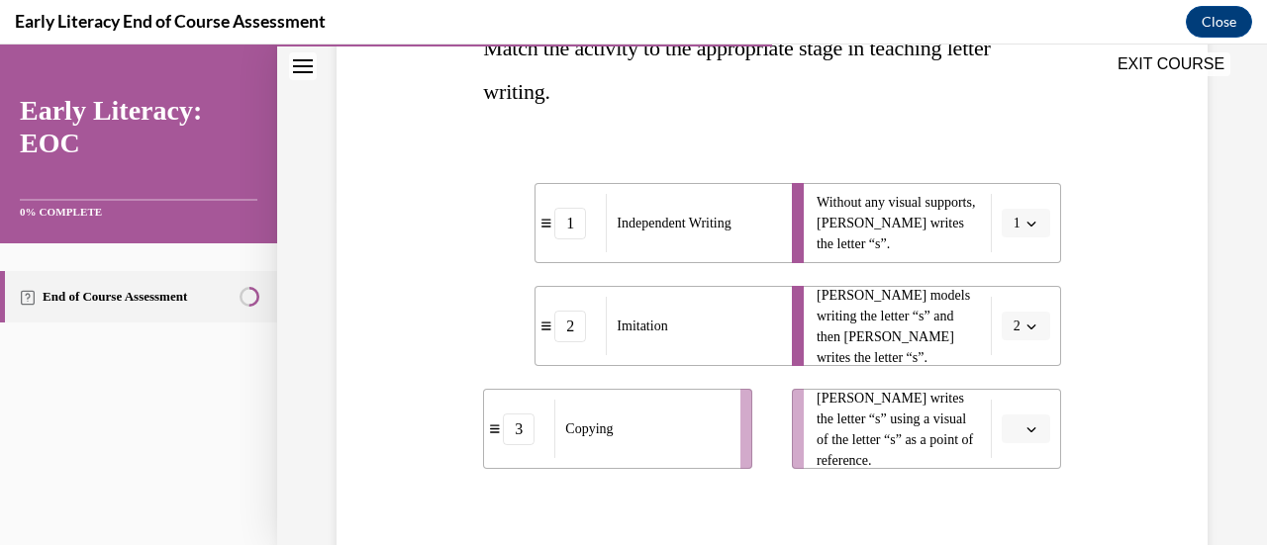
click at [1019, 452] on li "Tina writes the letter “s” using a visual of the letter “s” as a point of refer…" at bounding box center [926, 429] width 269 height 80
click at [1026, 430] on icon "button" at bounding box center [1030, 429] width 9 height 5
click at [1002, 391] on span "3" at bounding box center [1004, 385] width 7 height 16
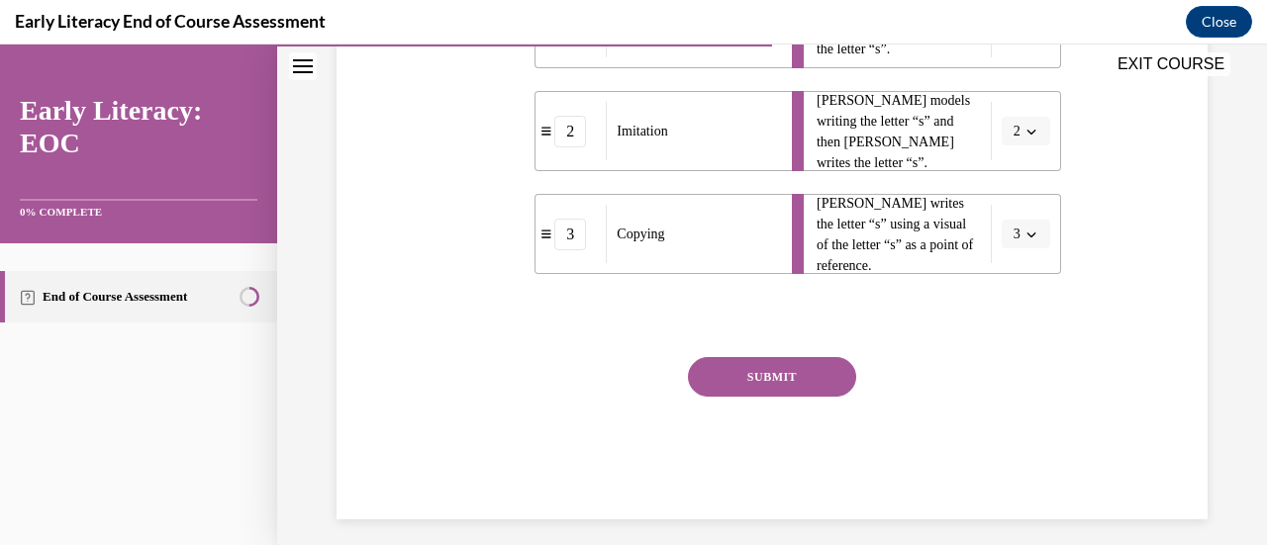
click at [796, 377] on button "SUBMIT" at bounding box center [772, 377] width 168 height 40
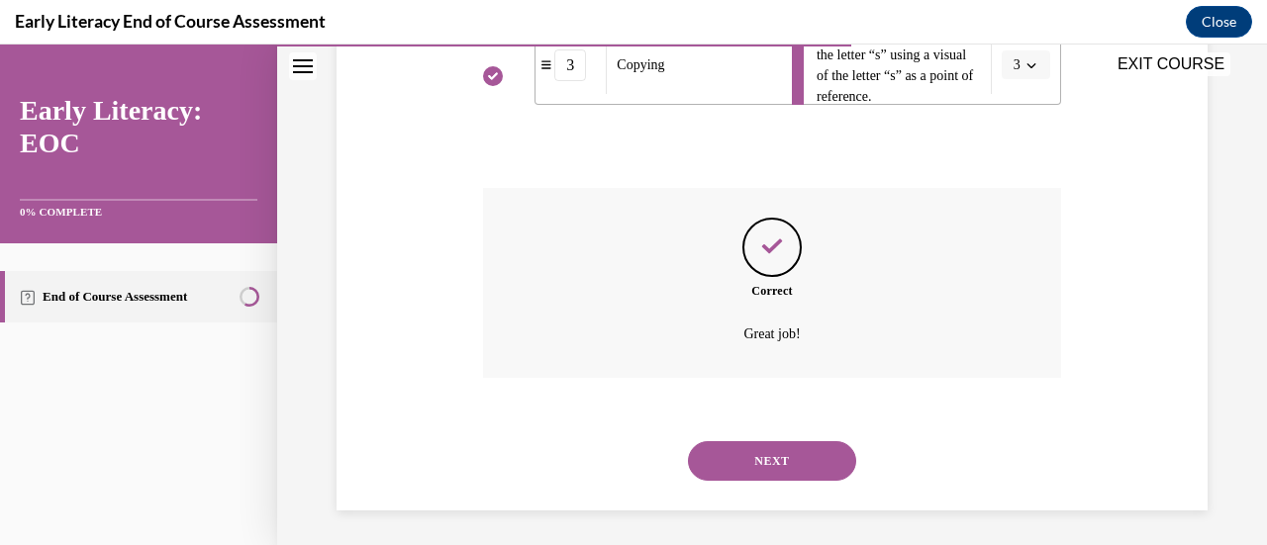
scroll to position [718, 0]
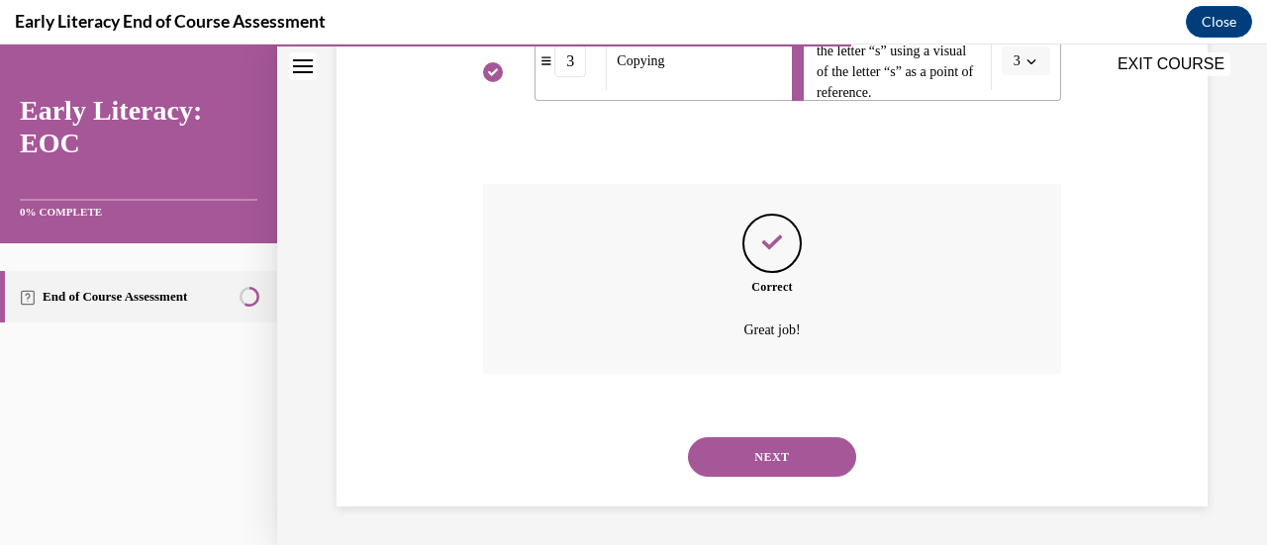
click at [755, 461] on button "NEXT" at bounding box center [772, 457] width 168 height 40
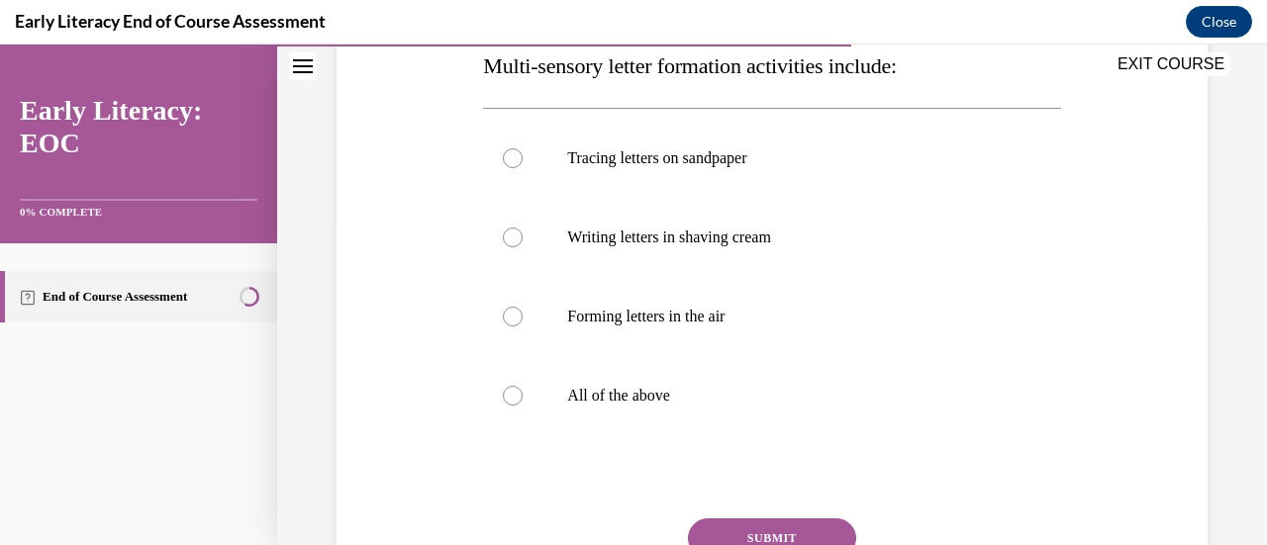
scroll to position [332, 0]
click at [673, 421] on div at bounding box center [771, 395] width 577 height 79
click at [734, 531] on button "SUBMIT" at bounding box center [772, 538] width 168 height 40
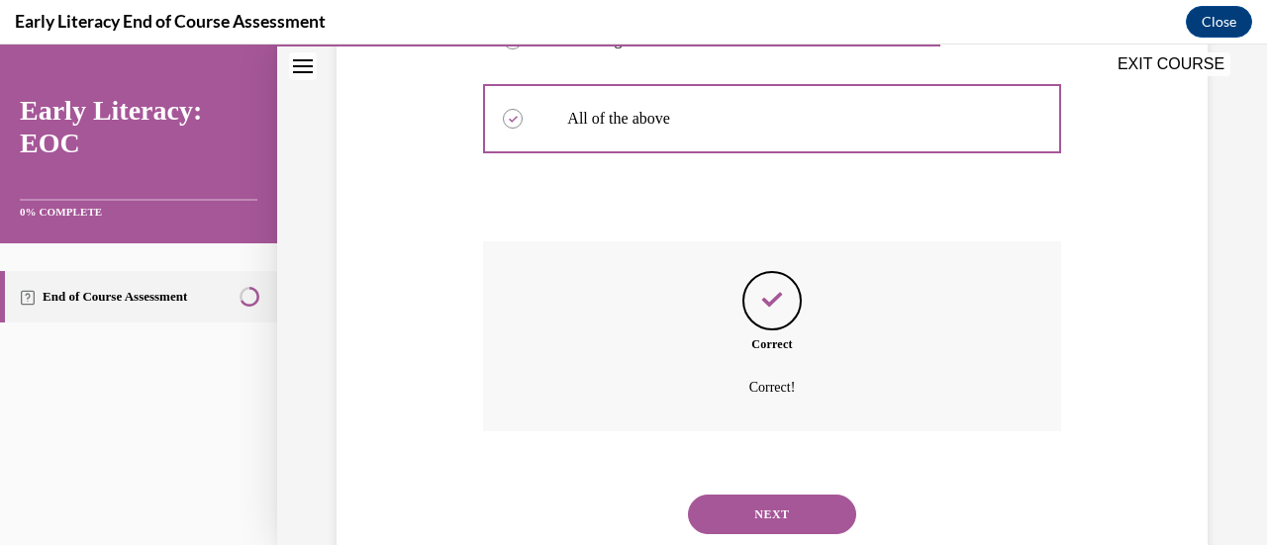
scroll to position [667, 0]
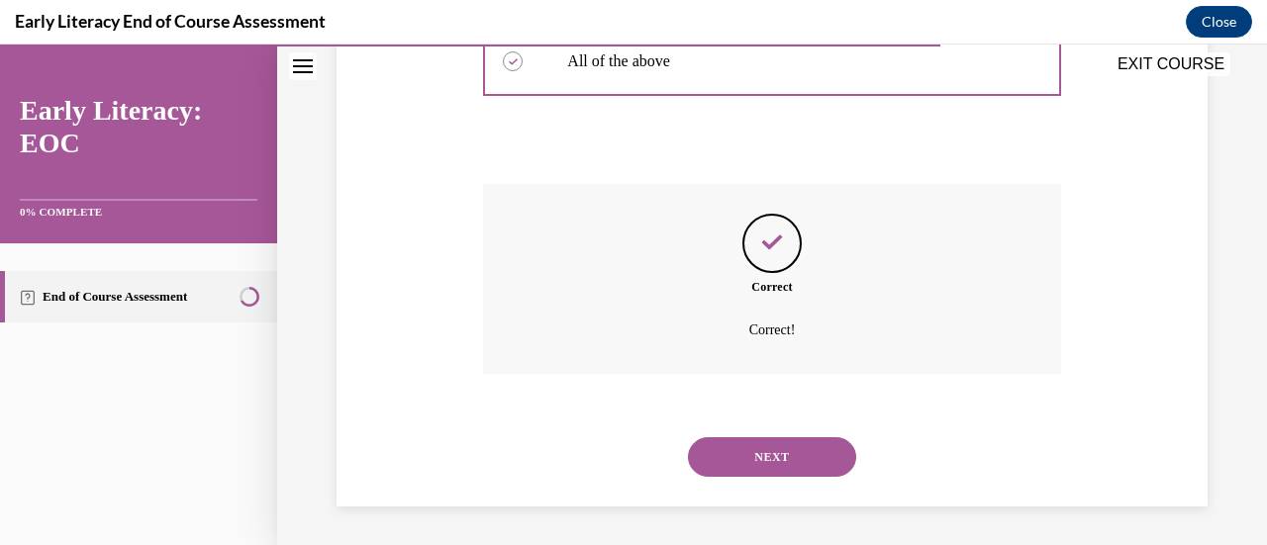
click at [779, 458] on button "NEXT" at bounding box center [772, 457] width 168 height 40
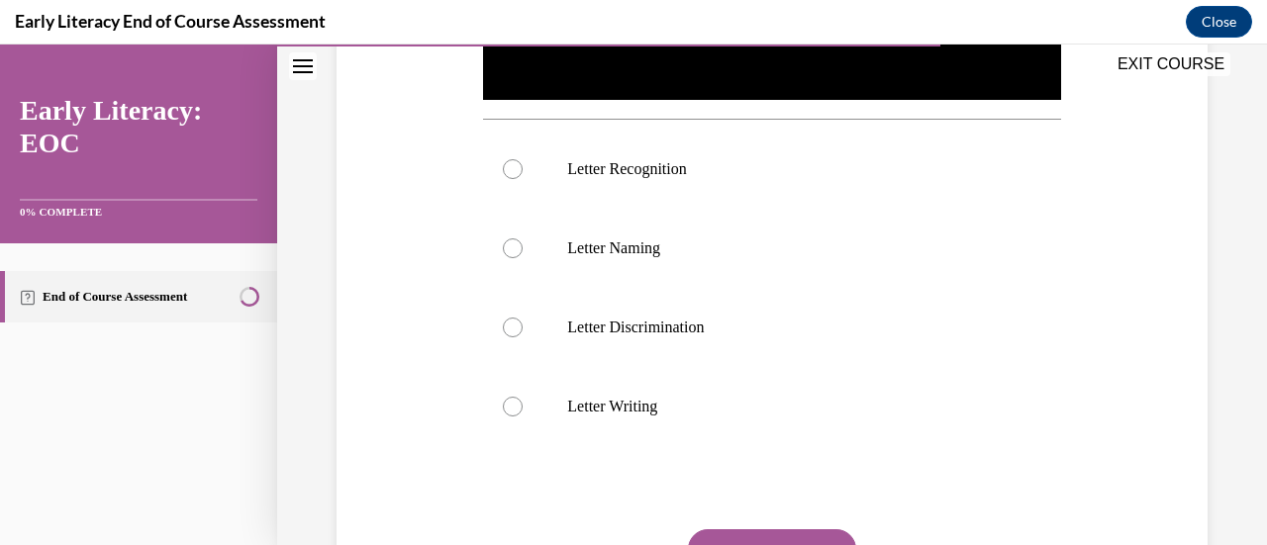
scroll to position [303, 0]
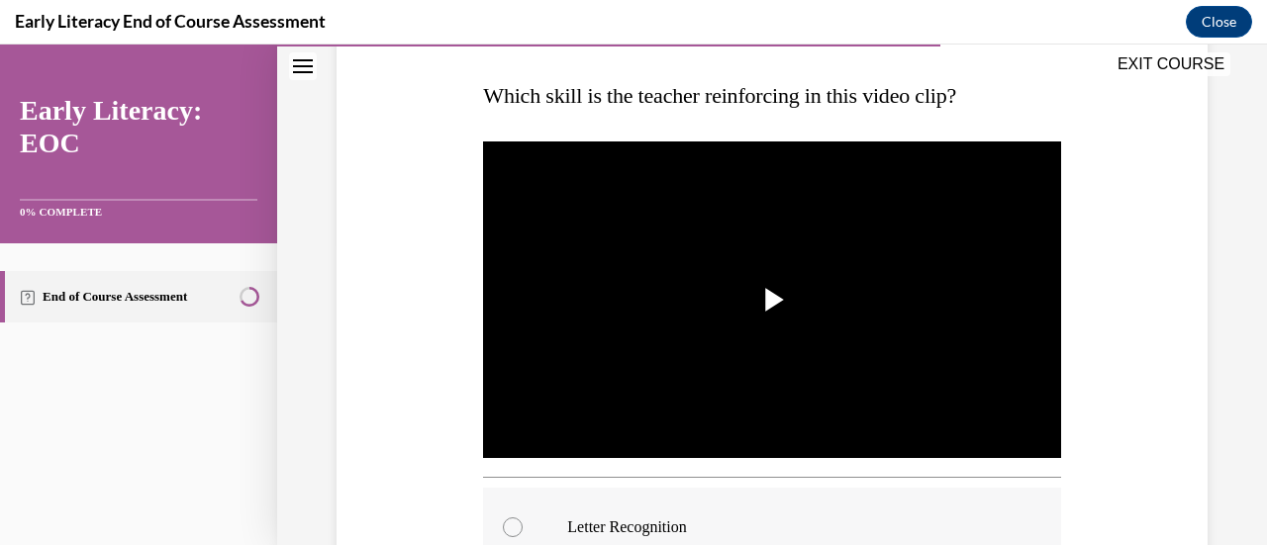
click at [656, 521] on p "Letter Recognition" at bounding box center [788, 528] width 443 height 20
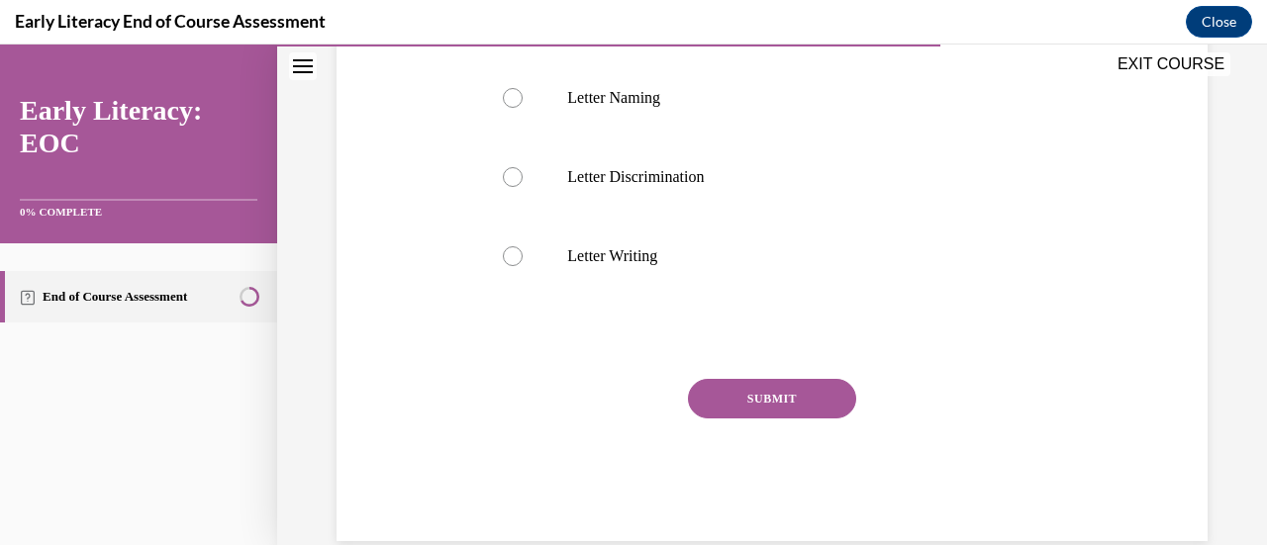
click at [787, 392] on button "SUBMIT" at bounding box center [772, 399] width 168 height 40
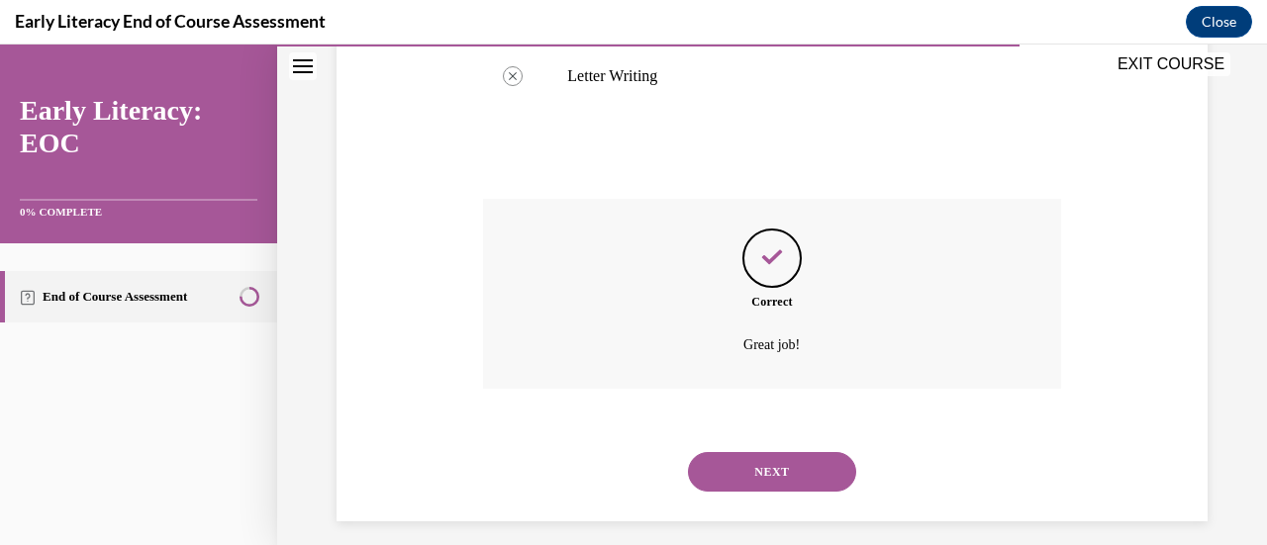
scroll to position [1000, 0]
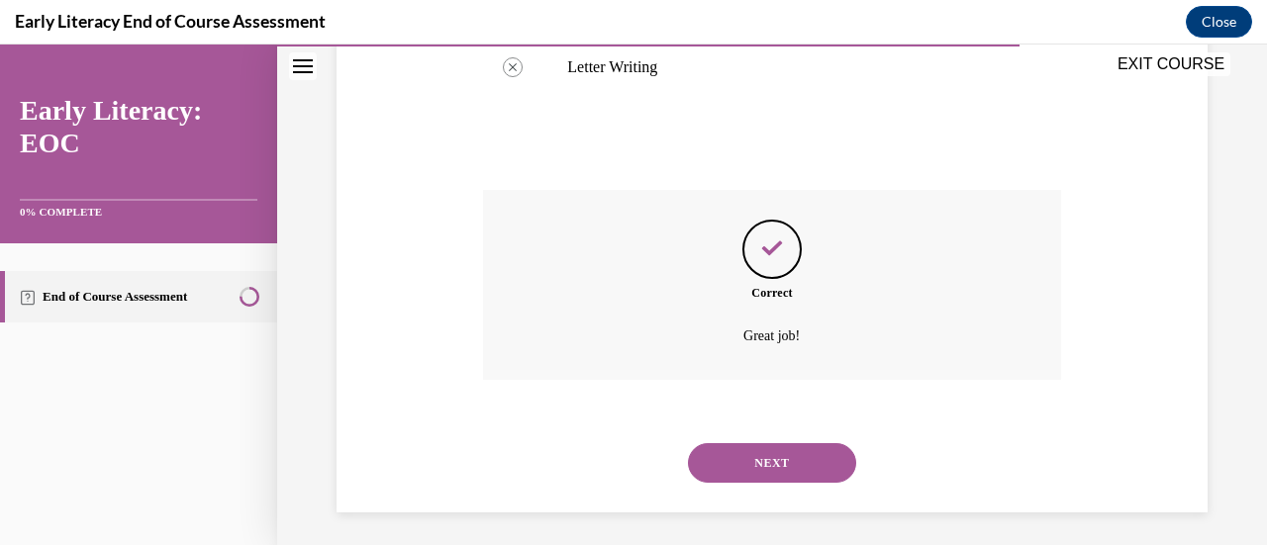
click at [735, 444] on button "NEXT" at bounding box center [772, 463] width 168 height 40
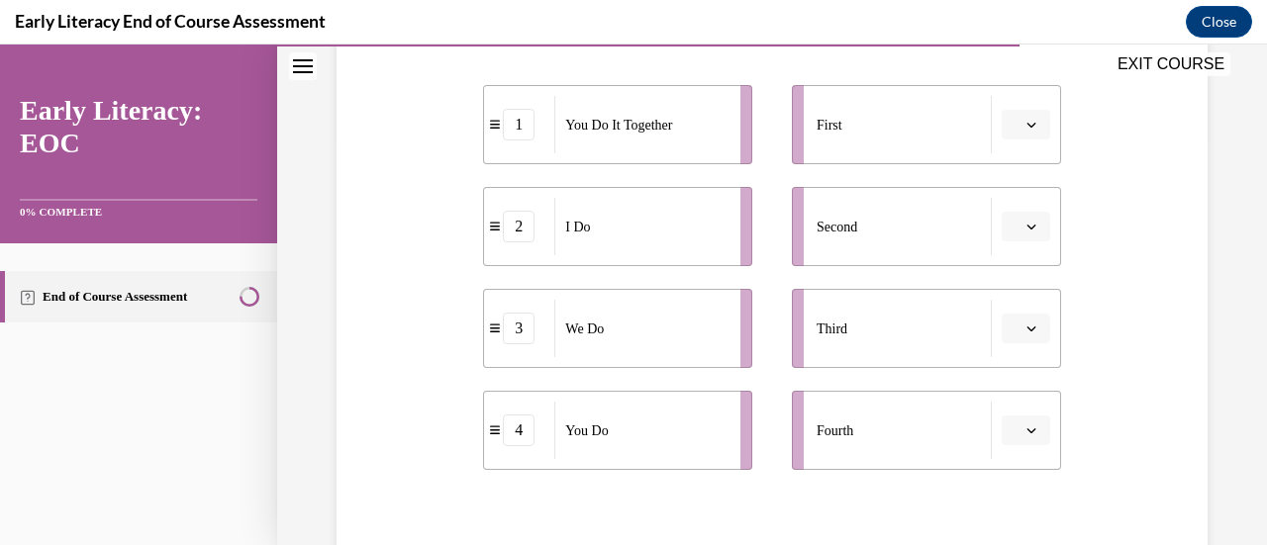
scroll to position [404, 0]
click at [1024, 128] on span "button" at bounding box center [1031, 126] width 14 height 14
click at [1011, 238] on div "2" at bounding box center [1010, 249] width 48 height 40
click at [1011, 238] on button "button" at bounding box center [1025, 228] width 48 height 30
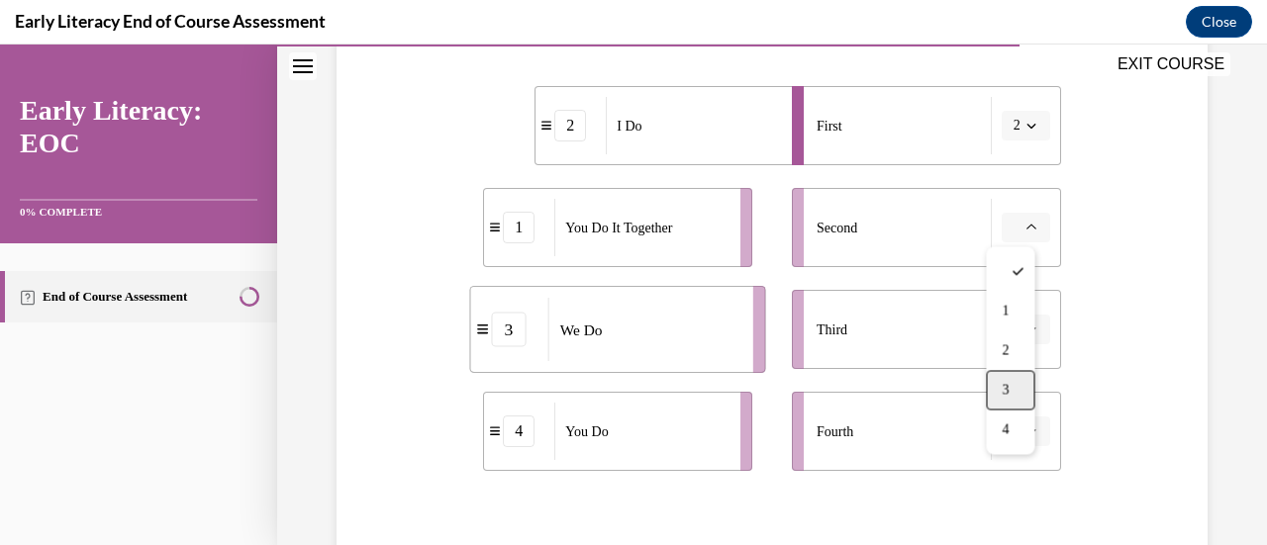
click at [1011, 391] on div "3" at bounding box center [1010, 390] width 48 height 40
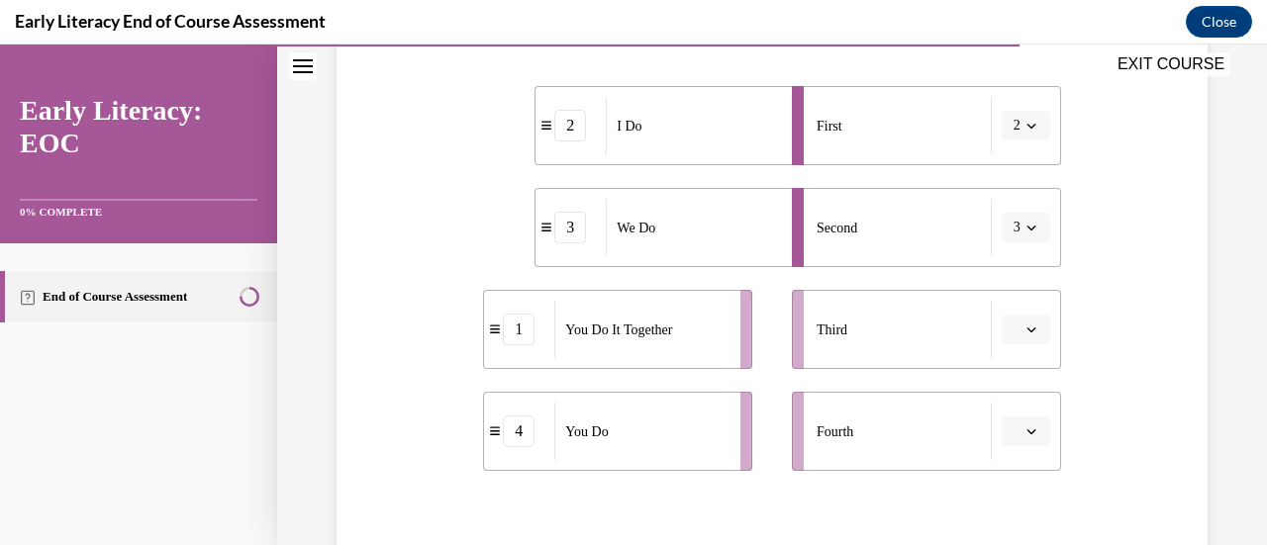
click at [1002, 349] on li "Third" at bounding box center [926, 329] width 269 height 79
click at [1005, 318] on button "button" at bounding box center [1025, 330] width 48 height 30
click at [1007, 168] on span "1" at bounding box center [1004, 167] width 7 height 16
click at [1033, 437] on button "button" at bounding box center [1025, 432] width 48 height 30
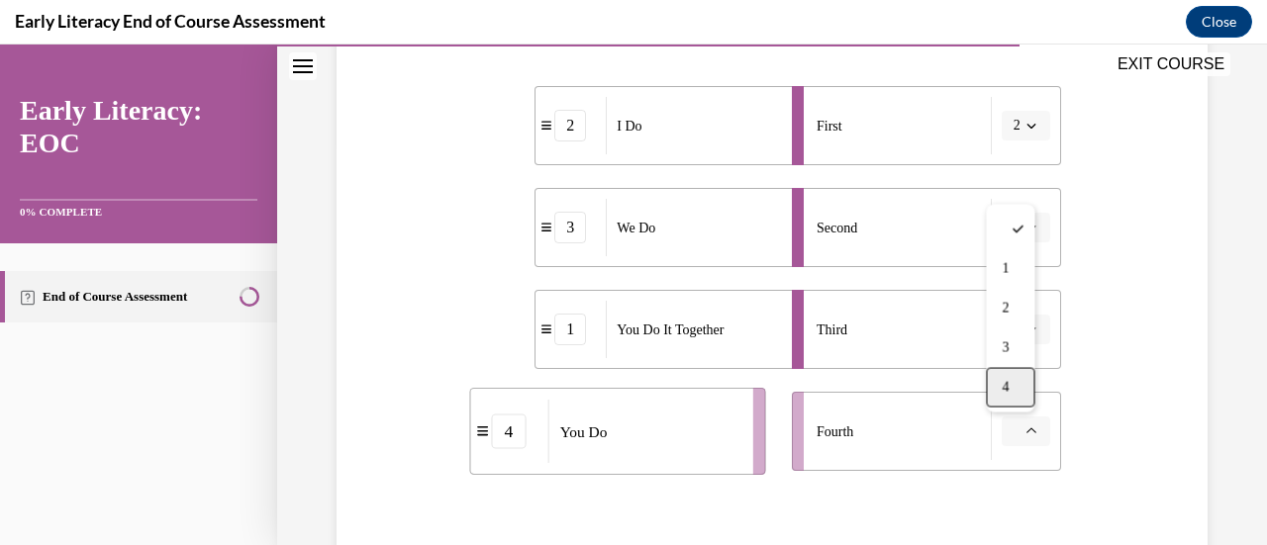
click at [1033, 405] on div "4" at bounding box center [1010, 388] width 48 height 40
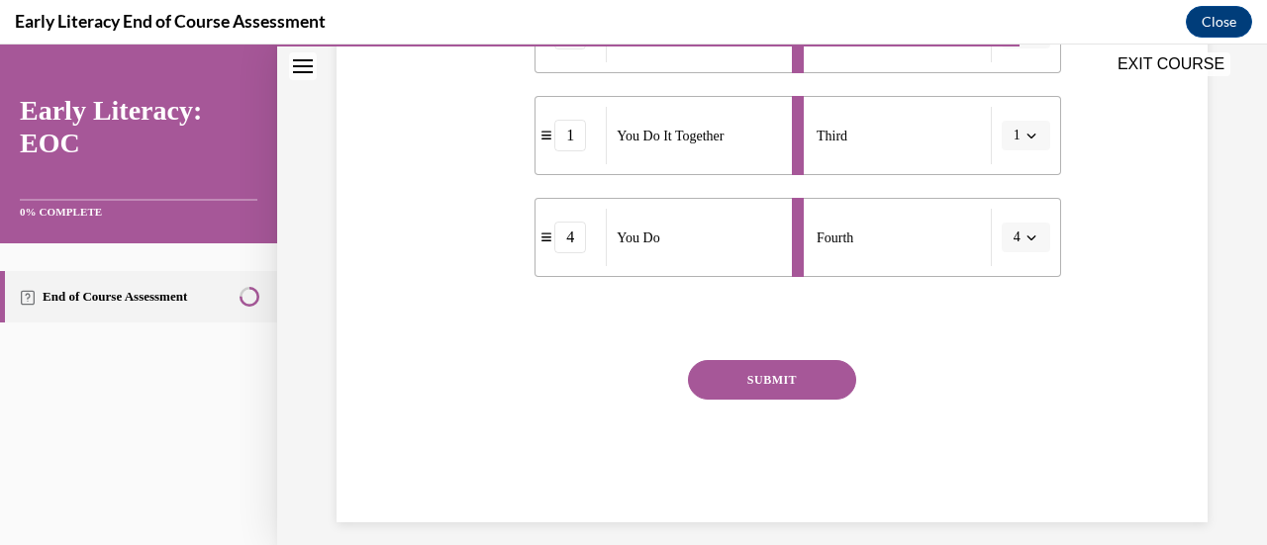
click at [789, 389] on button "SUBMIT" at bounding box center [772, 380] width 168 height 40
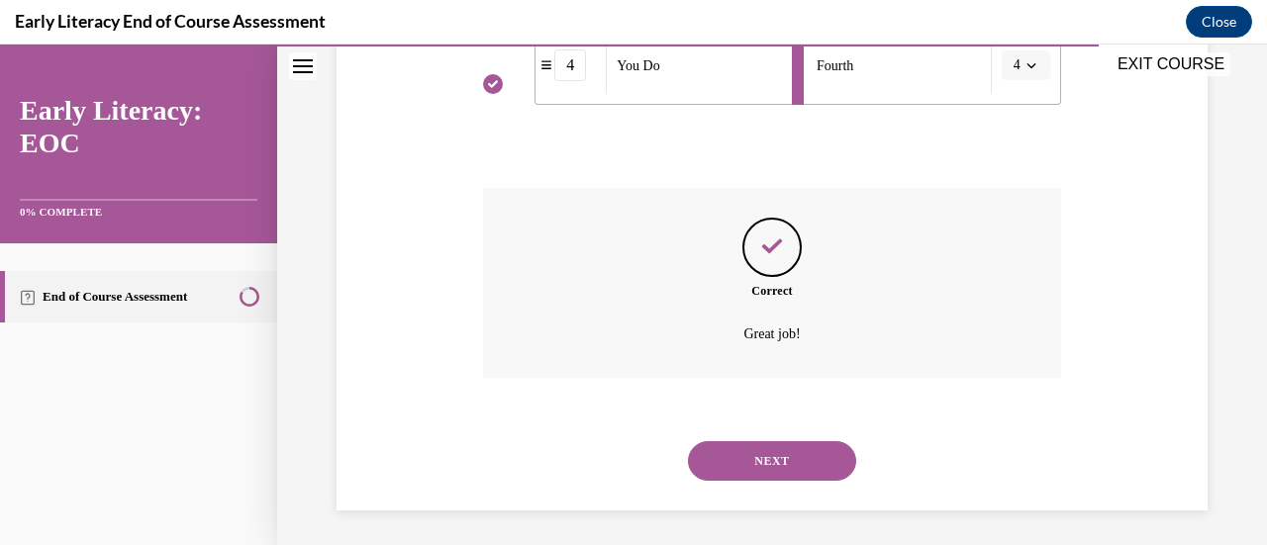
scroll to position [774, 0]
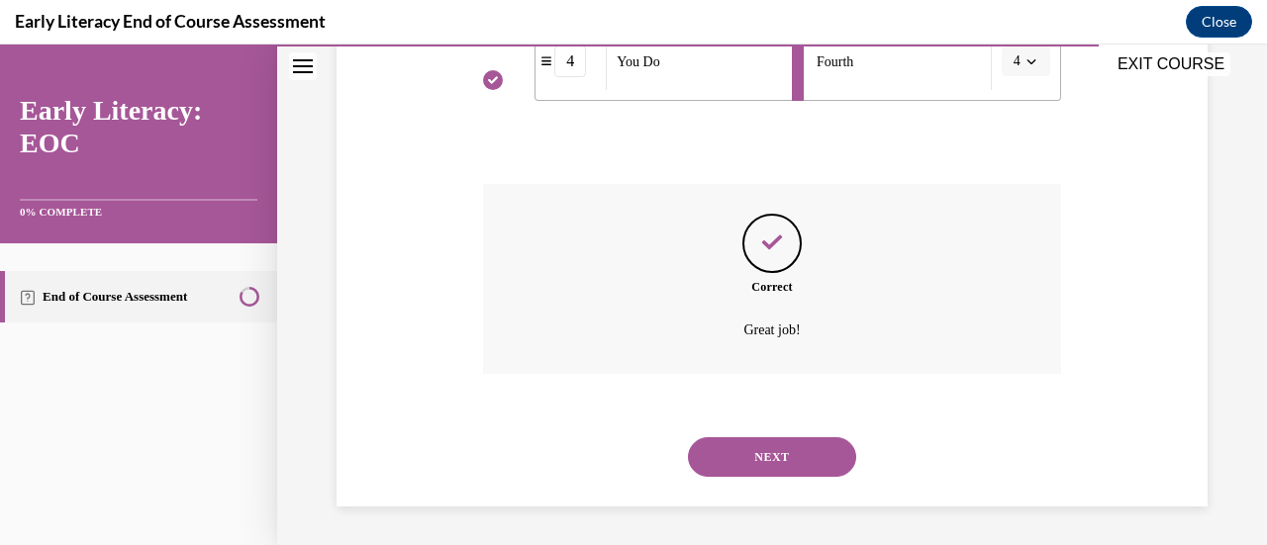
click at [772, 447] on button "NEXT" at bounding box center [772, 457] width 168 height 40
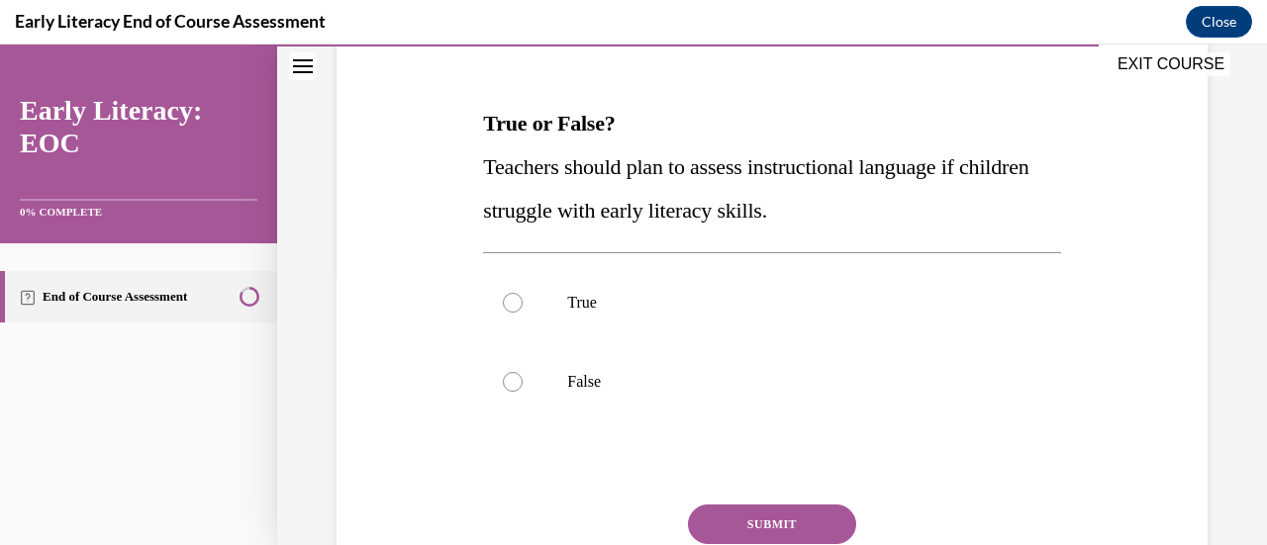
scroll to position [278, 0]
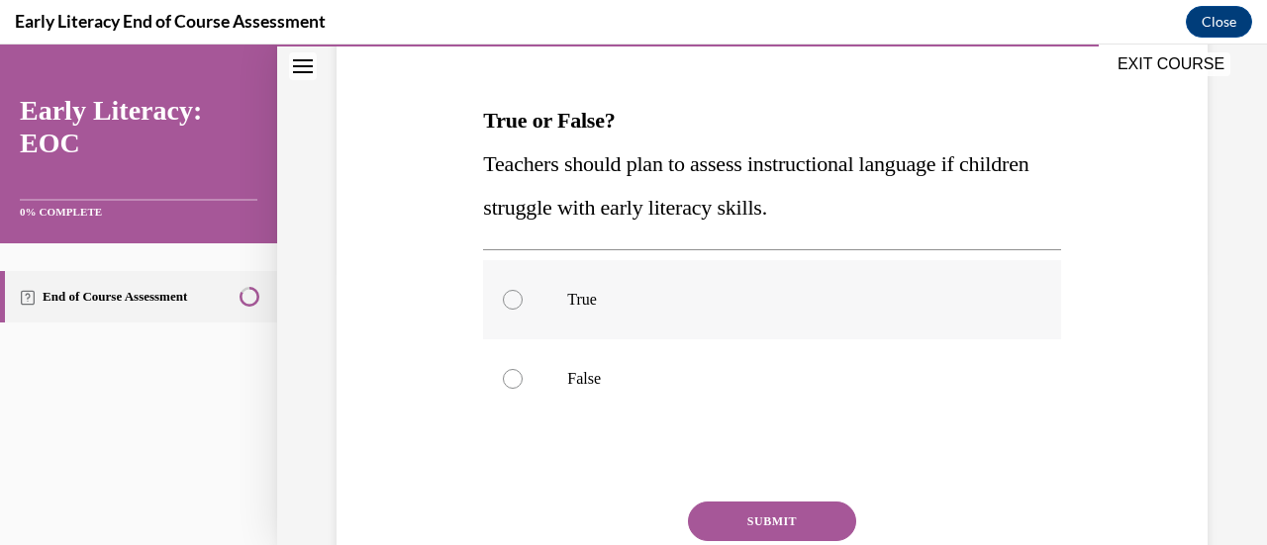
click at [677, 323] on div at bounding box center [771, 299] width 577 height 79
click at [765, 517] on button "SUBMIT" at bounding box center [772, 522] width 168 height 40
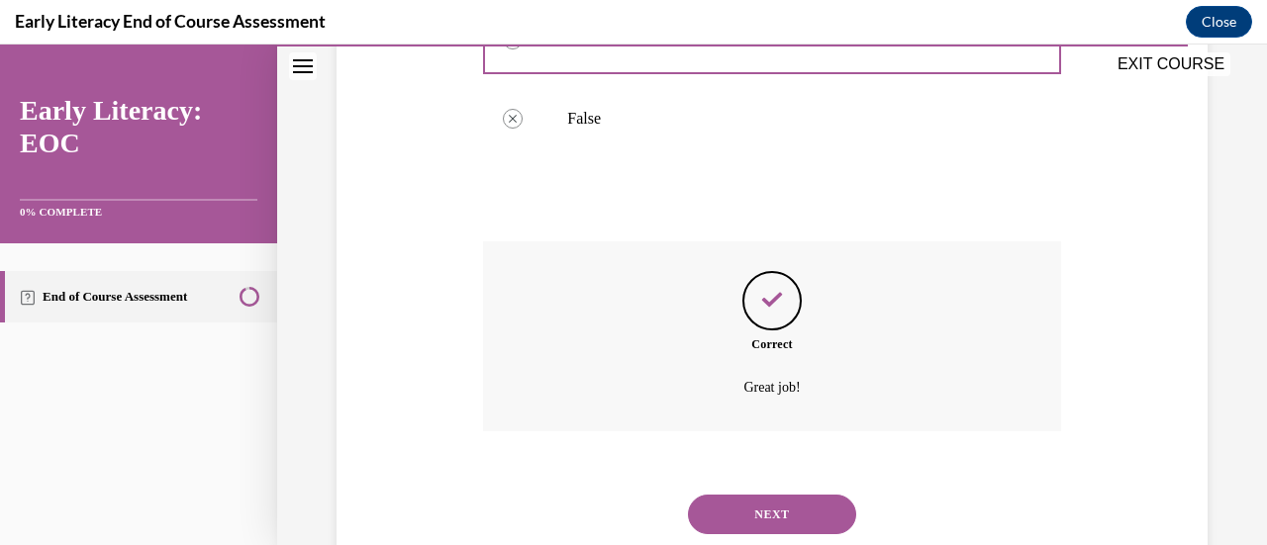
scroll to position [596, 0]
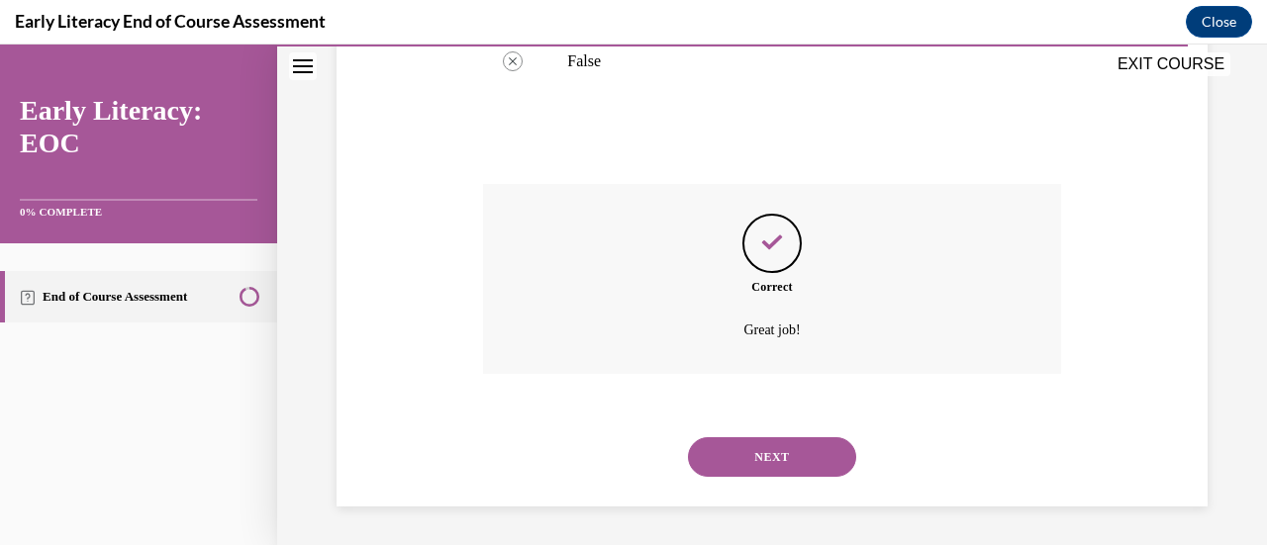
click at [744, 450] on button "NEXT" at bounding box center [772, 457] width 168 height 40
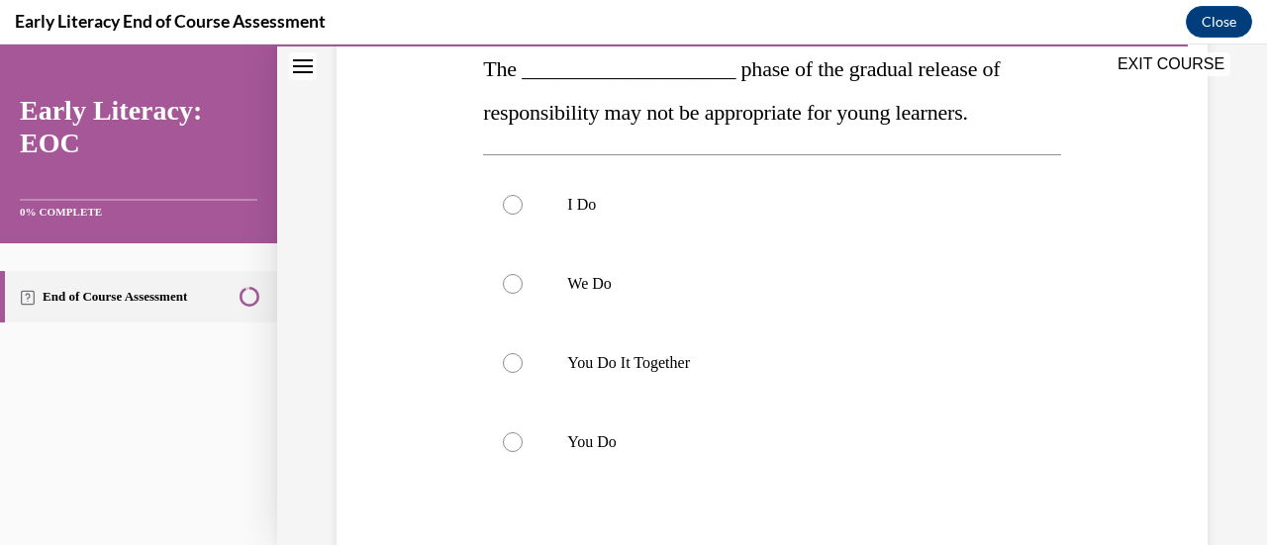
scroll to position [330, 0]
click at [687, 348] on div at bounding box center [771, 362] width 577 height 79
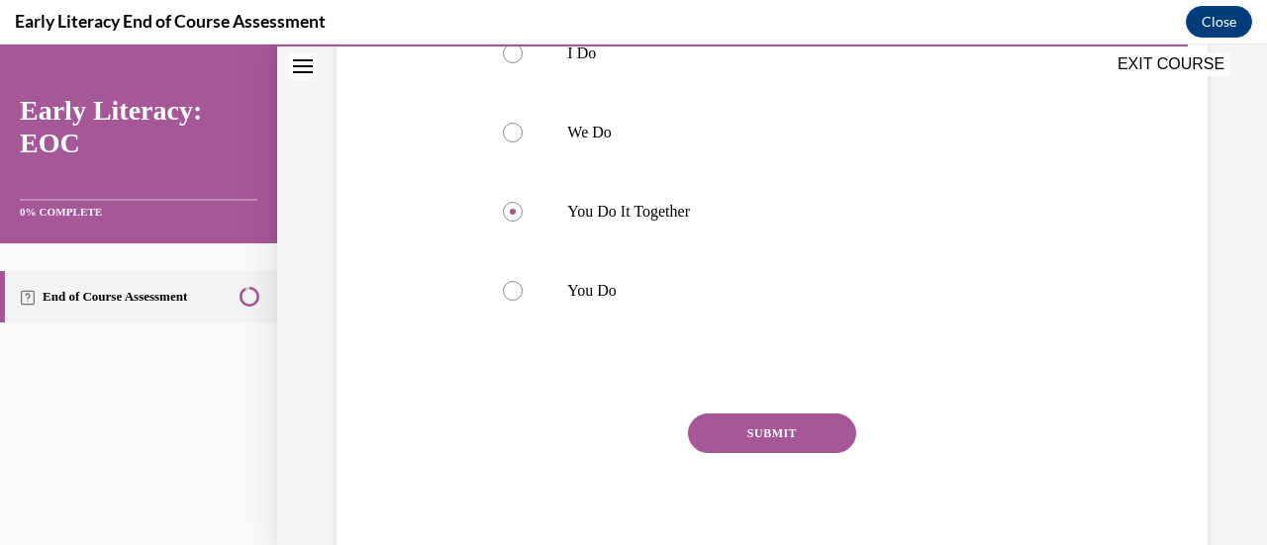
click at [718, 420] on button "SUBMIT" at bounding box center [772, 434] width 168 height 40
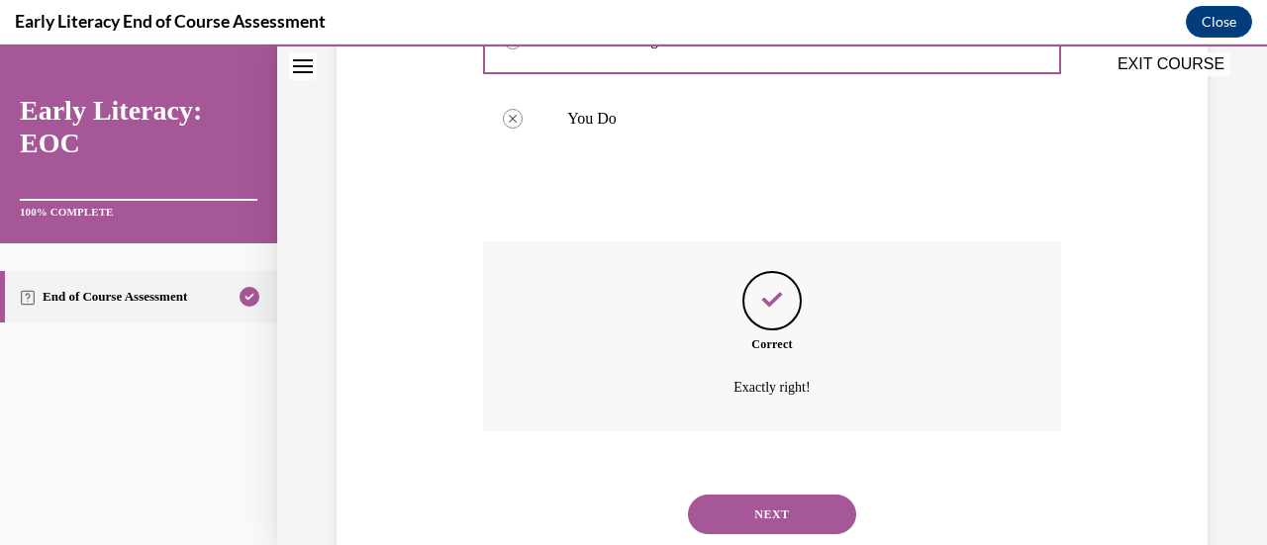
scroll to position [710, 0]
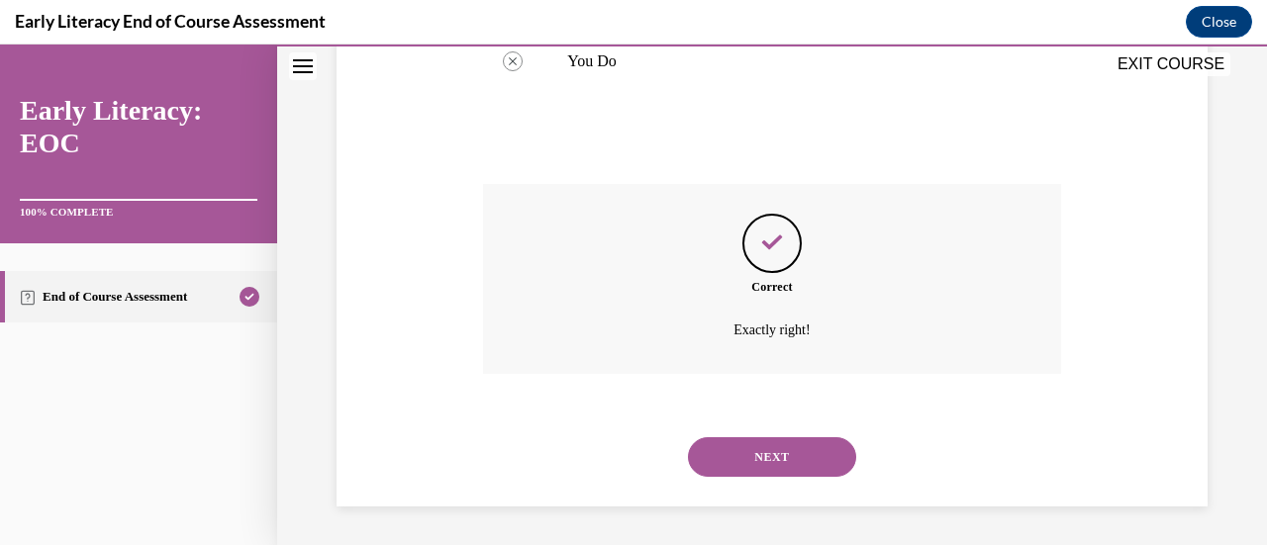
click at [734, 461] on button "NEXT" at bounding box center [772, 457] width 168 height 40
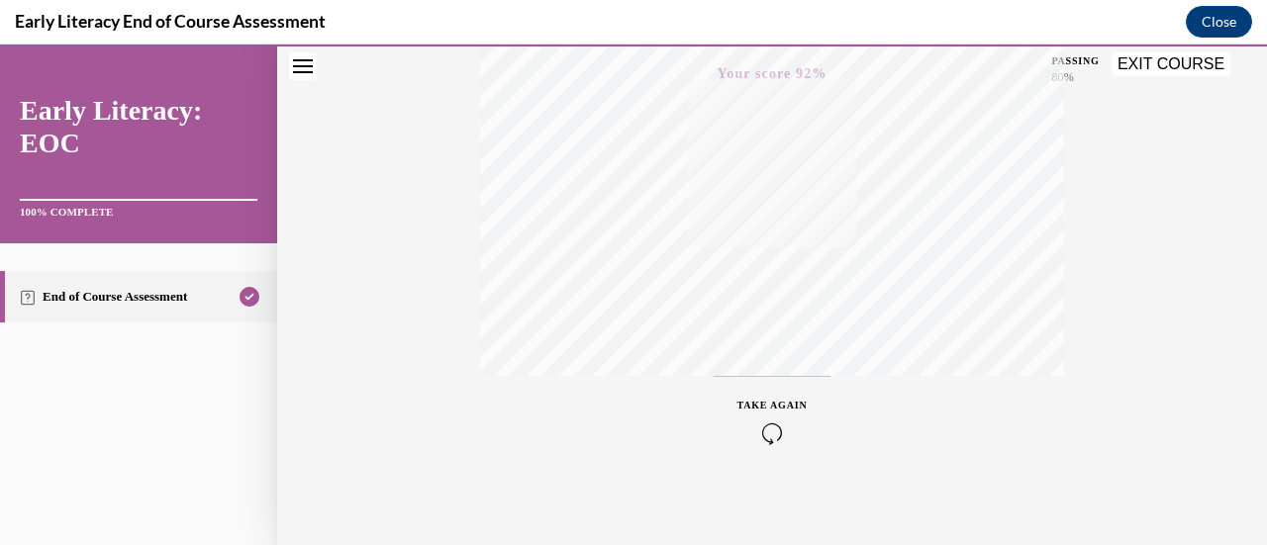
scroll to position [513, 0]
click at [1167, 64] on button "EXIT COURSE" at bounding box center [1170, 64] width 119 height 24
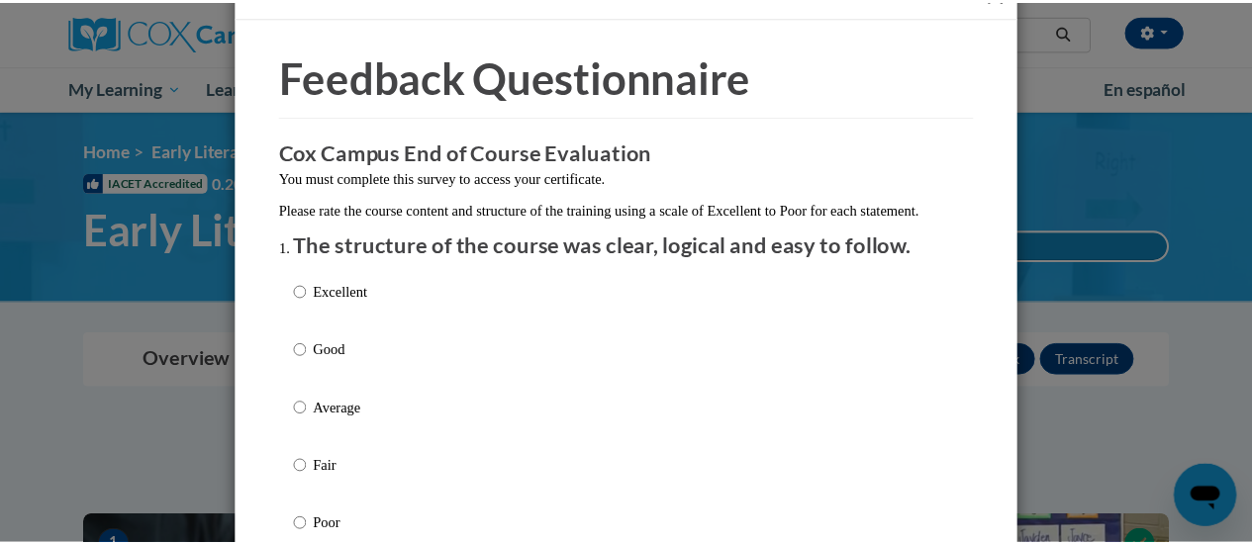
scroll to position [26, 0]
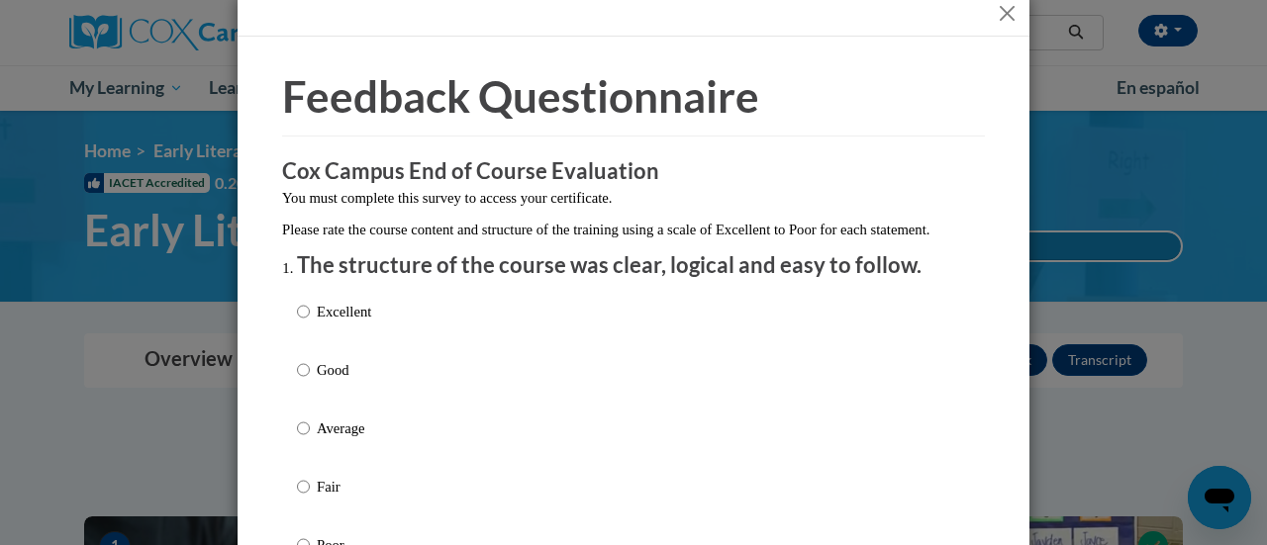
click at [1003, 25] on button "Close" at bounding box center [1006, 13] width 25 height 25
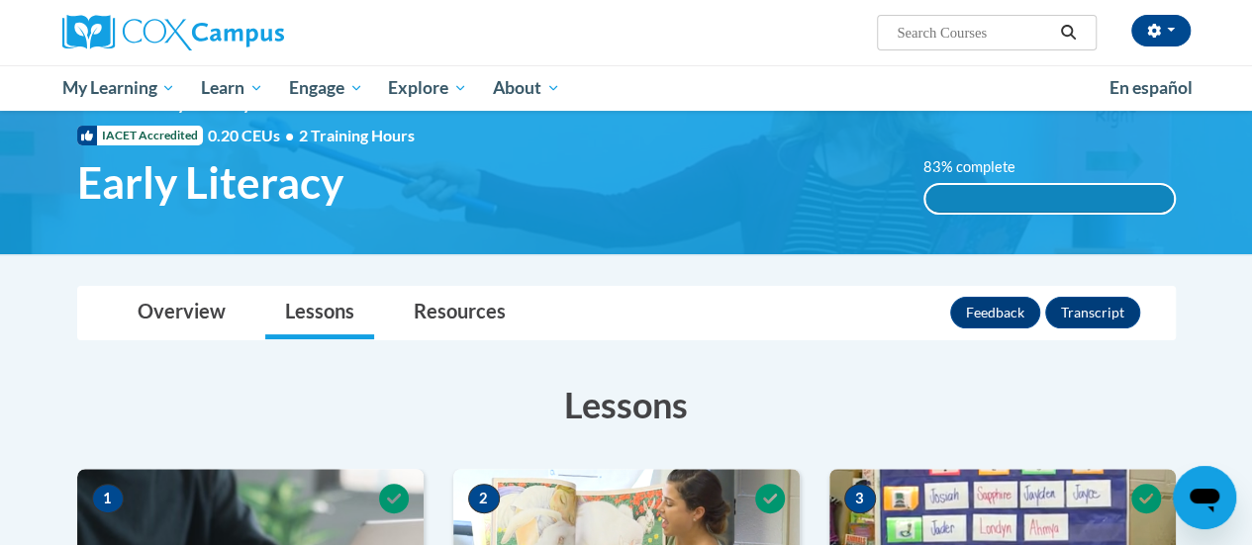
scroll to position [0, 0]
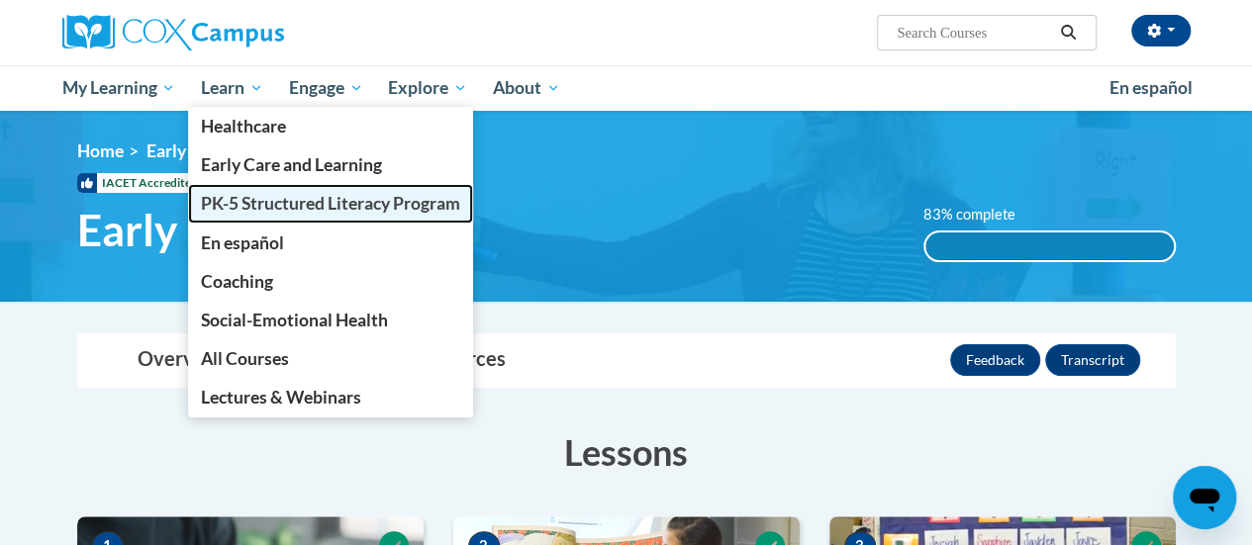
click at [242, 198] on span "PK-5 Structured Literacy Program" at bounding box center [330, 203] width 259 height 21
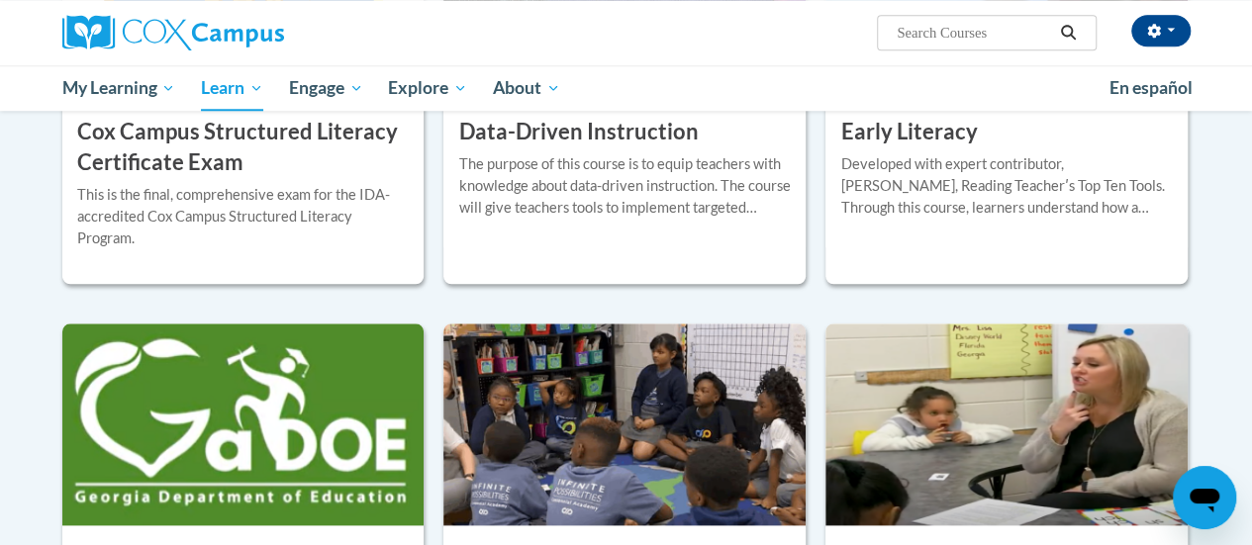
scroll to position [1020, 0]
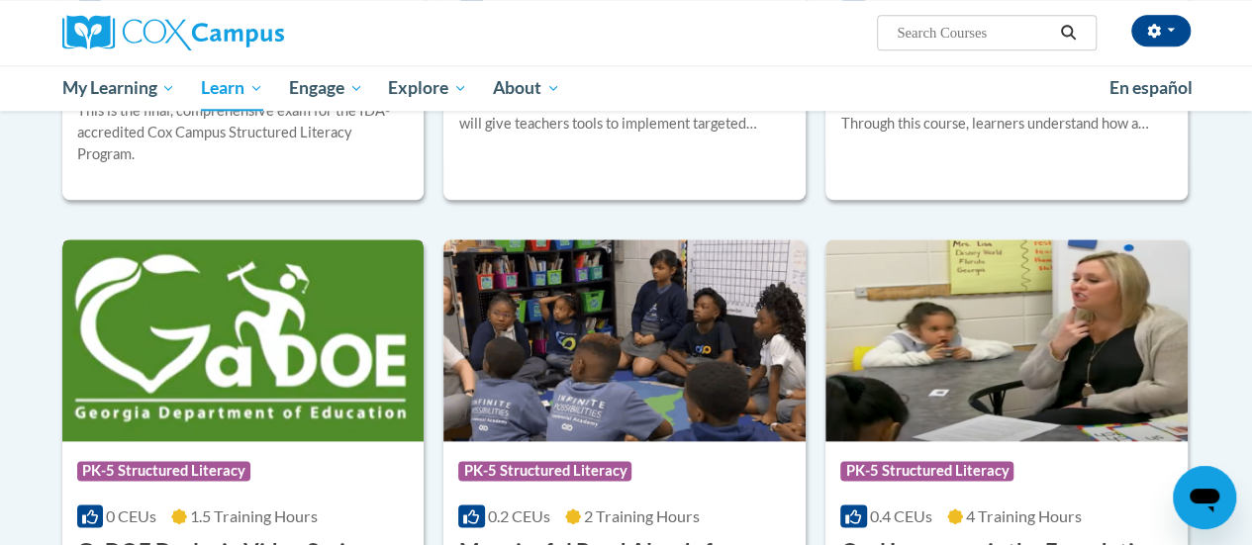
drag, startPoint x: 263, startPoint y: 355, endPoint x: 247, endPoint y: 472, distance: 117.8
click at [247, 472] on span "PK-5 Structured Literacy" at bounding box center [166, 473] width 178 height 25
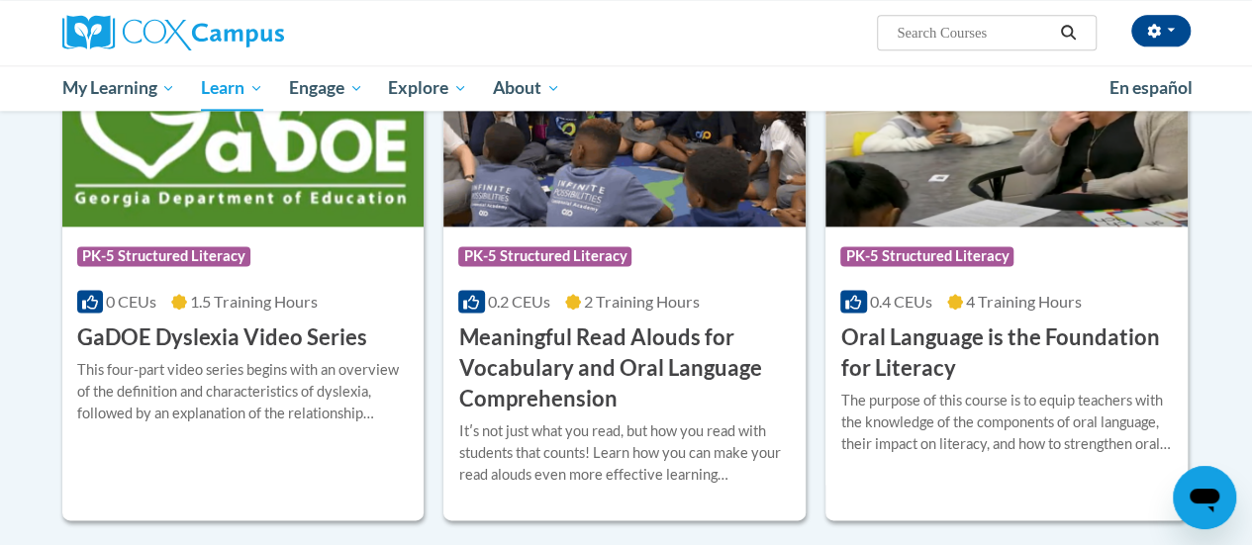
scroll to position [1275, 0]
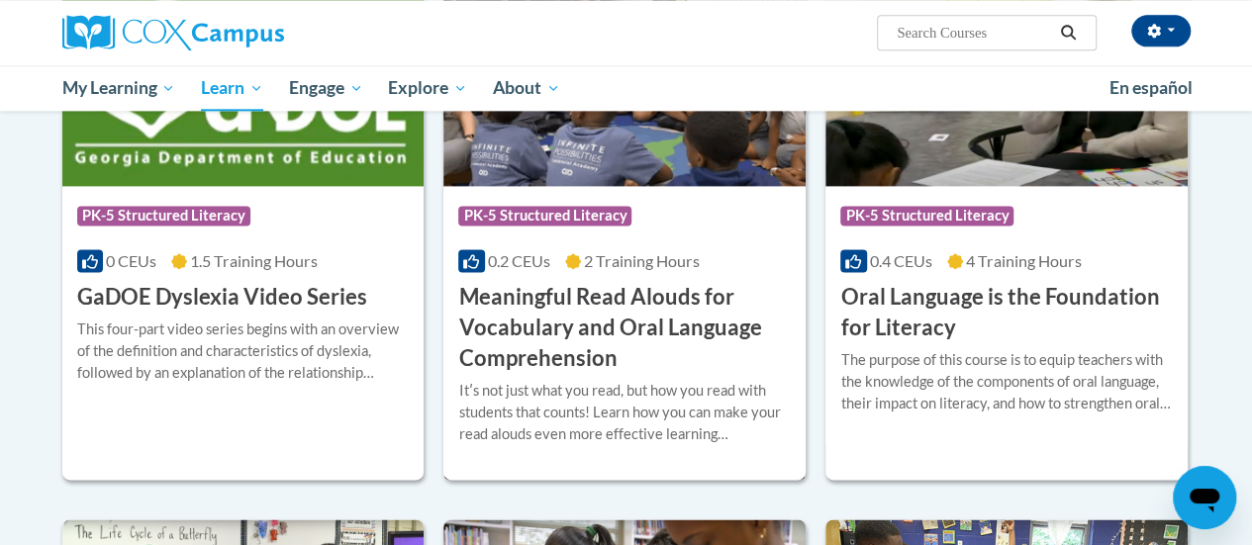
click at [632, 357] on h3 "Meaningful Read Alouds for Vocabulary and Oral Language Comprehension" at bounding box center [624, 327] width 332 height 91
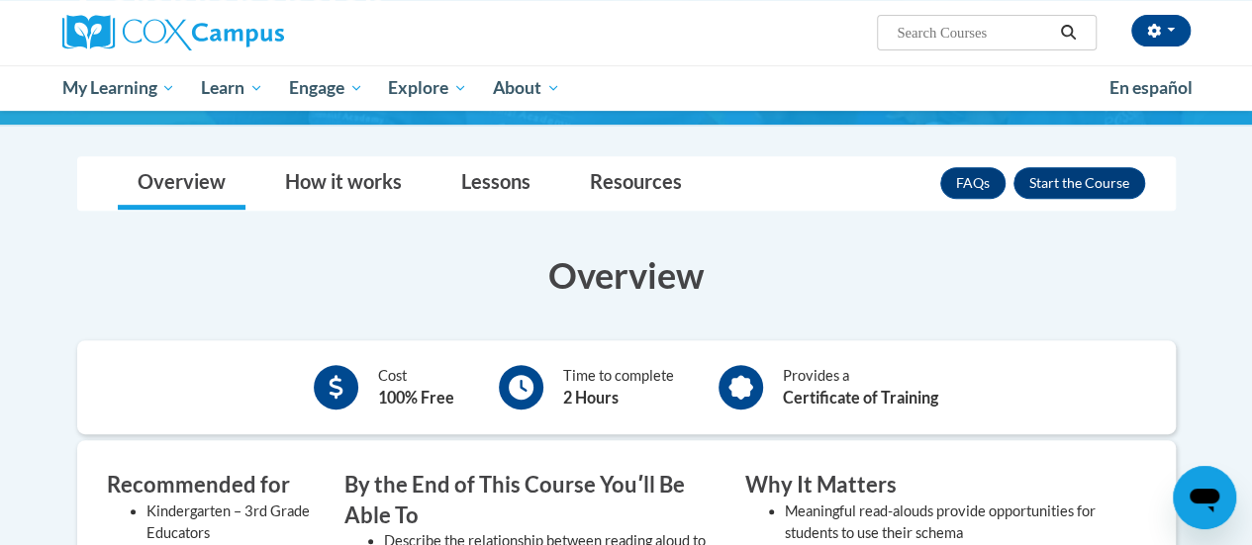
scroll to position [319, 0]
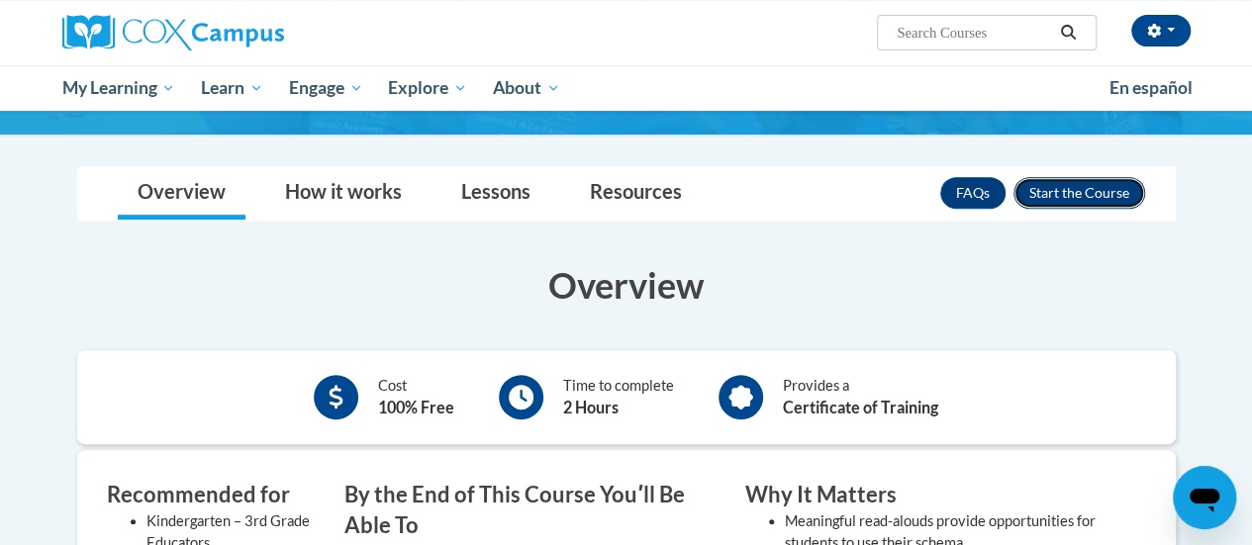
click at [1113, 189] on button "Enroll" at bounding box center [1079, 193] width 132 height 32
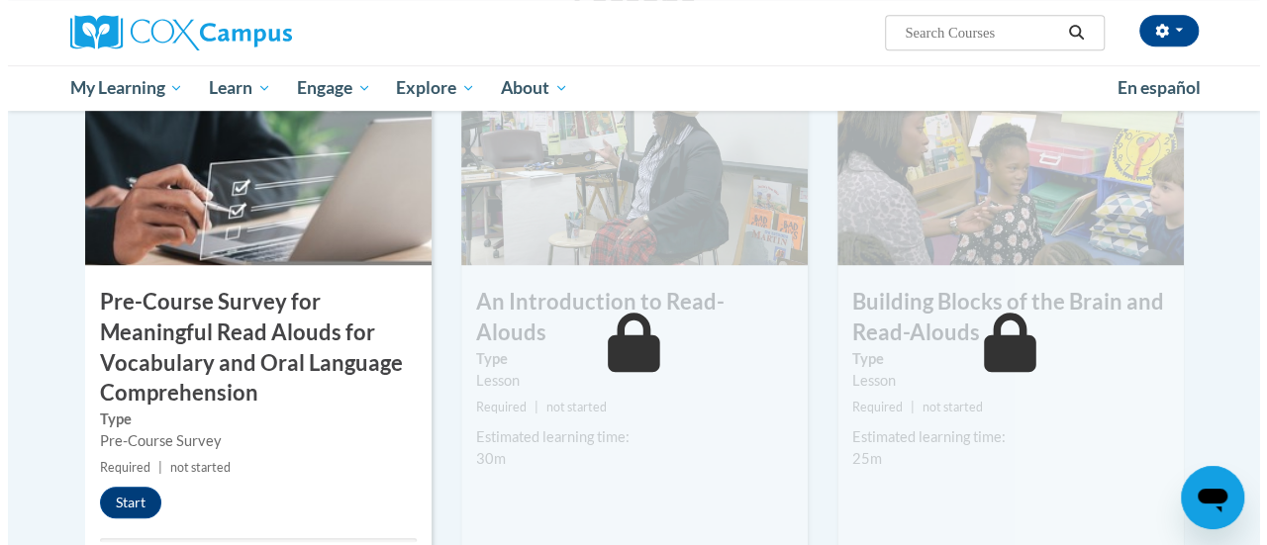
scroll to position [503, 0]
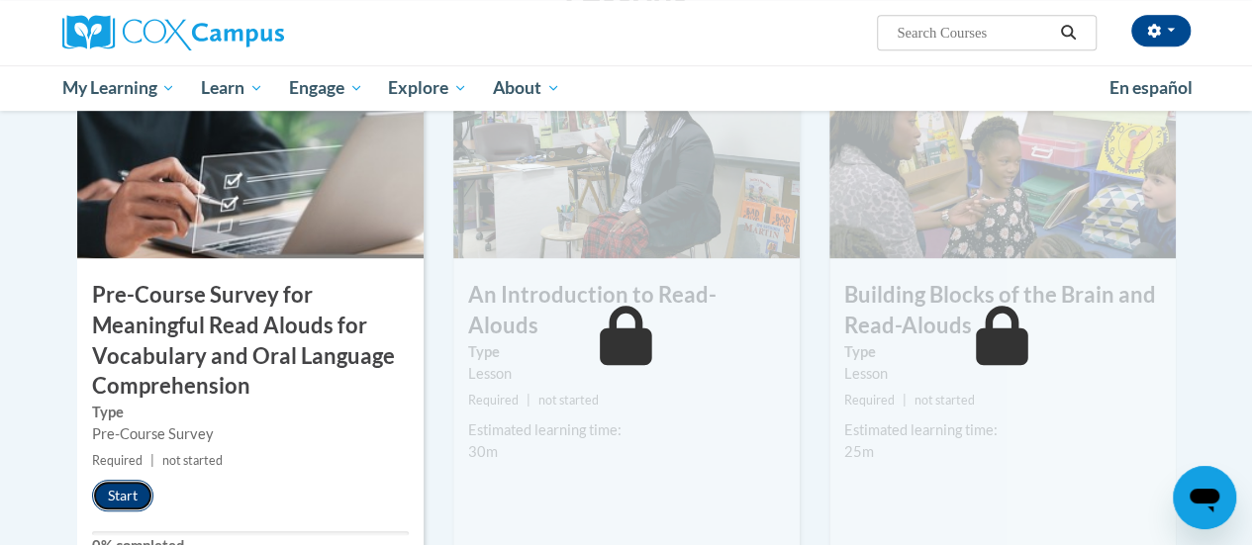
click at [109, 487] on button "Start" at bounding box center [122, 496] width 61 height 32
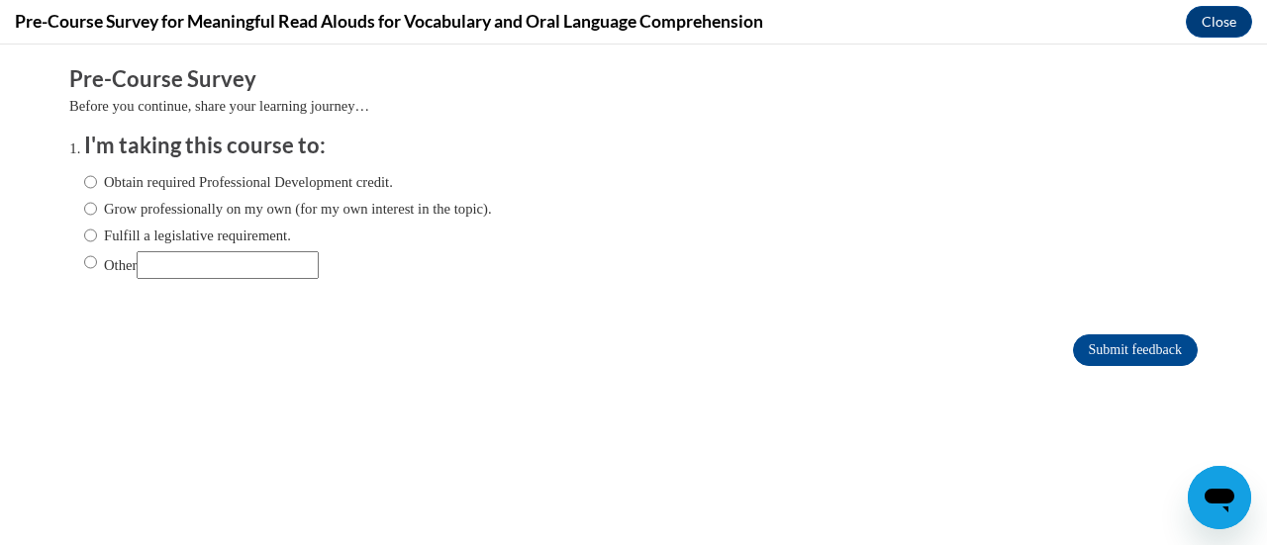
scroll to position [0, 0]
click at [91, 183] on label "Obtain required Professional Development credit." at bounding box center [238, 182] width 309 height 22
click at [91, 183] on input "Obtain required Professional Development credit." at bounding box center [90, 182] width 13 height 22
radio input "true"
click at [1098, 350] on input "Submit feedback" at bounding box center [1135, 350] width 125 height 32
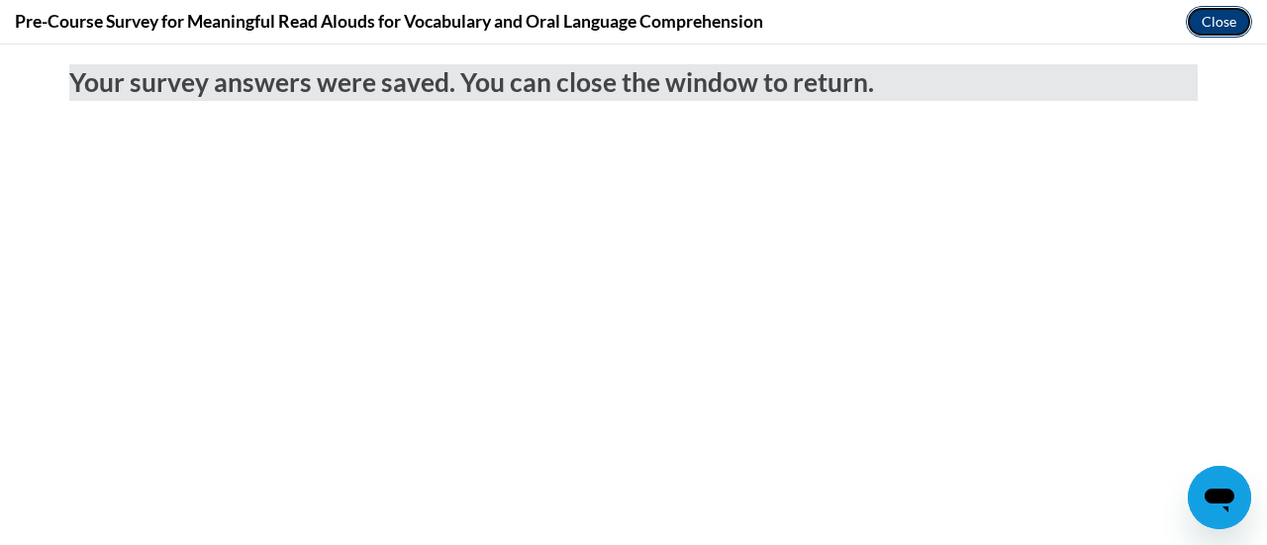
click at [1216, 33] on button "Close" at bounding box center [1218, 22] width 66 height 32
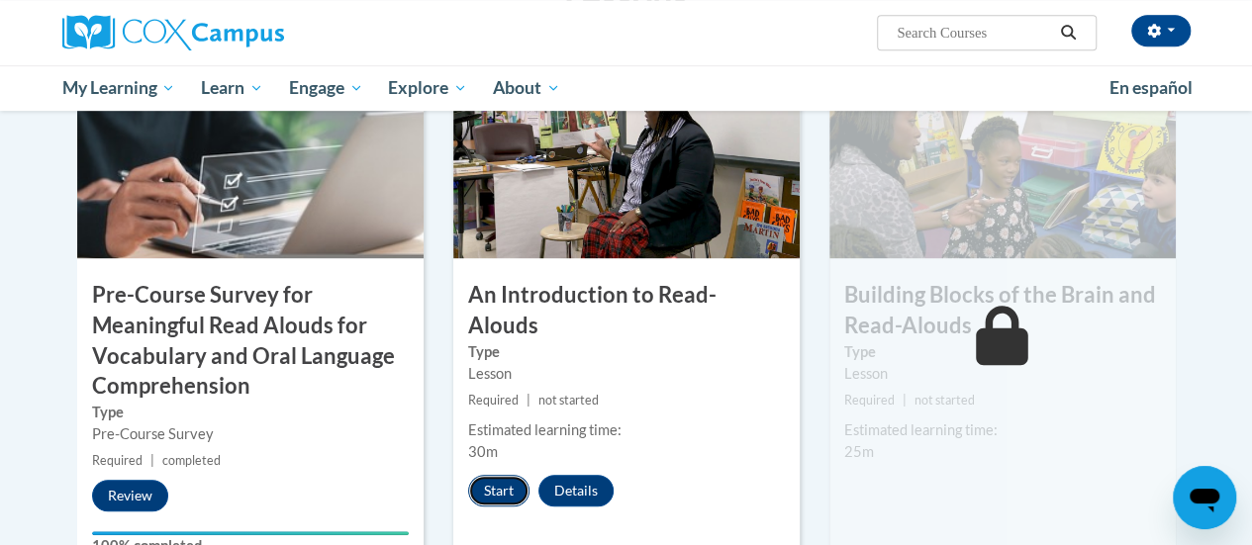
click at [493, 475] on button "Start" at bounding box center [498, 491] width 61 height 32
